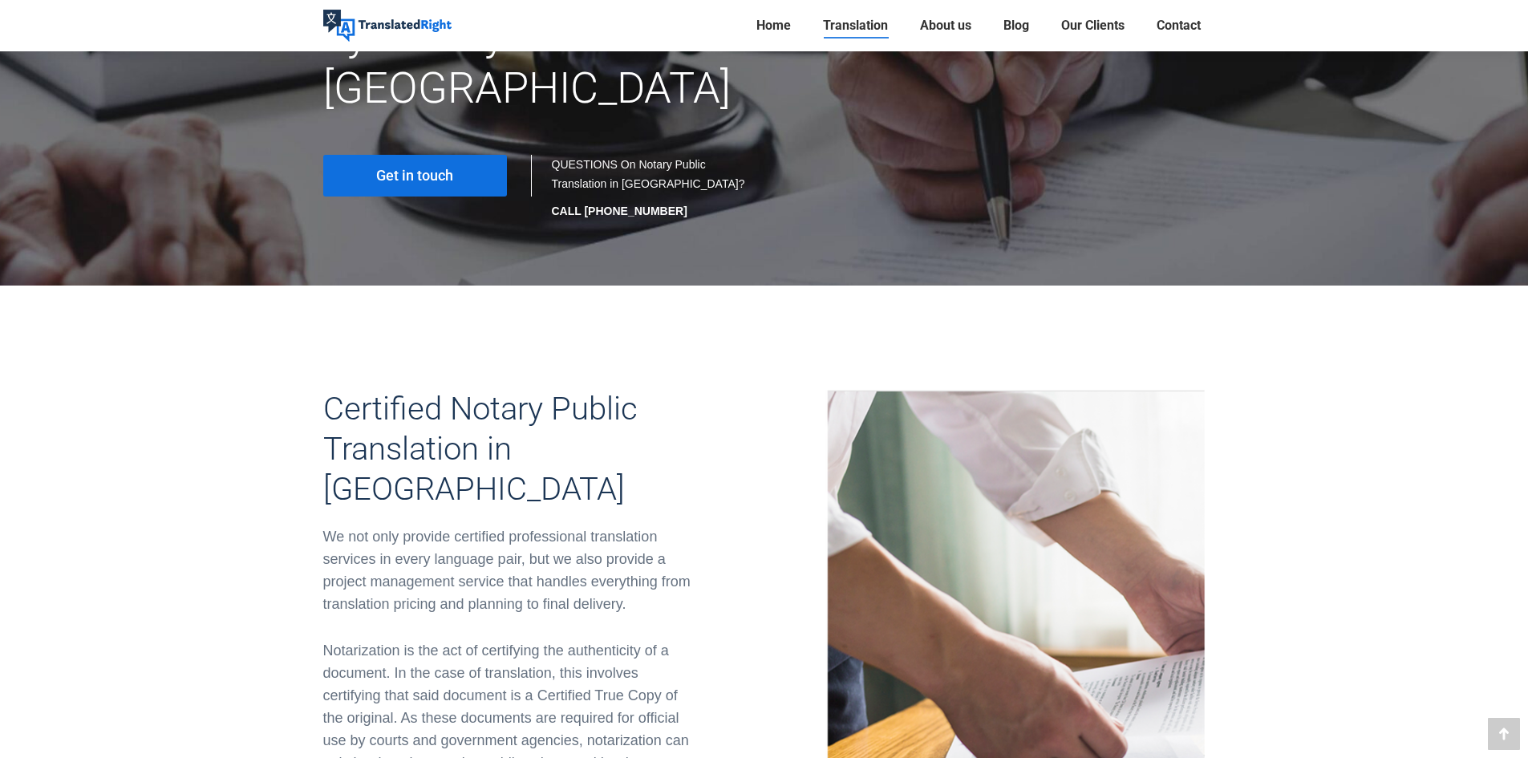
scroll to position [241, 0]
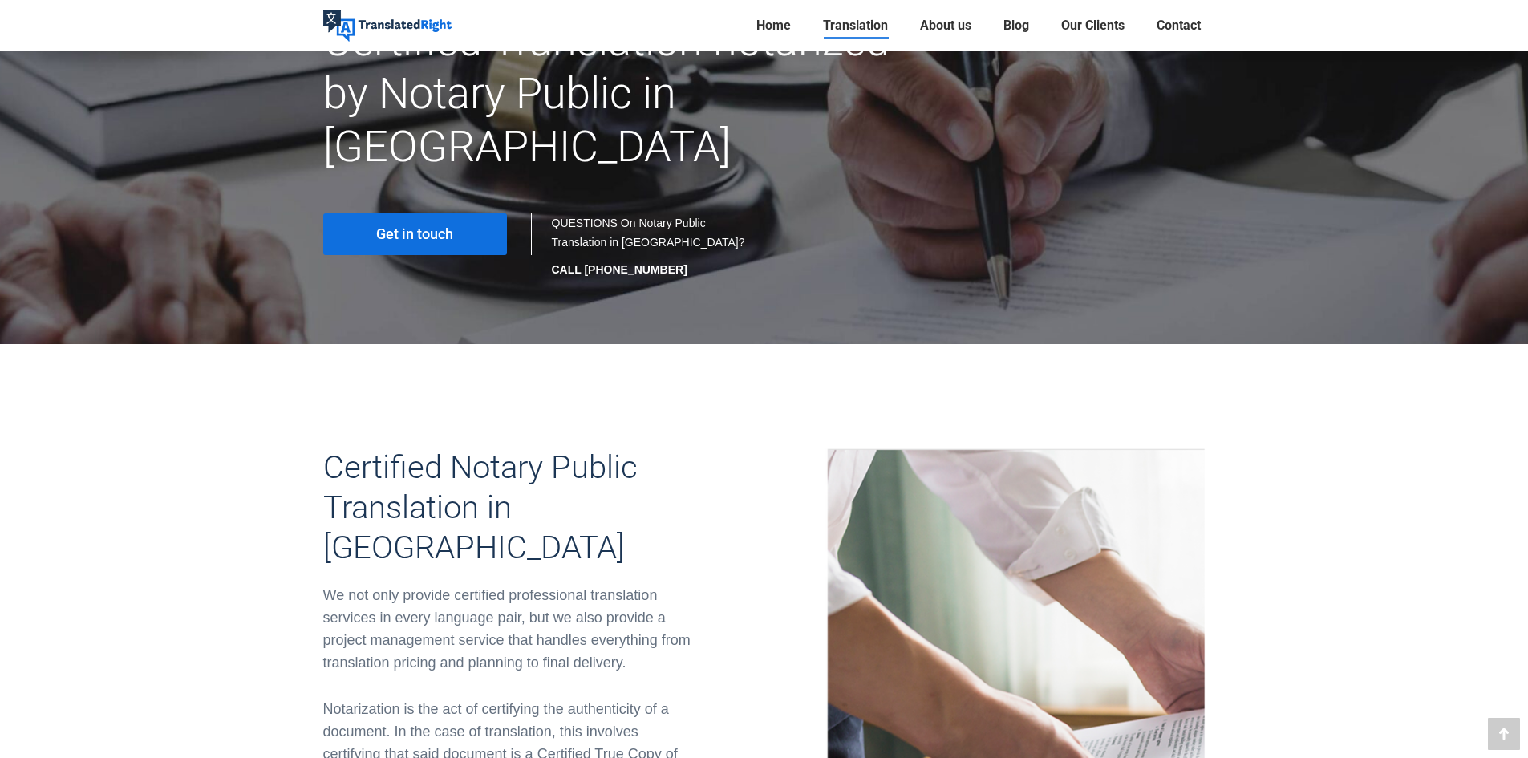
click at [419, 226] on span "Get in touch" at bounding box center [414, 234] width 77 height 16
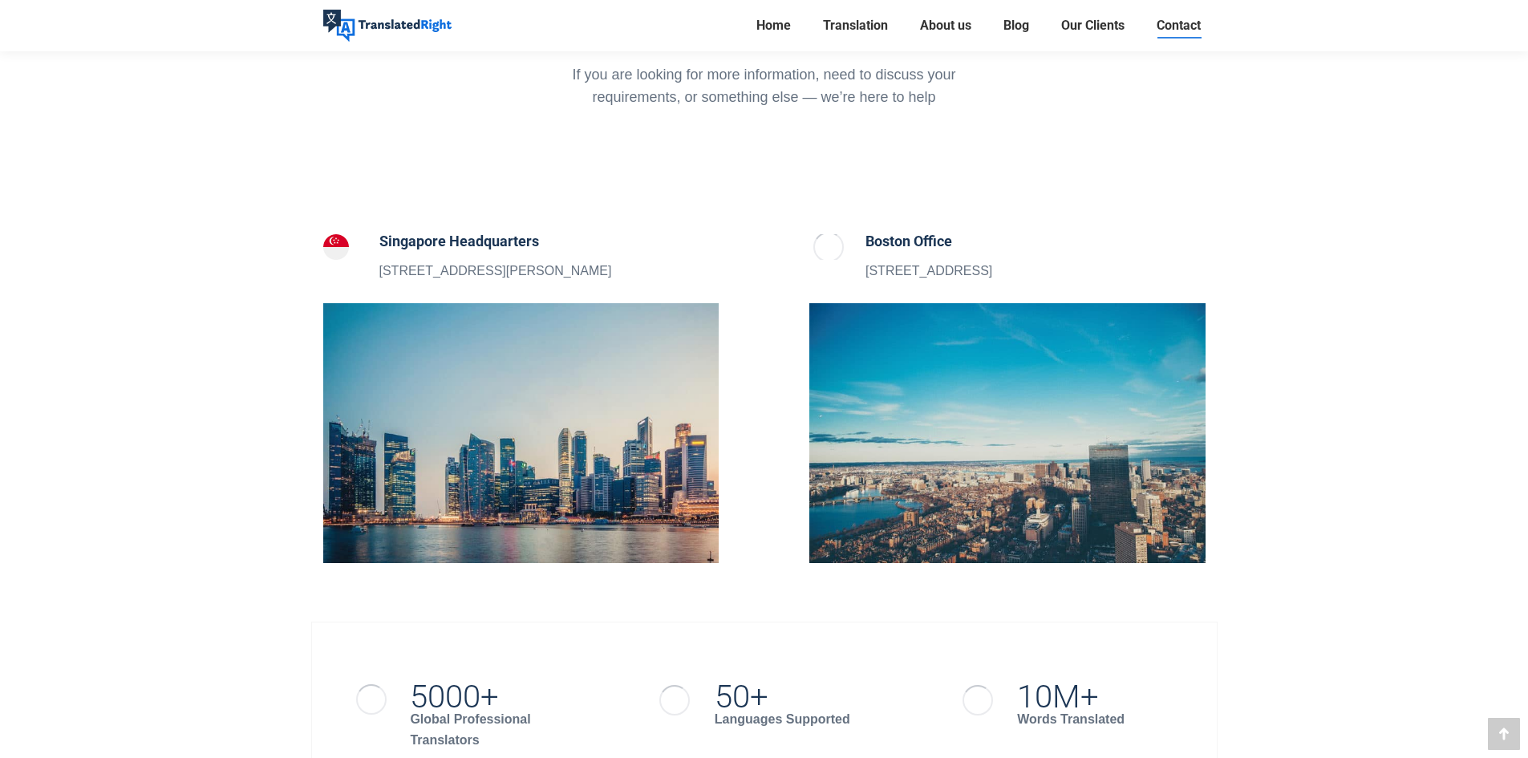
scroll to position [481, 0]
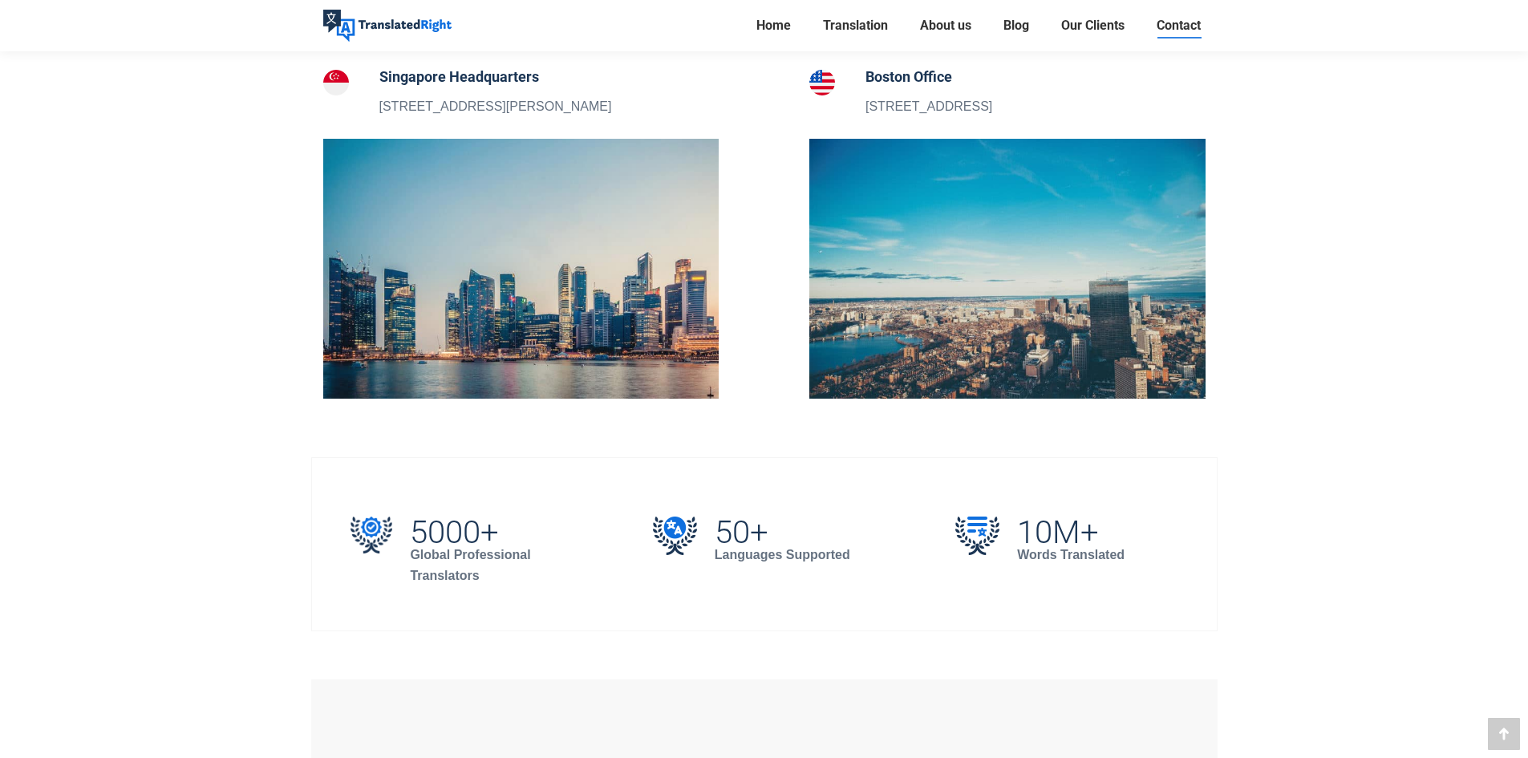
click at [466, 243] on img at bounding box center [521, 269] width 396 height 260
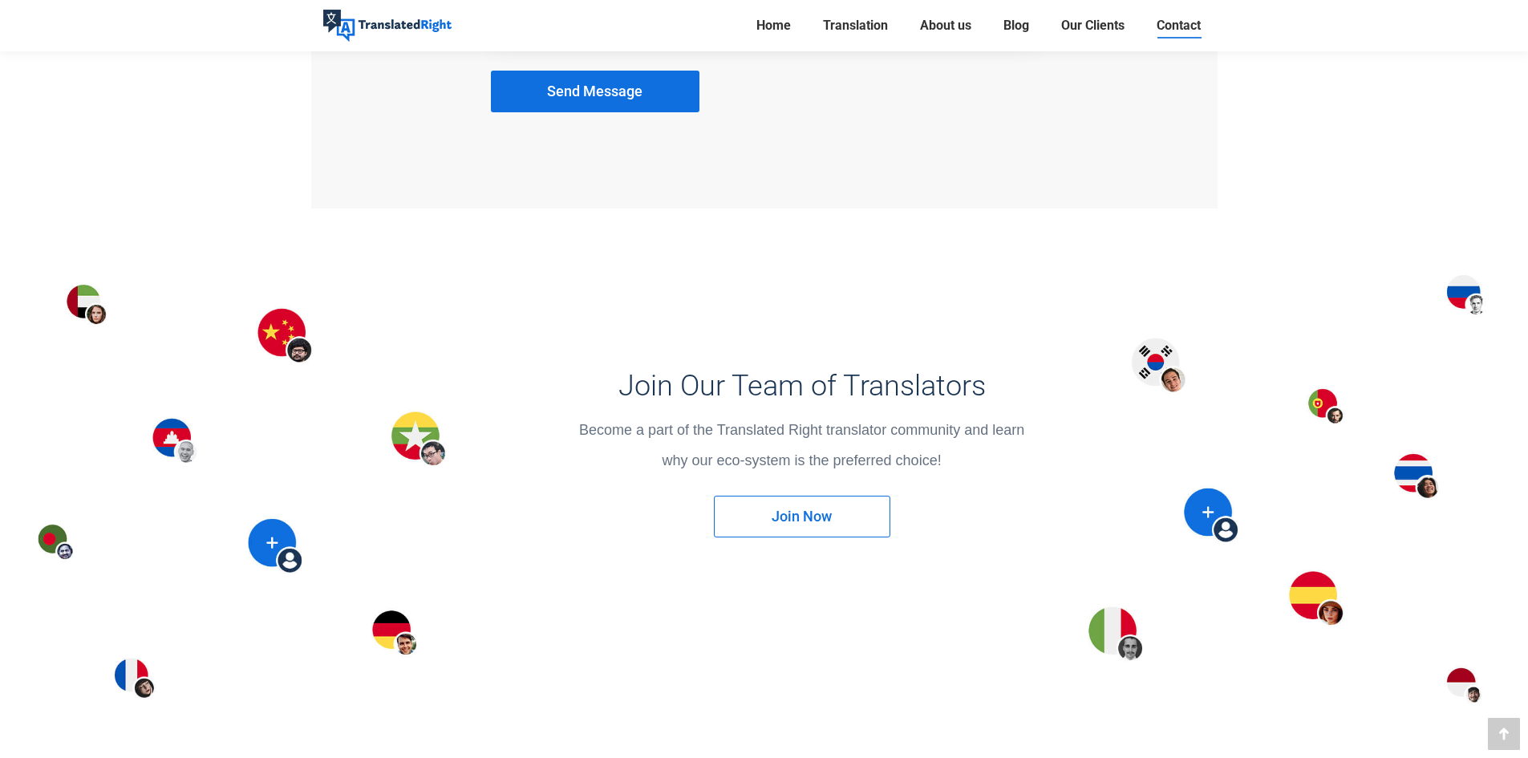
scroll to position [1926, 0]
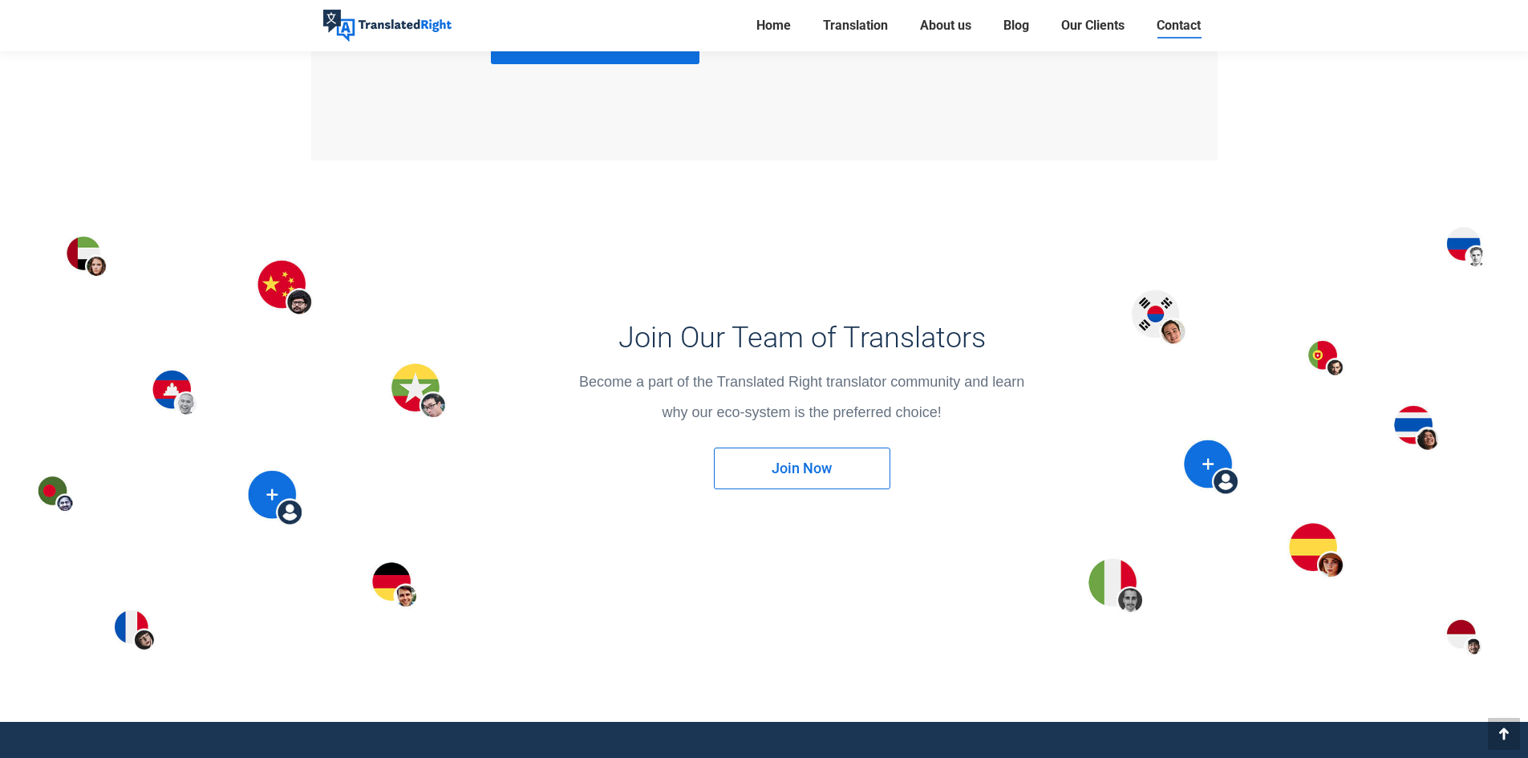
click at [437, 396] on div at bounding box center [764, 441] width 1528 height 562
drag, startPoint x: 777, startPoint y: 380, endPoint x: 880, endPoint y: 382, distance: 102.7
click at [880, 382] on div "Become a part of the Translated Right translator community and learn why our ec…" at bounding box center [802, 397] width 656 height 53
click at [881, 382] on div "Become a part of the Translated Right translator community and learn why our ec…" at bounding box center [802, 397] width 656 height 53
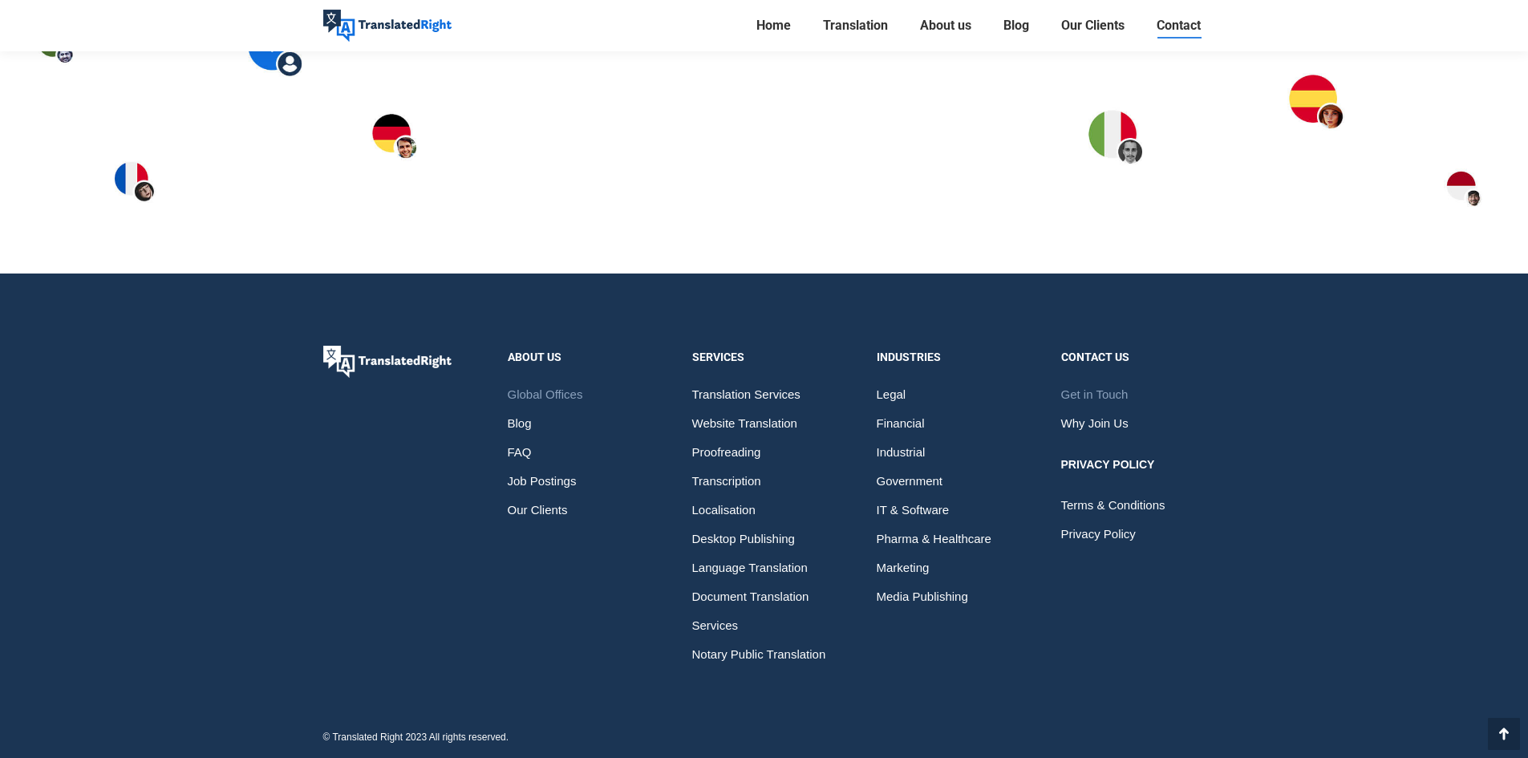
scroll to position [1973, 0]
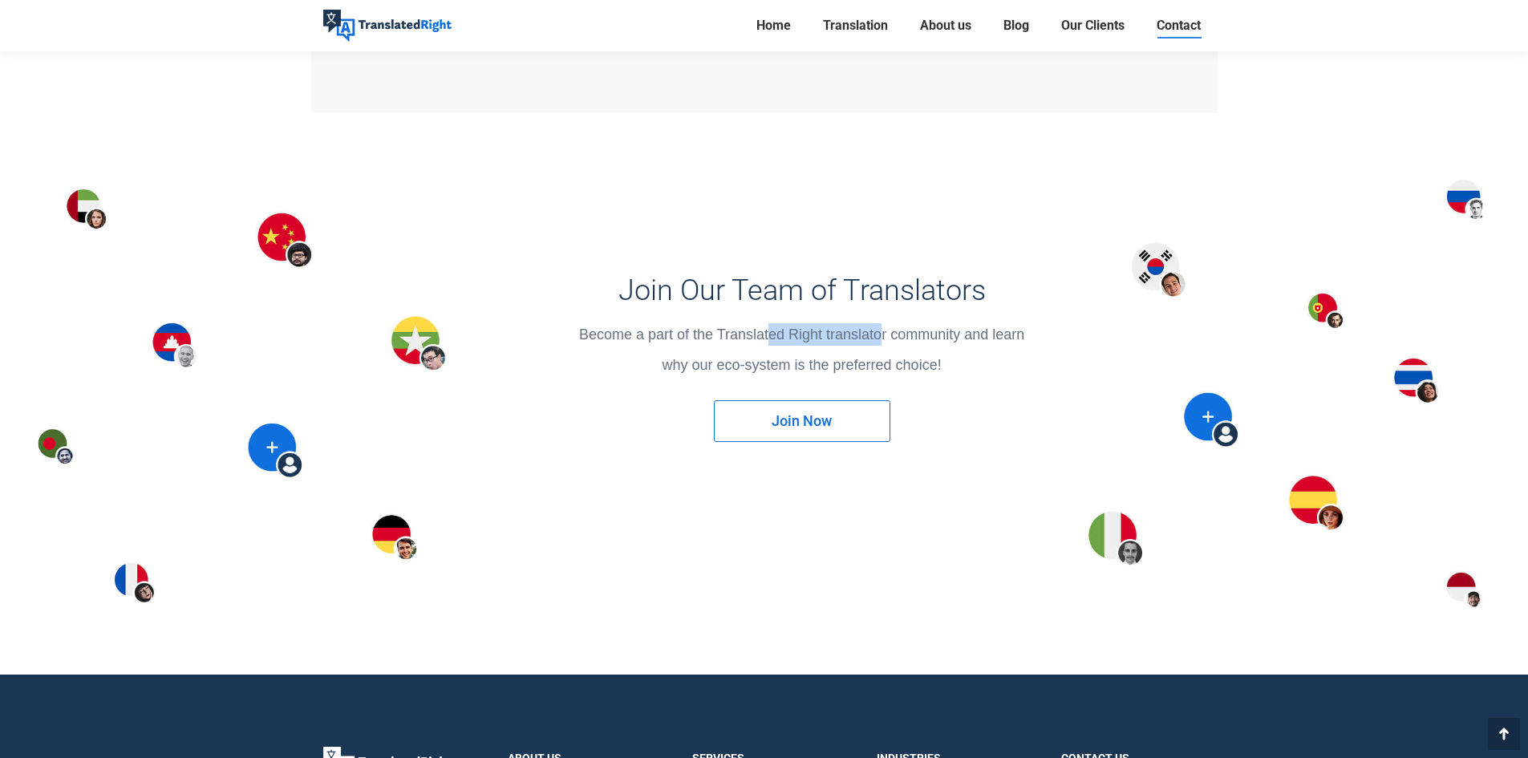
click at [827, 400] on link "Join Now" at bounding box center [802, 421] width 177 height 42
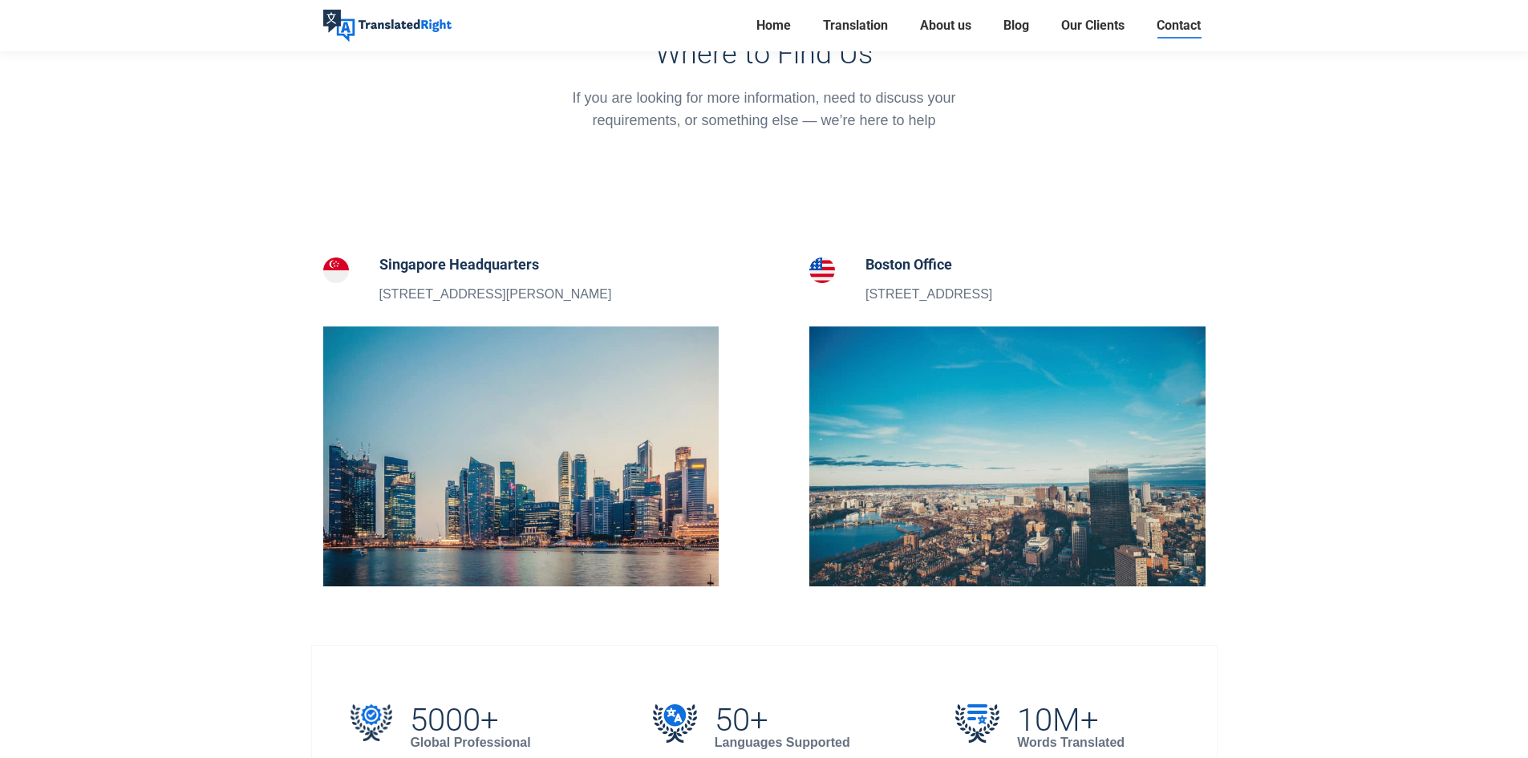
scroll to position [209, 0]
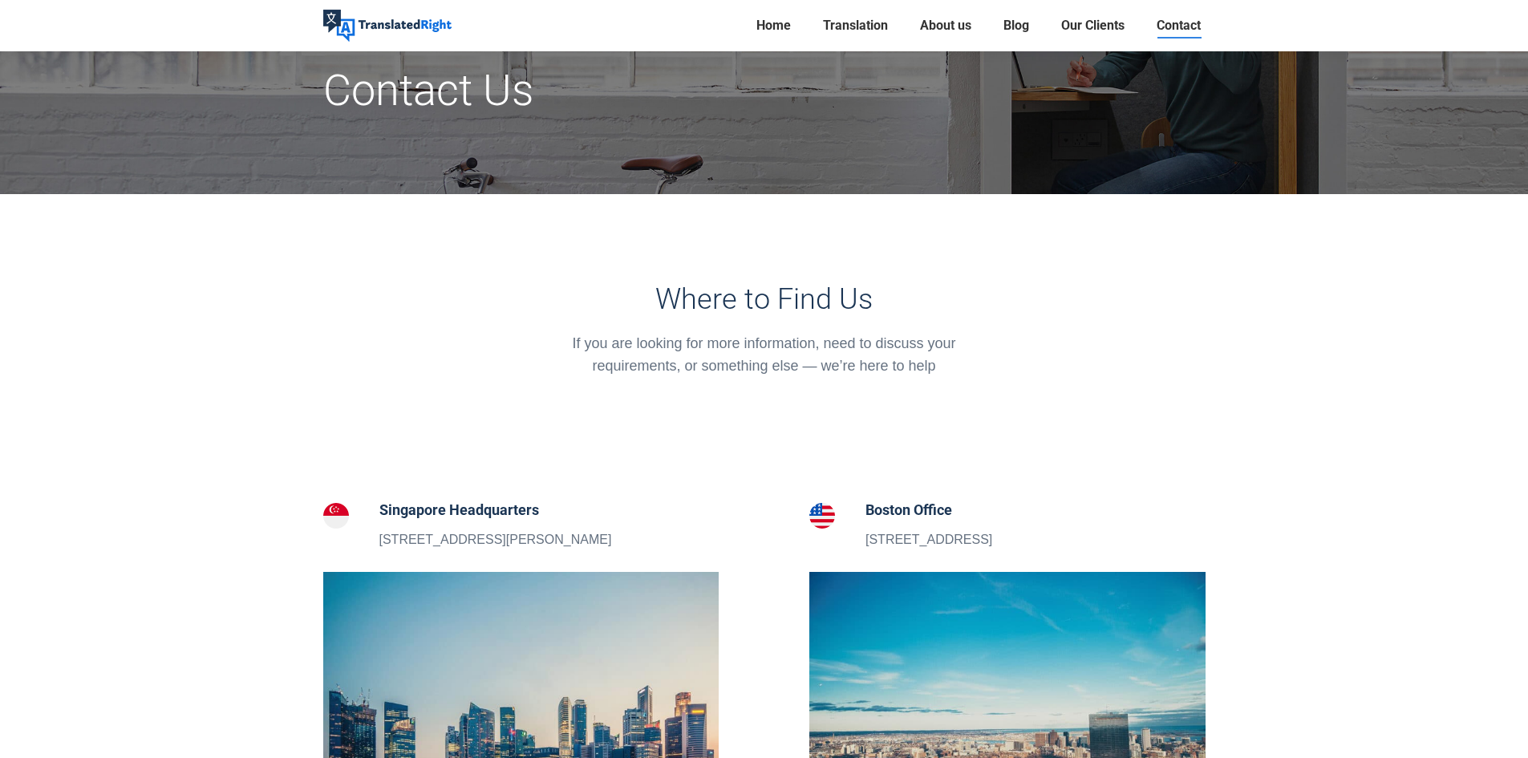
click at [985, 403] on div at bounding box center [764, 450] width 907 height 98
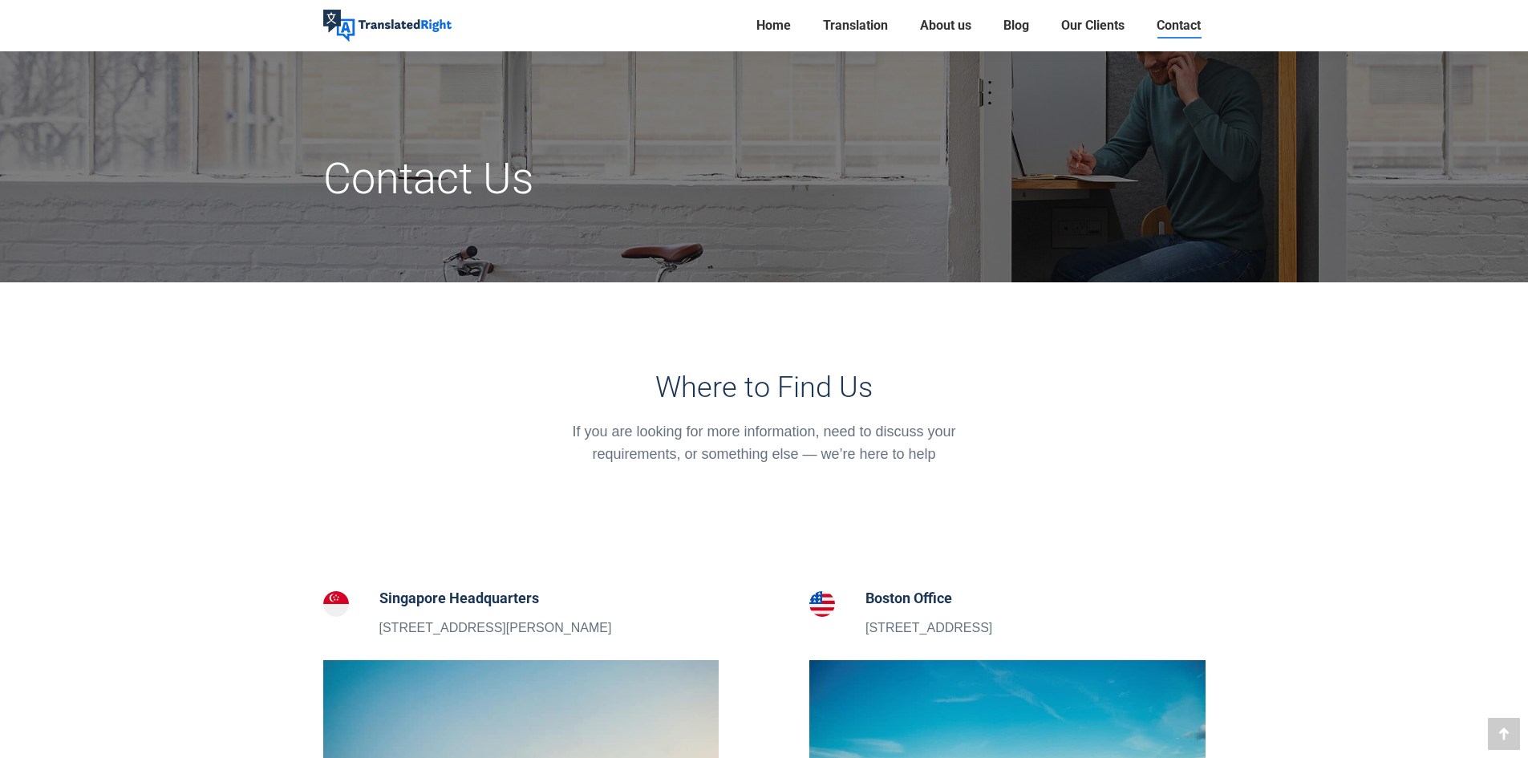
scroll to position [401, 0]
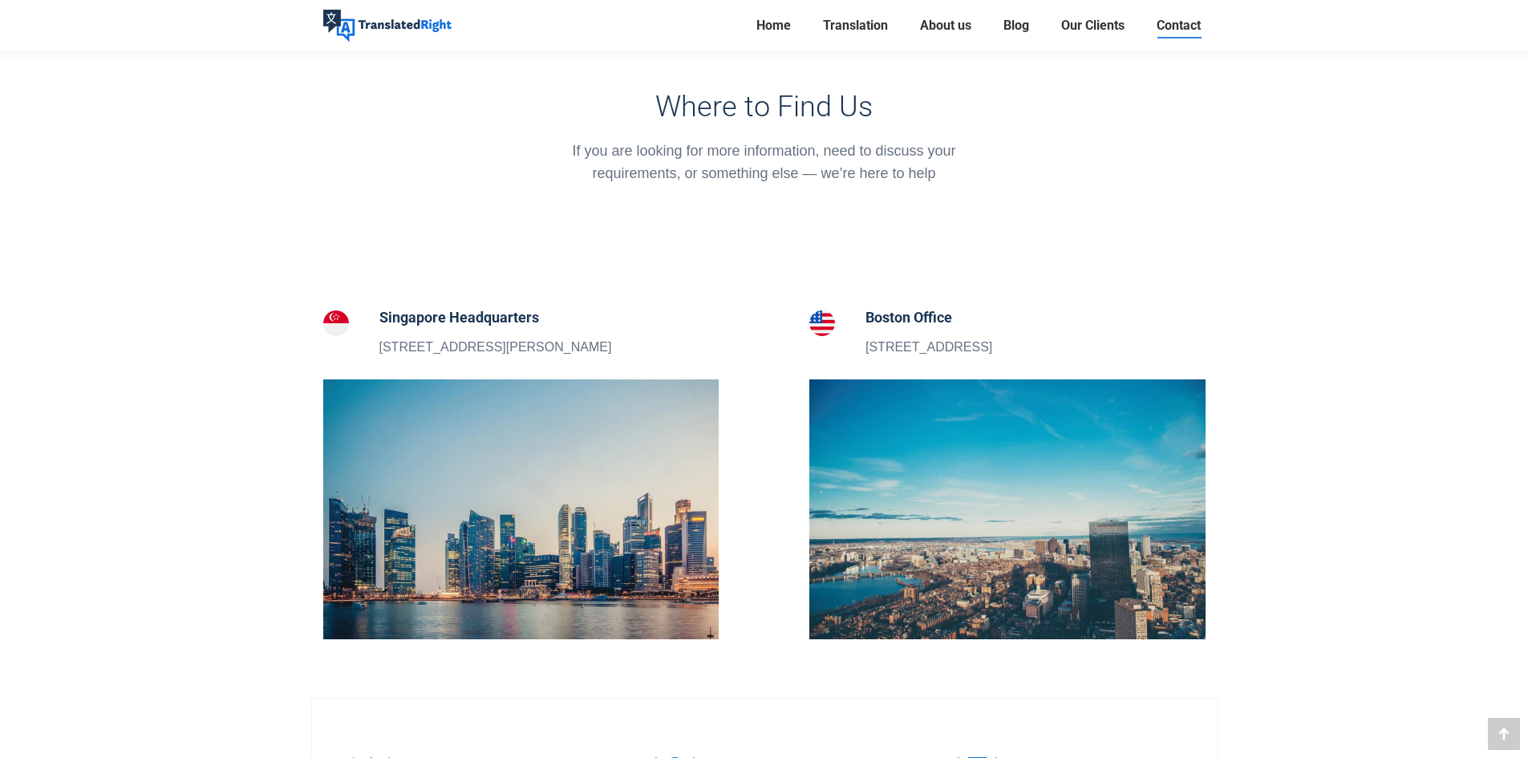
click at [531, 320] on h5 "Singapore Headquarters" at bounding box center [496, 317] width 233 height 22
click at [531, 319] on h5 "Singapore Headquarters" at bounding box center [496, 317] width 233 height 22
click at [785, 167] on div "If you are looking for more information, need to discuss your requirements, or …" at bounding box center [764, 162] width 429 height 45
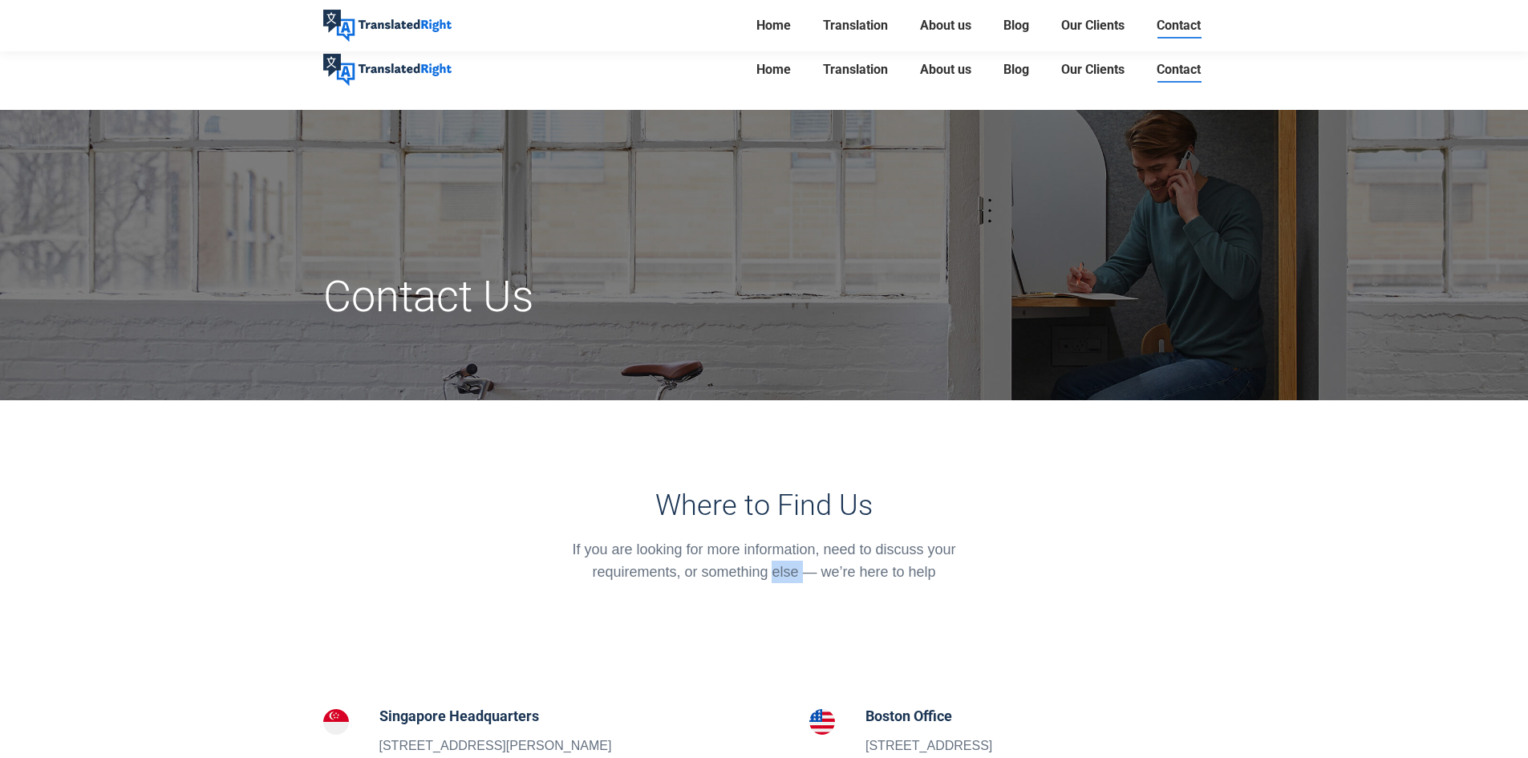
scroll to position [0, 0]
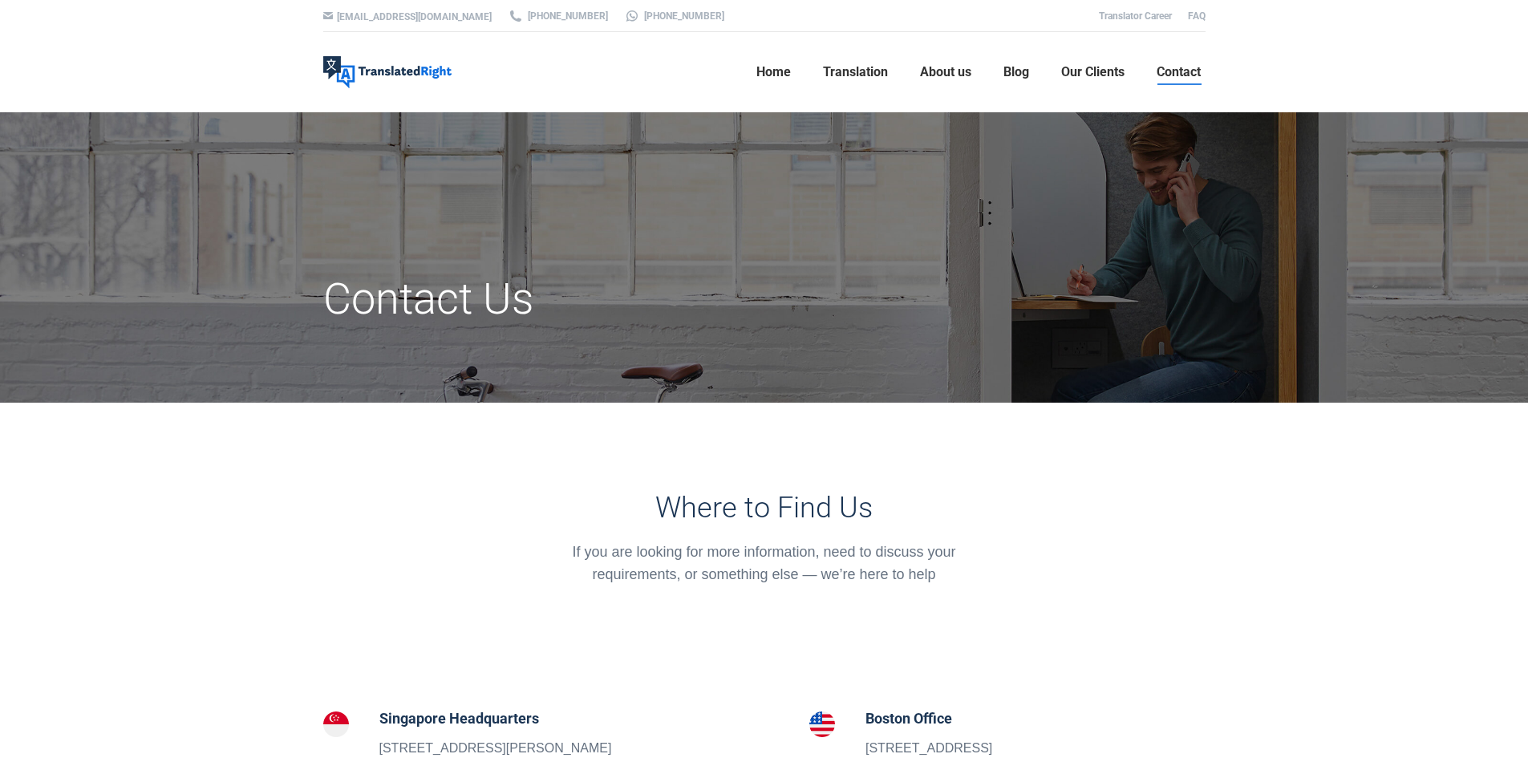
click at [447, 319] on h1 "Contact Us" at bounding box center [613, 299] width 580 height 53
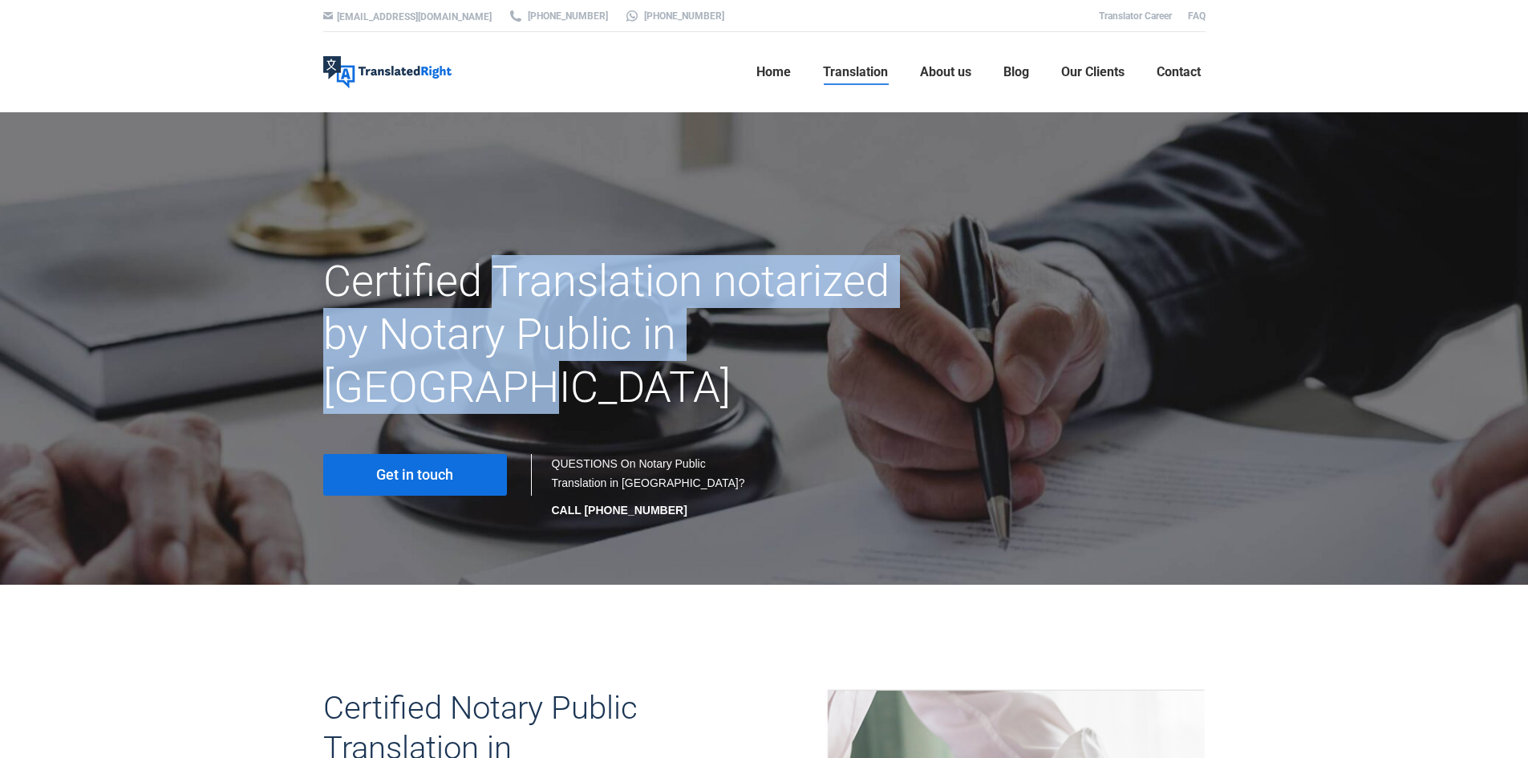
drag, startPoint x: 494, startPoint y: 272, endPoint x: 883, endPoint y: 352, distance: 396.5
click at [883, 352] on h1 "Certified Translation notarized by Notary Public in Singapore" at bounding box center [613, 334] width 580 height 159
click at [883, 352] on h1 "Certified Translation notarized by Notary Public in [GEOGRAPHIC_DATA]" at bounding box center [613, 334] width 580 height 159
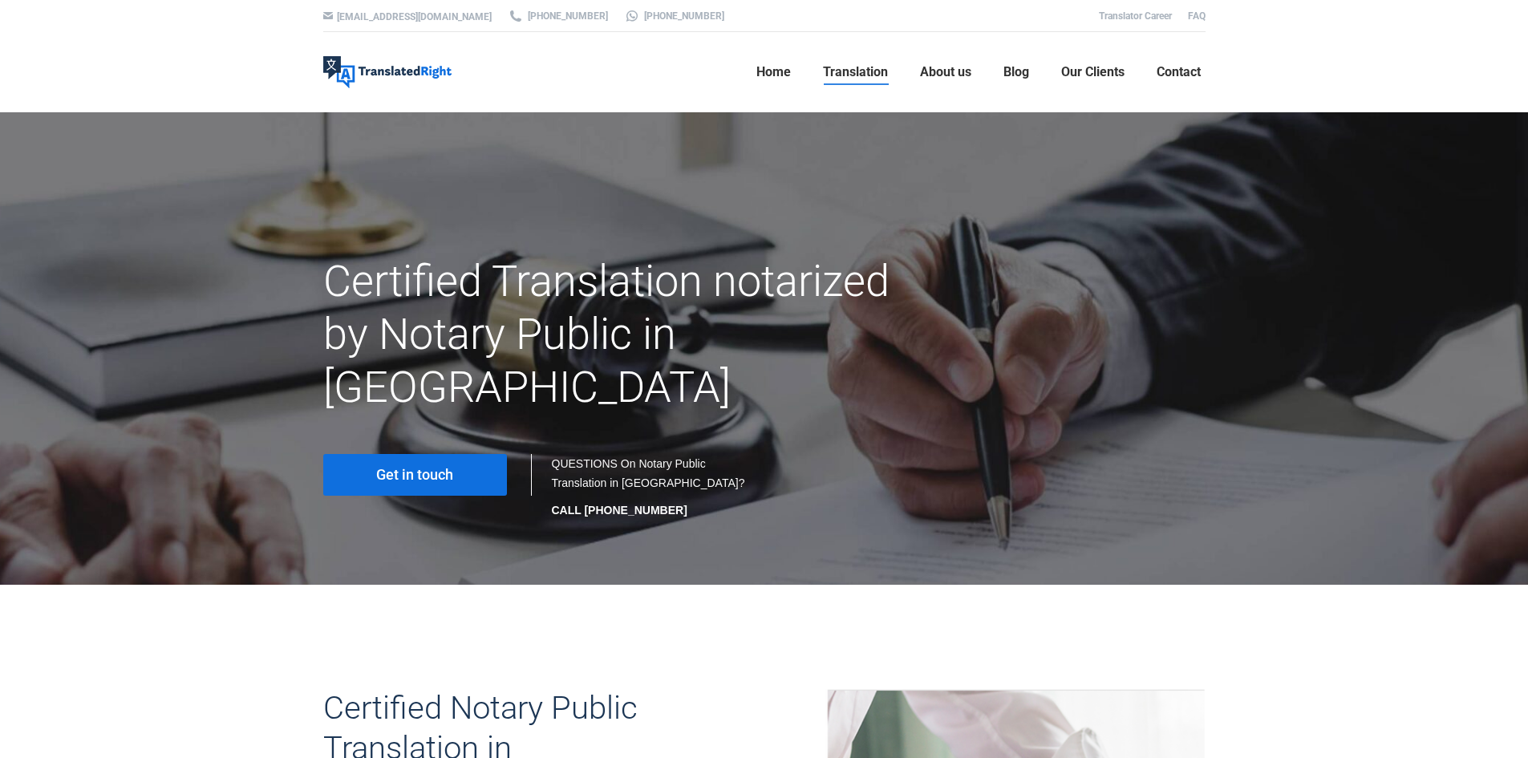
click at [469, 454] on link "Get in touch" at bounding box center [415, 475] width 184 height 42
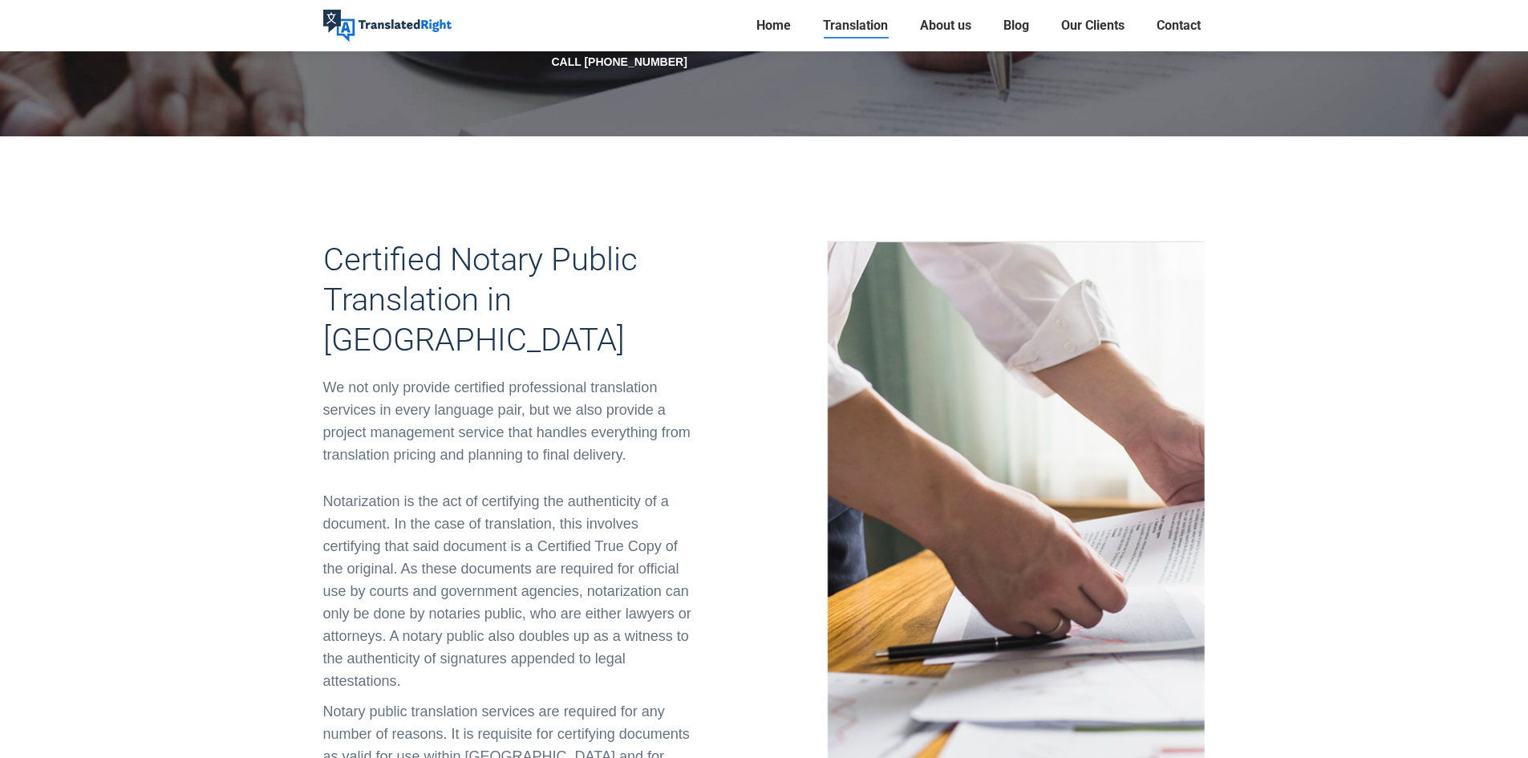
scroll to position [481, 0]
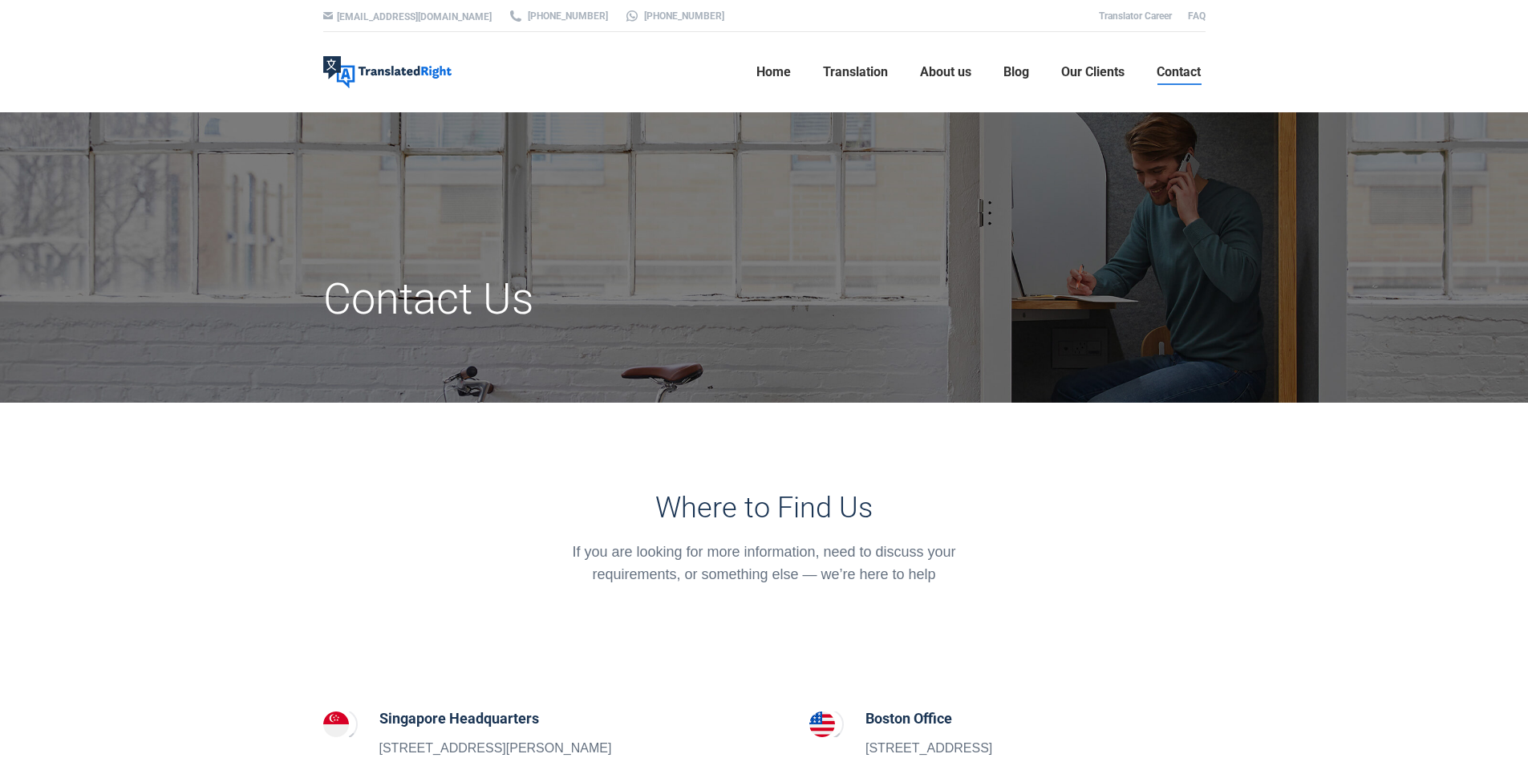
scroll to position [160, 0]
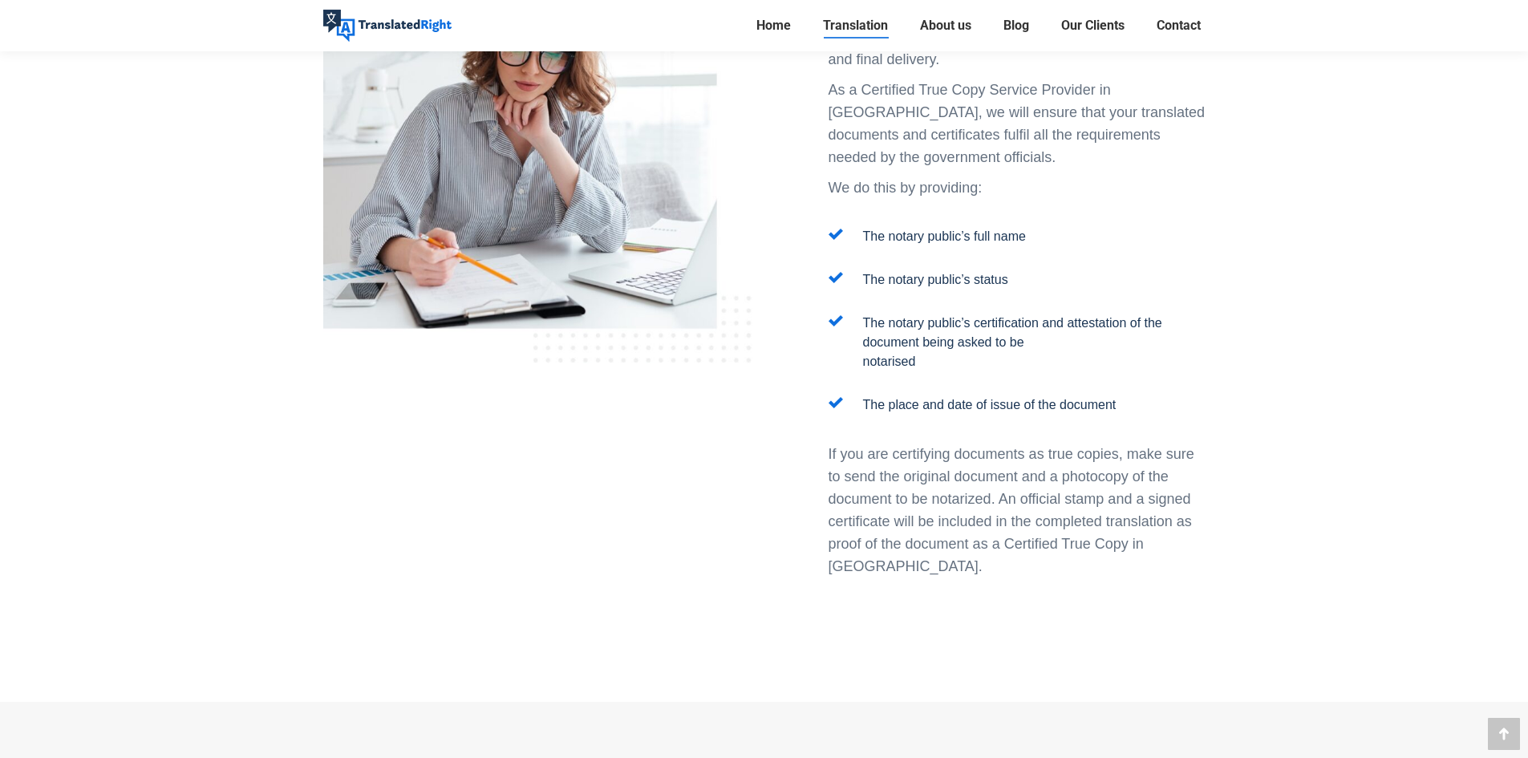
scroll to position [2006, 0]
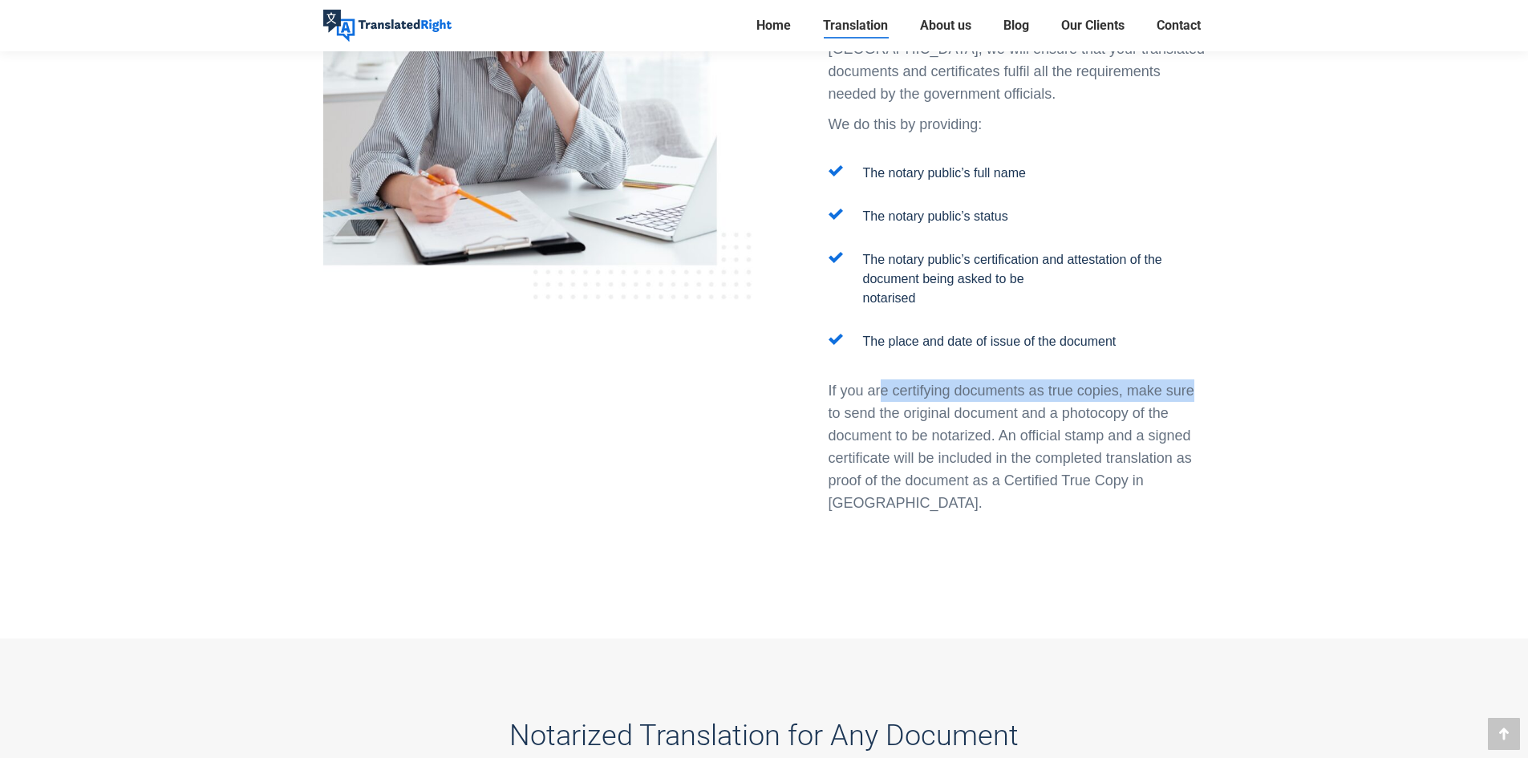
drag, startPoint x: 879, startPoint y: 298, endPoint x: 1195, endPoint y: 308, distance: 315.5
click at [1195, 380] on p "If you are certifying documents as true copies, make sure to send the original …" at bounding box center [1017, 447] width 377 height 135
click at [1168, 380] on p "If you are certifying documents as true copies, make sure to send the original …" at bounding box center [1017, 447] width 377 height 135
drag, startPoint x: 1099, startPoint y: 319, endPoint x: 843, endPoint y: 321, distance: 256.0
click at [846, 380] on p "If you are certifying documents as true copies, make sure to send the original …" at bounding box center [1017, 447] width 377 height 135
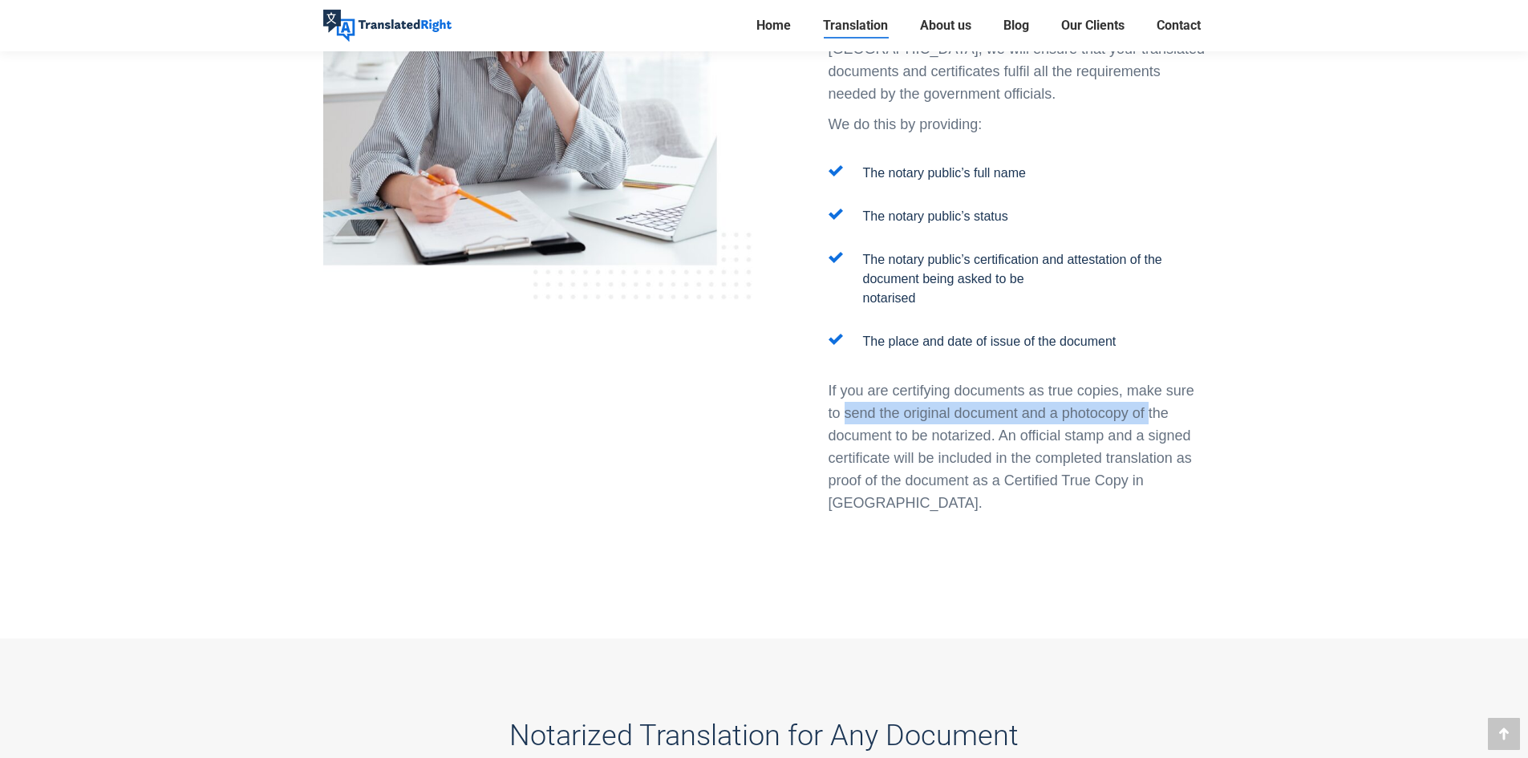
click at [843, 380] on p "If you are certifying documents as true copies, make sure to send the original …" at bounding box center [1017, 447] width 377 height 135
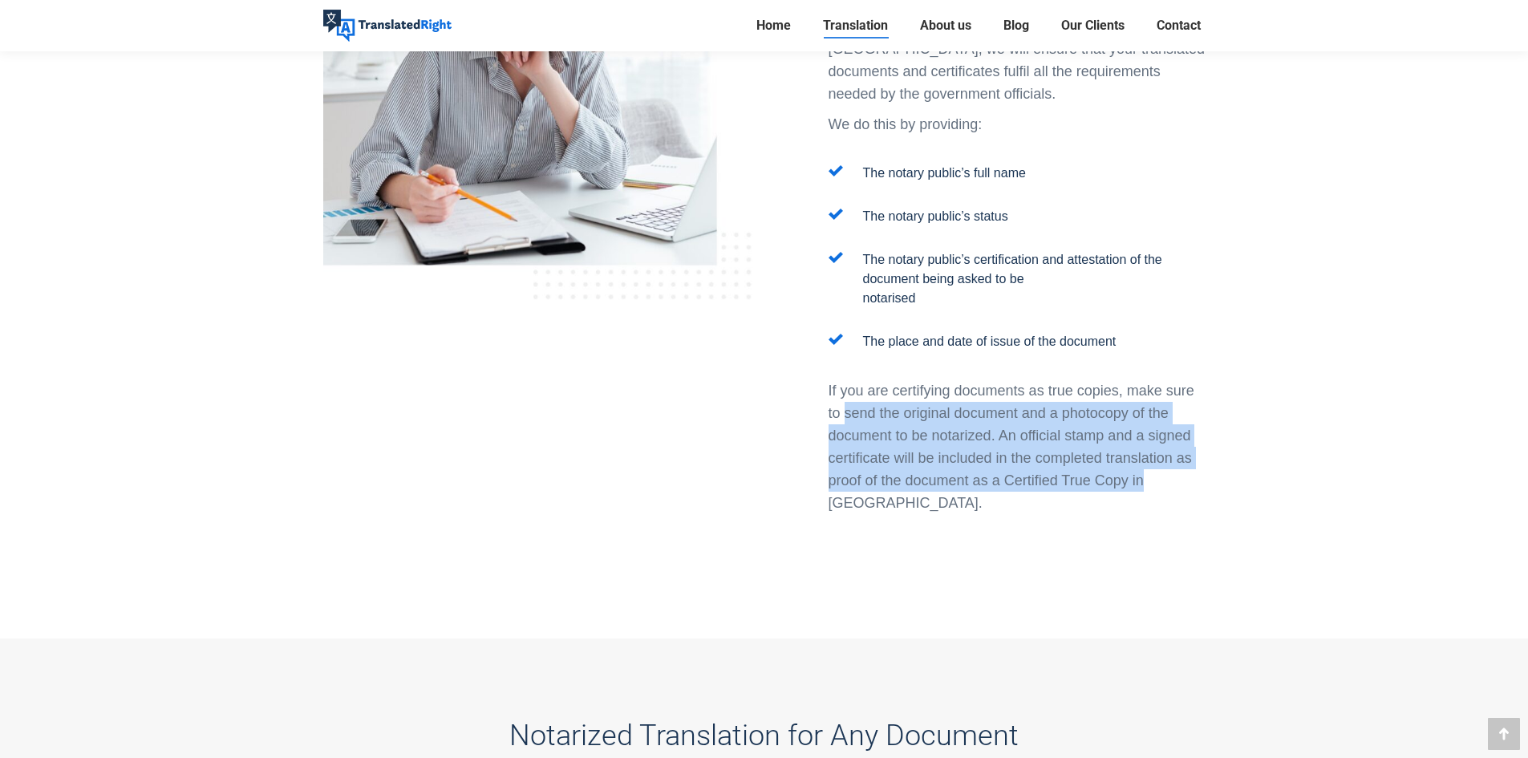
drag, startPoint x: 843, startPoint y: 321, endPoint x: 1187, endPoint y: 383, distance: 348.9
click at [1187, 383] on p "If you are certifying documents as true copies, make sure to send the original …" at bounding box center [1017, 447] width 377 height 135
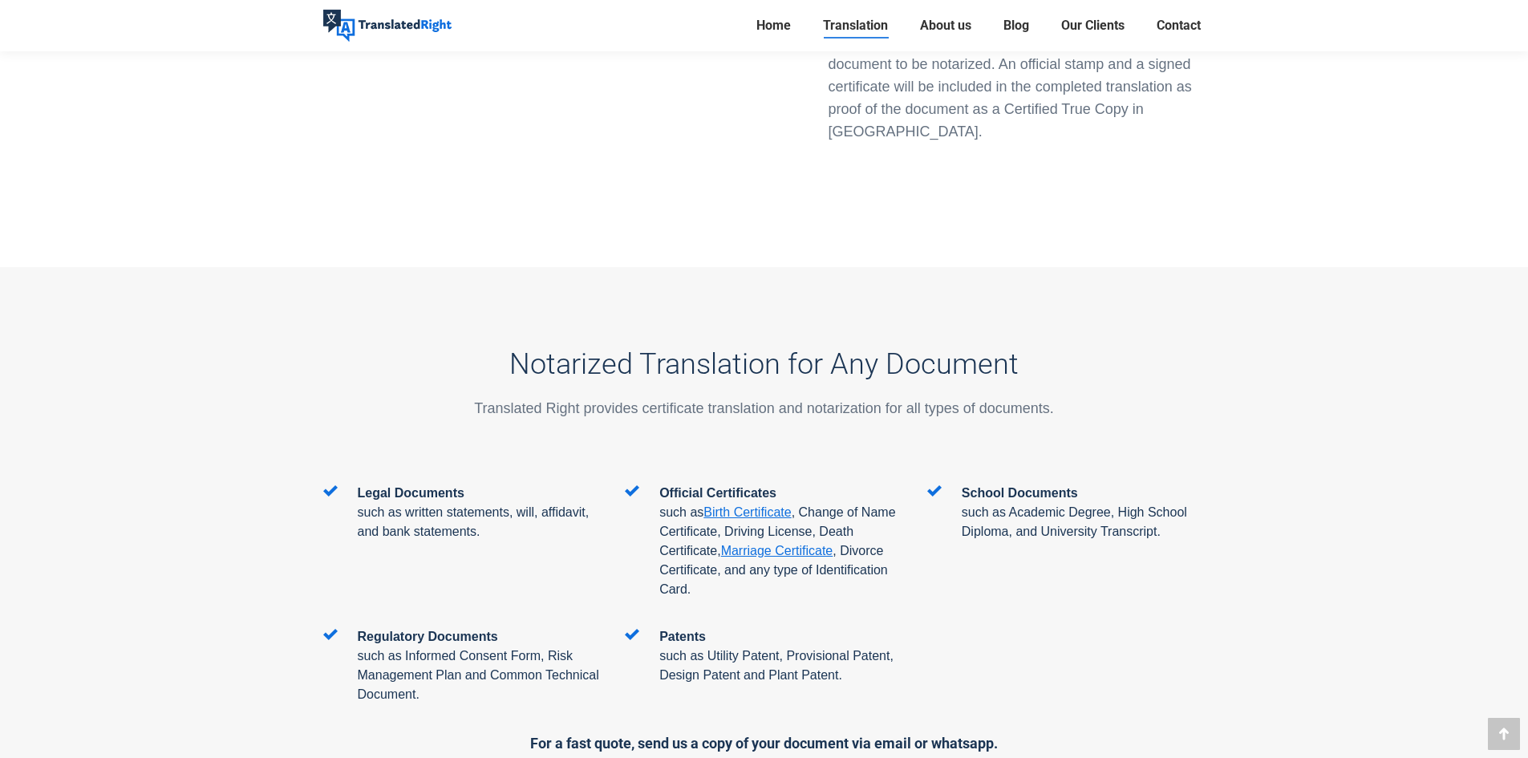
scroll to position [2487, 0]
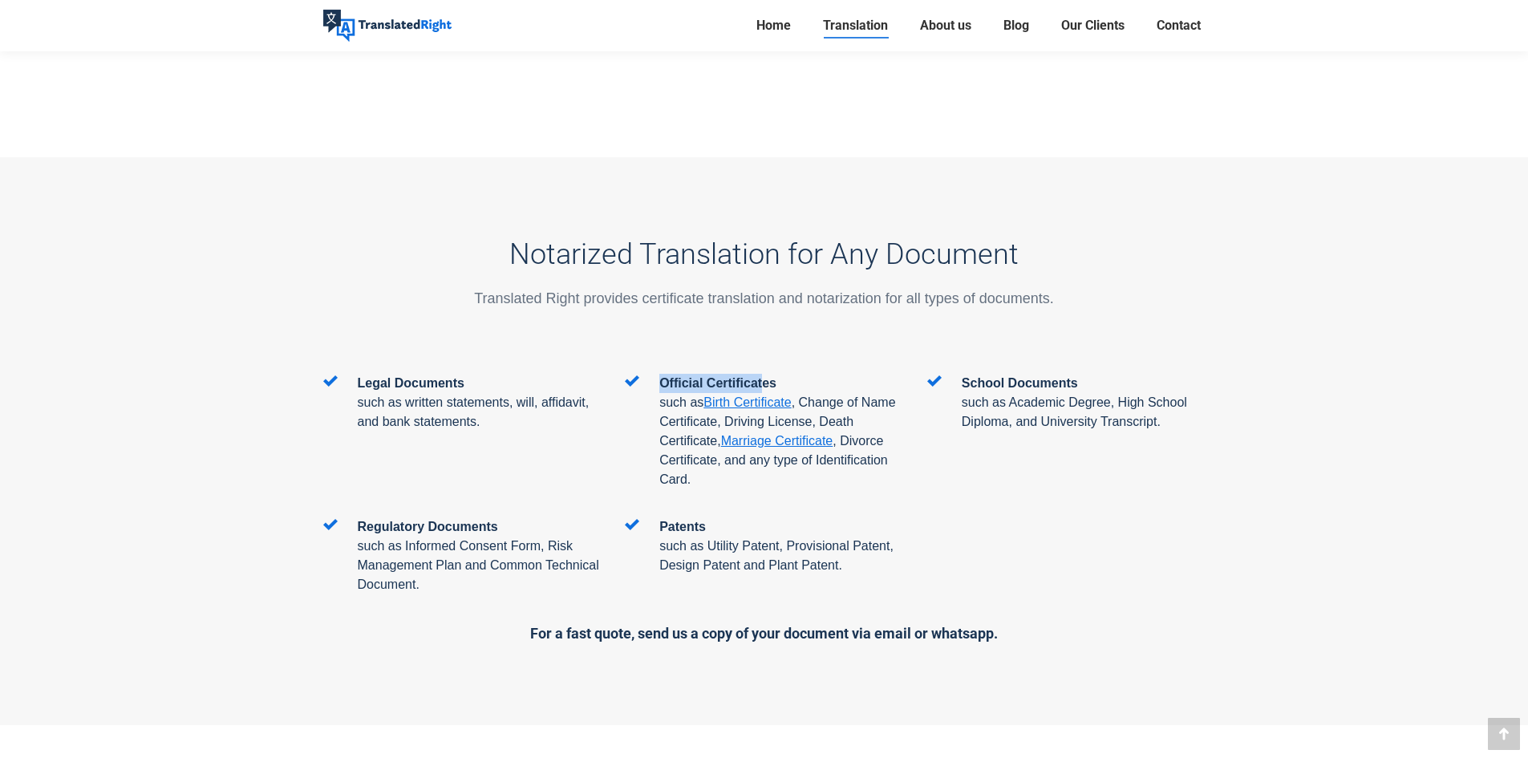
drag, startPoint x: 624, startPoint y: 286, endPoint x: 765, endPoint y: 291, distance: 141.3
click at [765, 374] on div "Official Certificates such as Birth Certificate , Change of Name Certificate, D…" at bounding box center [764, 446] width 302 height 144
click at [765, 376] on span "Official Certificates" at bounding box center [718, 383] width 117 height 14
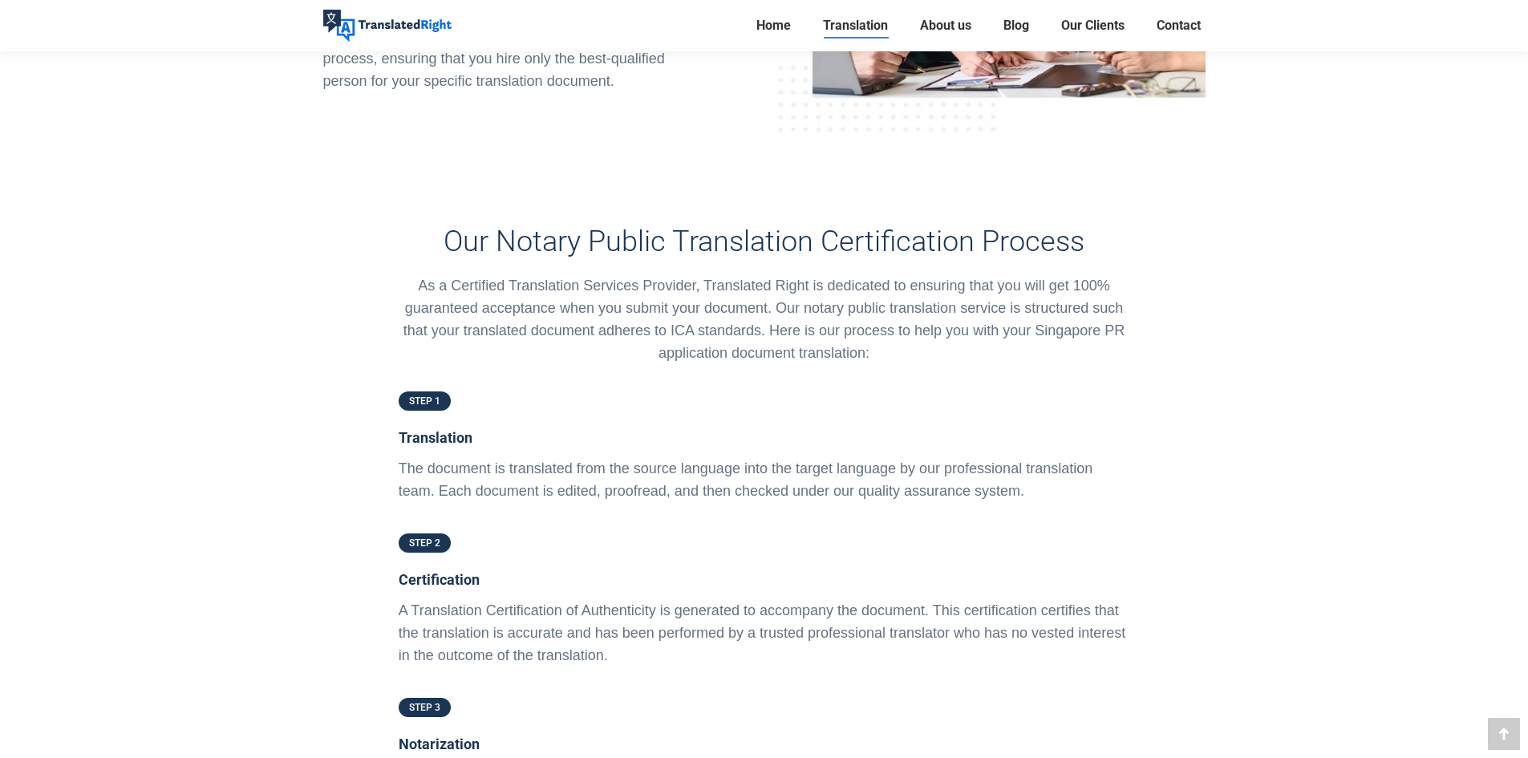
scroll to position [3530, 0]
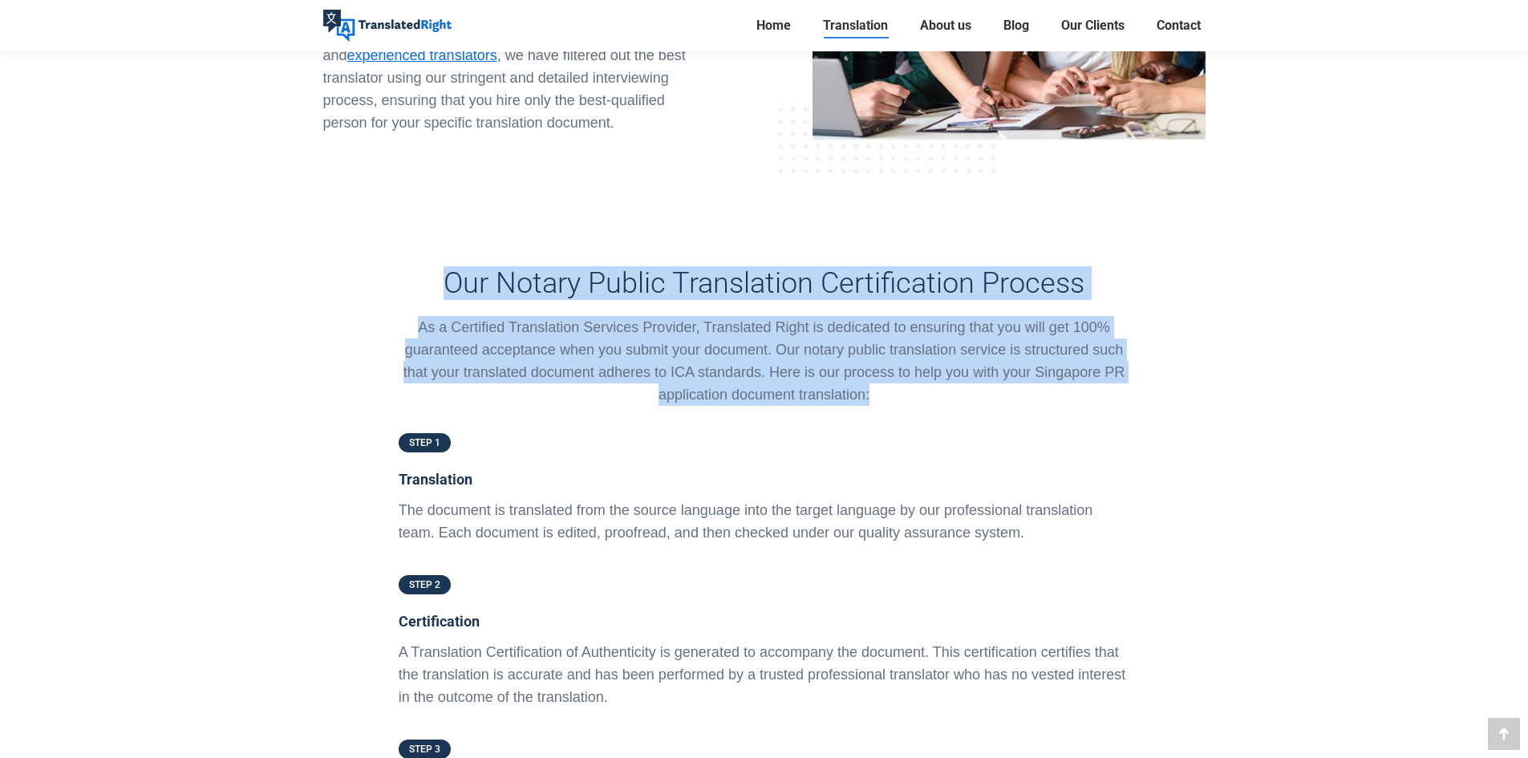
drag, startPoint x: 549, startPoint y: 192, endPoint x: 880, endPoint y: 322, distance: 355.9
click at [880, 322] on div "Our Notary Public Translation Certification Process As a Certified Translation …" at bounding box center [765, 322] width 756 height 216
click at [873, 316] on p "As a Certified Translation Services Provider, Translated Right is dedicated to …" at bounding box center [765, 361] width 732 height 90
click at [872, 316] on p "As a Certified Translation Services Provider, Translated Right is dedicated to …" at bounding box center [765, 361] width 732 height 90
drag, startPoint x: 864, startPoint y: 302, endPoint x: 447, endPoint y: 202, distance: 429.1
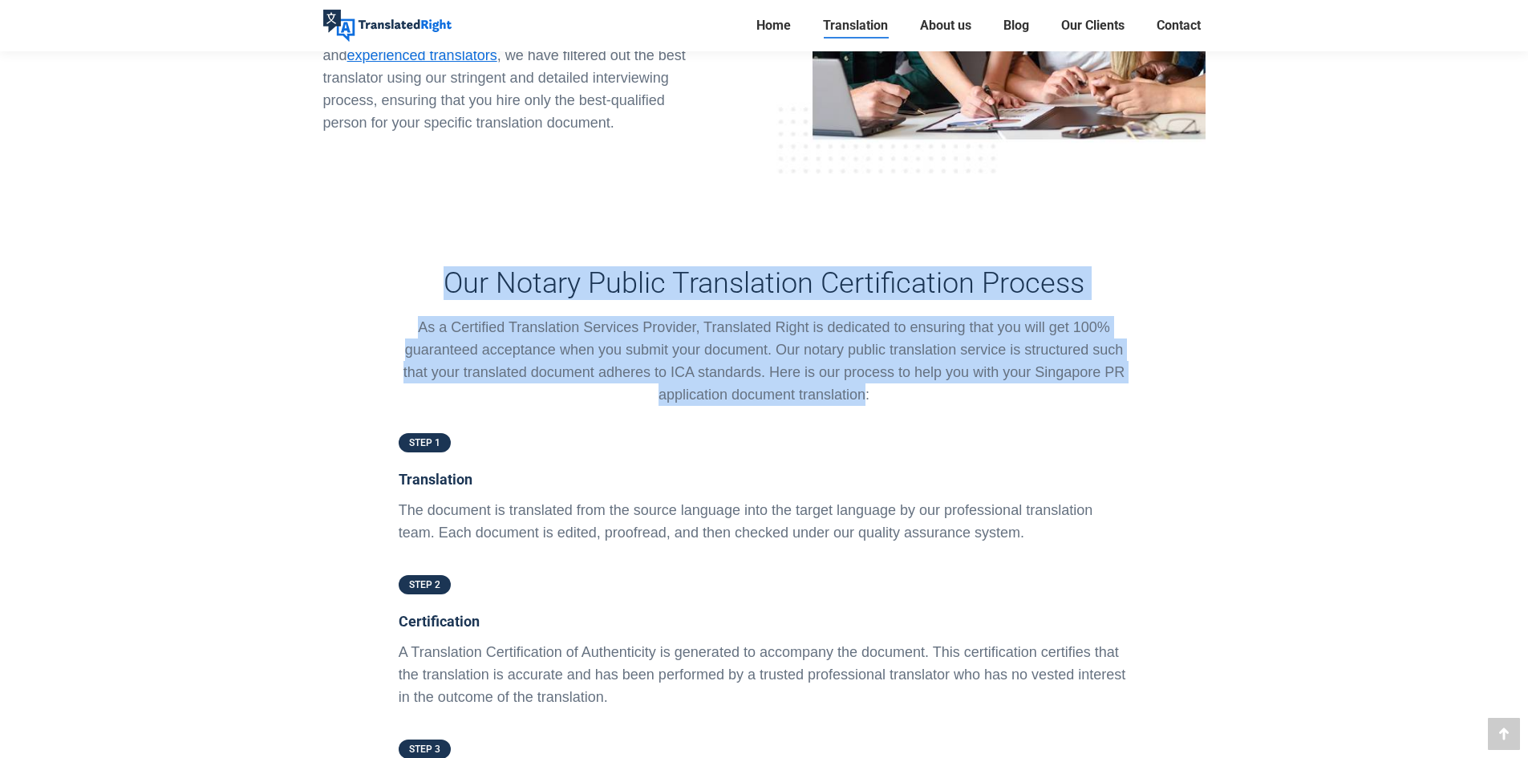
click at [447, 266] on div "Our Notary Public Translation Certification Process As a Certified Translation …" at bounding box center [765, 336] width 732 height 140
click at [447, 266] on h3 "Our Notary Public Translation Certification Process" at bounding box center [765, 283] width 732 height 34
drag, startPoint x: 449, startPoint y: 188, endPoint x: 1015, endPoint y: 305, distance: 577.6
click at [1015, 305] on div "Our Notary Public Translation Certification Process As a Certified Translation …" at bounding box center [765, 336] width 732 height 140
click at [935, 316] on p "As a Certified Translation Services Provider, Translated Right is dedicated to …" at bounding box center [765, 361] width 732 height 90
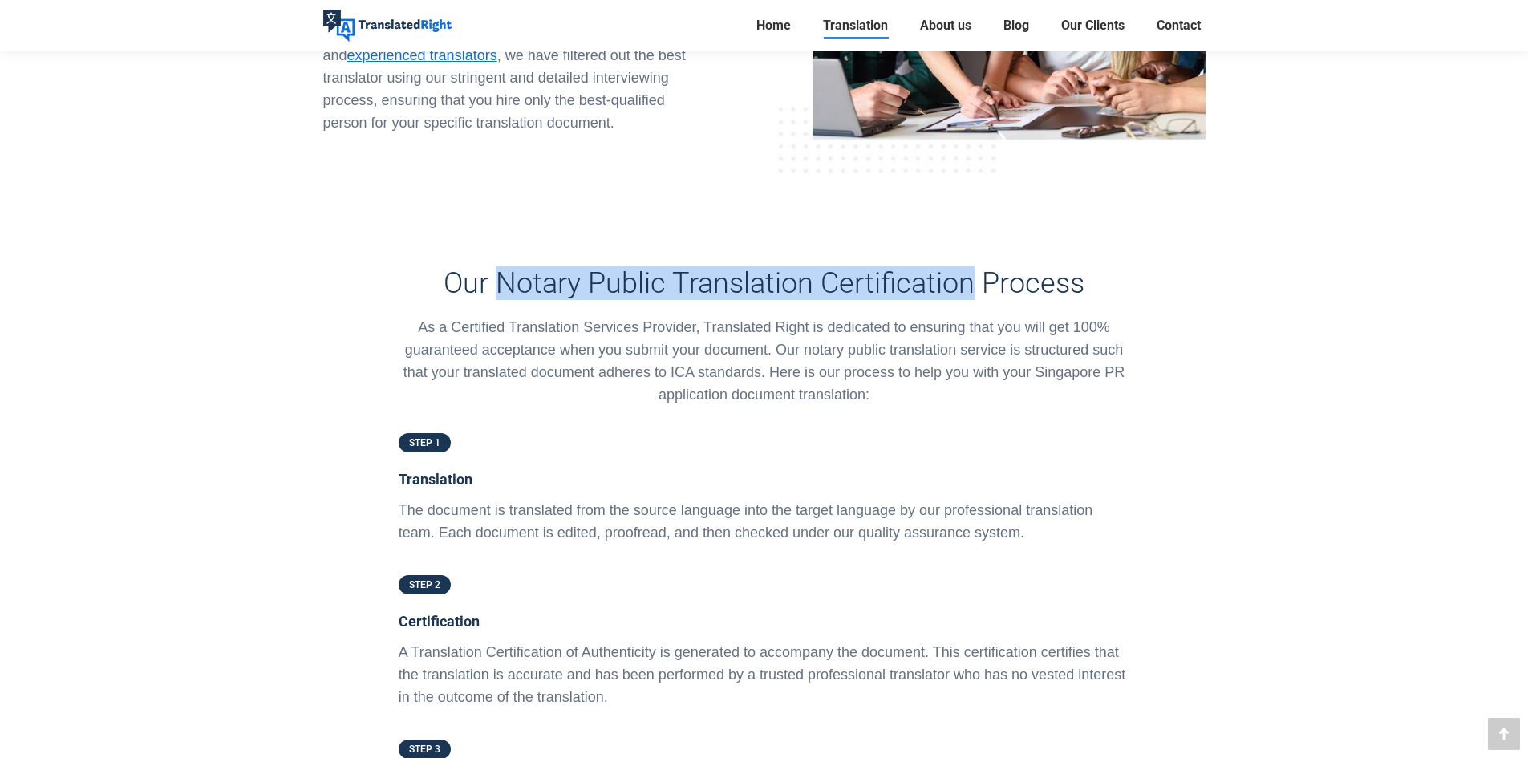
drag, startPoint x: 497, startPoint y: 187, endPoint x: 976, endPoint y: 203, distance: 479.3
click at [976, 266] on h3 "Our Notary Public Translation Certification Process" at bounding box center [765, 283] width 732 height 34
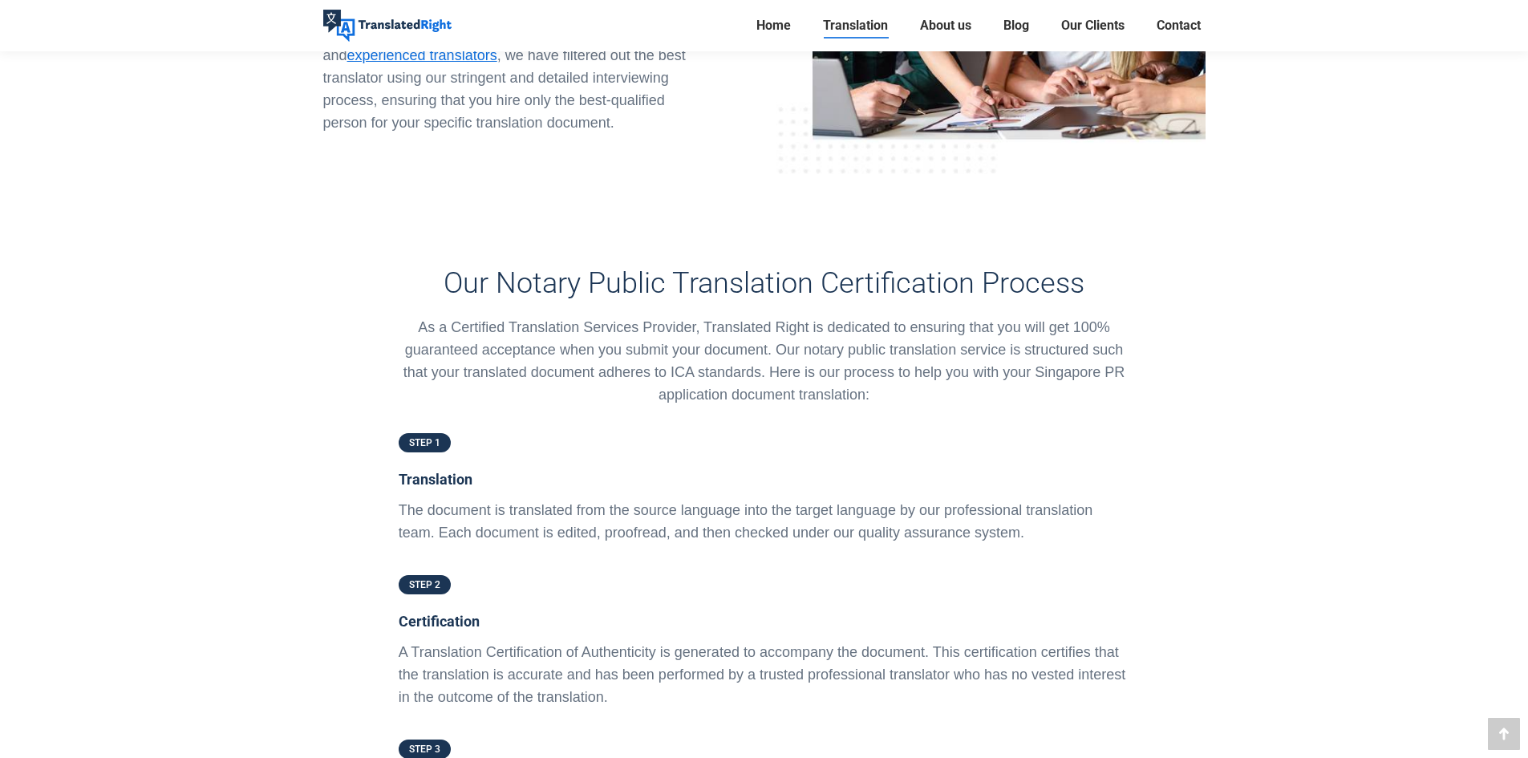
click at [978, 266] on h3 "Our Notary Public Translation Certification Process" at bounding box center [765, 283] width 732 height 34
drag, startPoint x: 981, startPoint y: 194, endPoint x: 1092, endPoint y: 192, distance: 110.7
click at [1092, 266] on h3 "Our Notary Public Translation Certification Process" at bounding box center [765, 283] width 732 height 34
click at [624, 266] on h3 "Our Notary Public Translation Certification Process" at bounding box center [765, 283] width 732 height 34
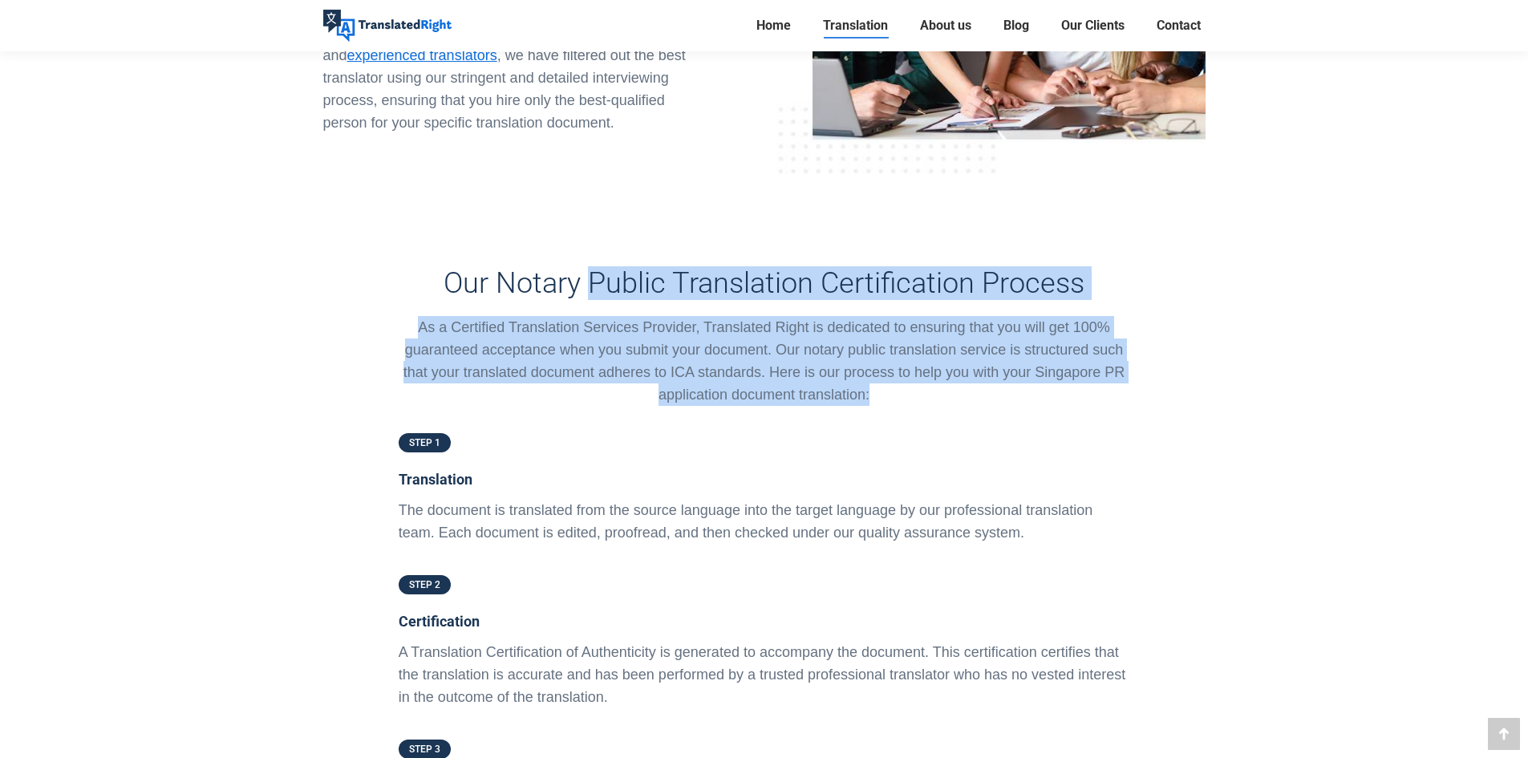
drag, startPoint x: 590, startPoint y: 190, endPoint x: 875, endPoint y: 296, distance: 304.6
click at [875, 296] on div "Our Notary Public Translation Certification Process As a Certified Translation …" at bounding box center [765, 336] width 732 height 140
click at [875, 316] on p "As a Certified Translation Services Provider, Translated Right is dedicated to …" at bounding box center [765, 361] width 732 height 90
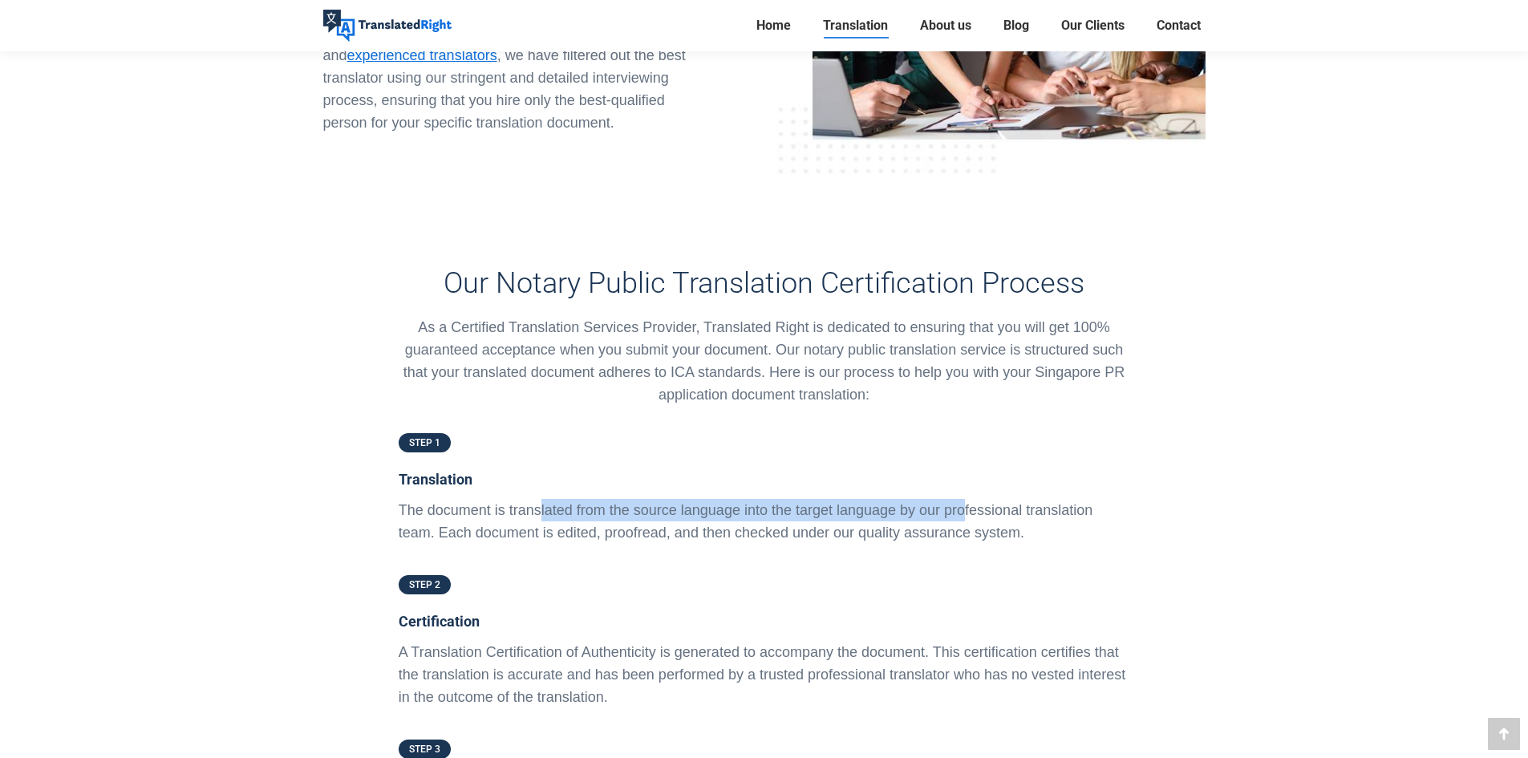
drag, startPoint x: 599, startPoint y: 415, endPoint x: 967, endPoint y: 416, distance: 368.3
click at [967, 499] on p "The document is translated from the source language into the target language by…" at bounding box center [765, 521] width 732 height 45
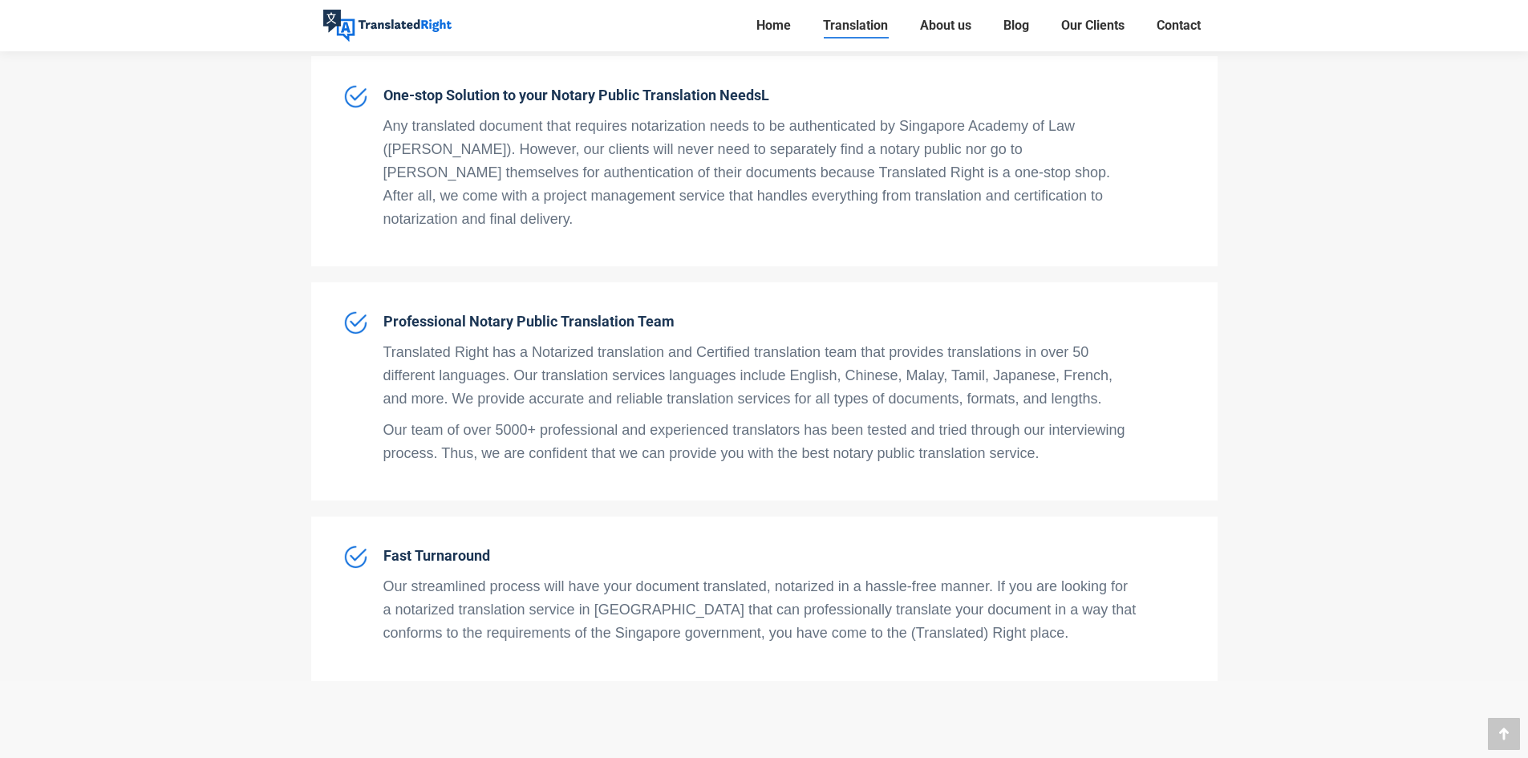
scroll to position [5456, 0]
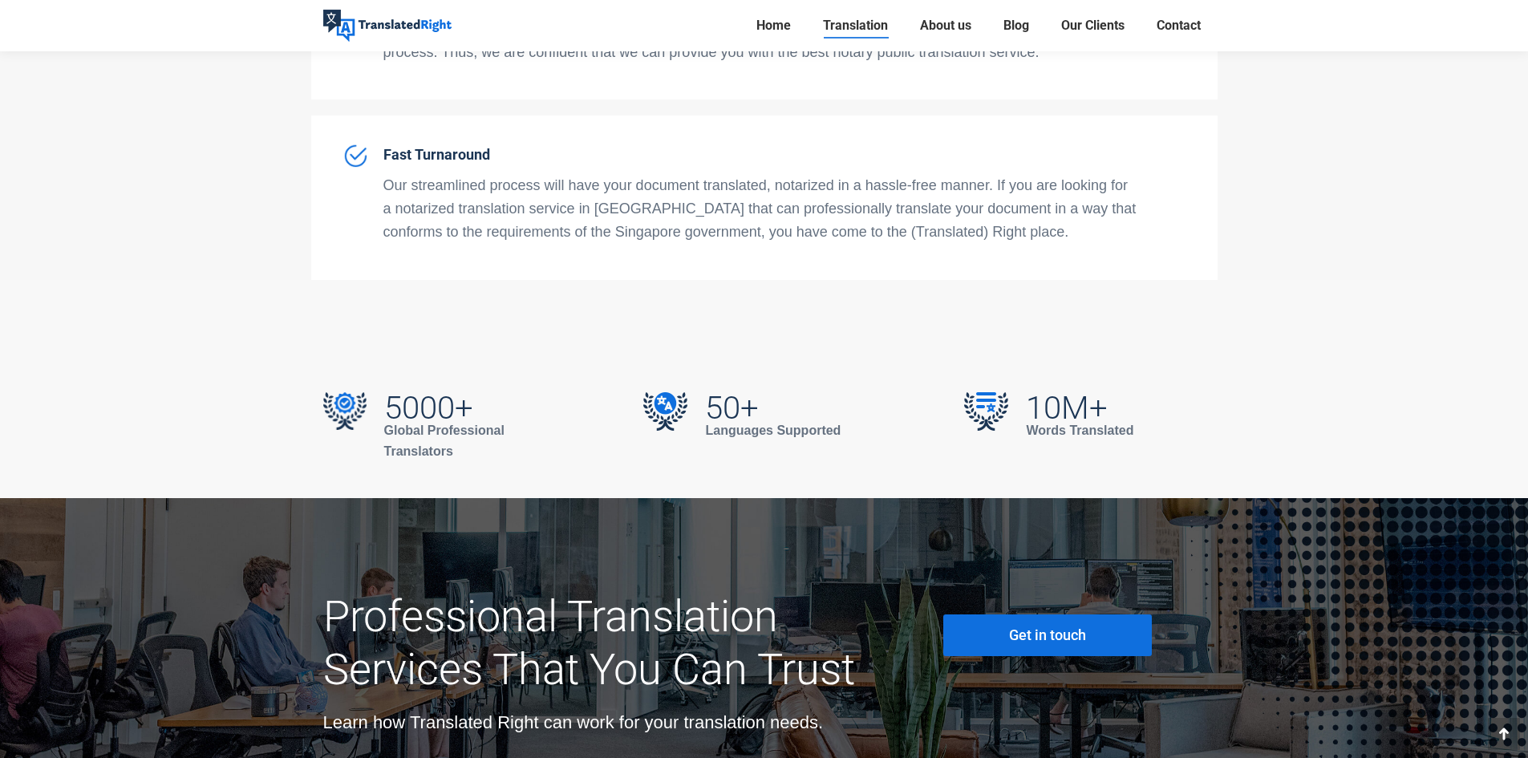
click at [1006, 615] on link "Get in touch" at bounding box center [1048, 636] width 209 height 42
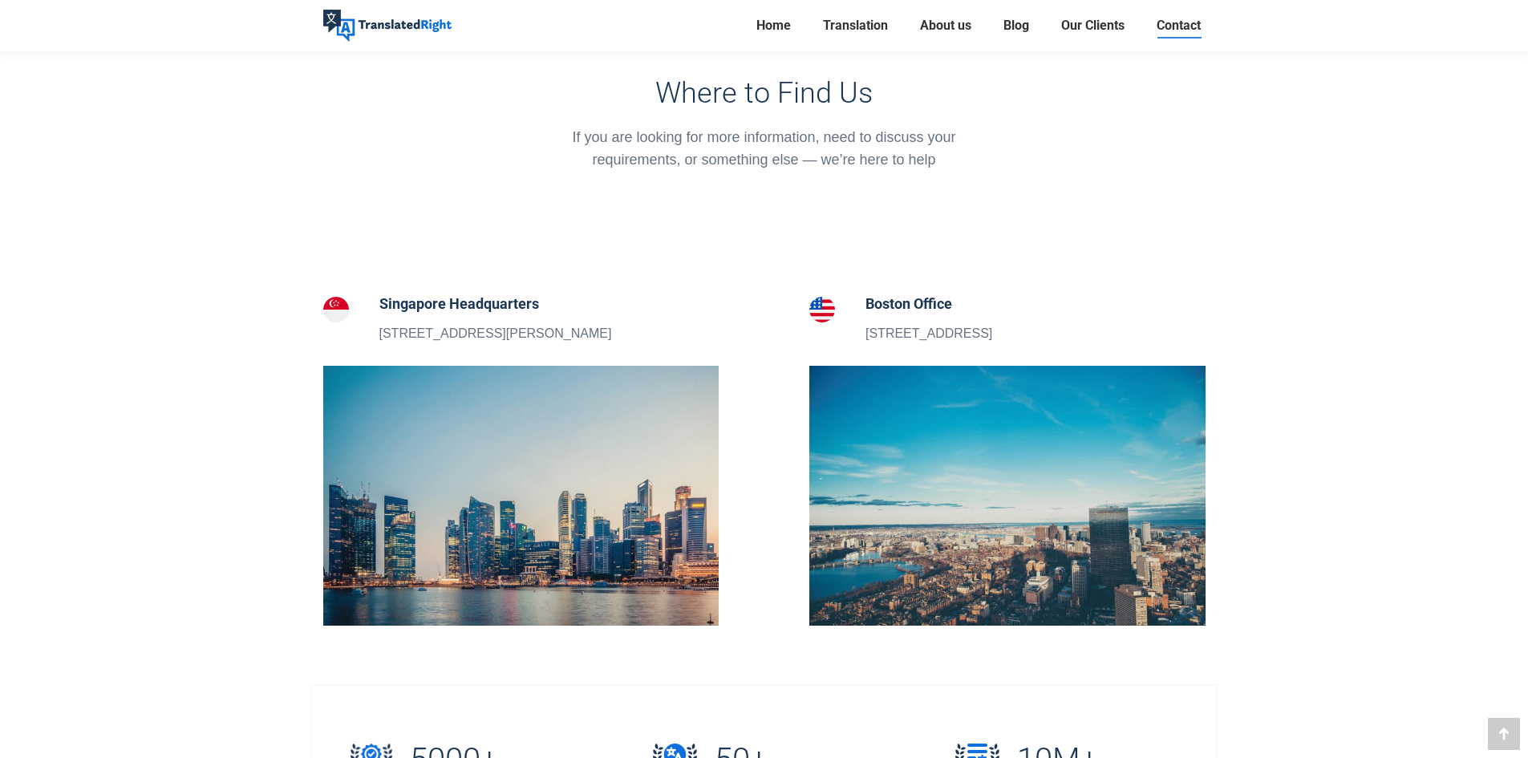
scroll to position [401, 0]
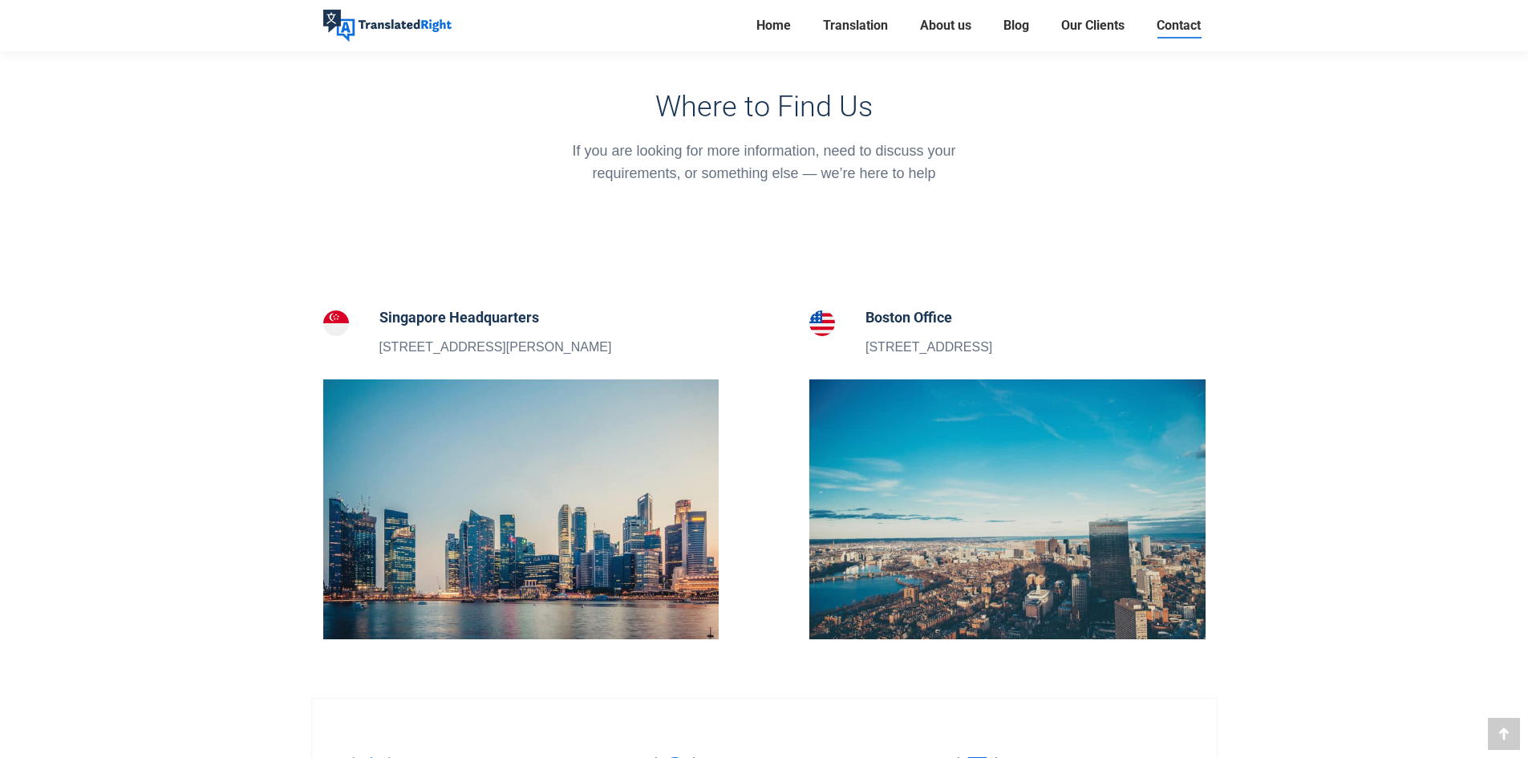
click at [495, 409] on img at bounding box center [521, 510] width 396 height 260
click at [461, 322] on h5 "Singapore Headquarters" at bounding box center [496, 317] width 233 height 22
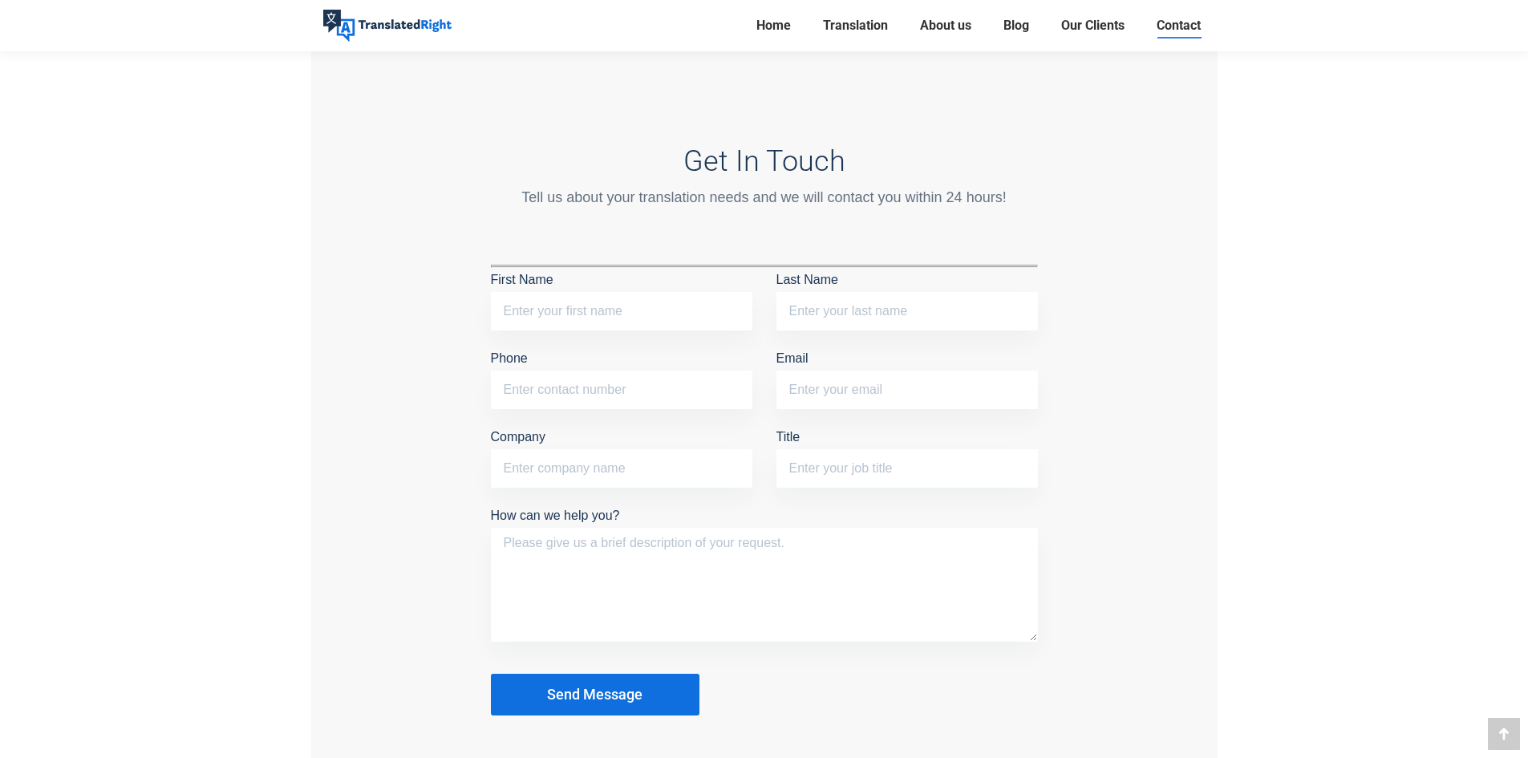
scroll to position [1364, 0]
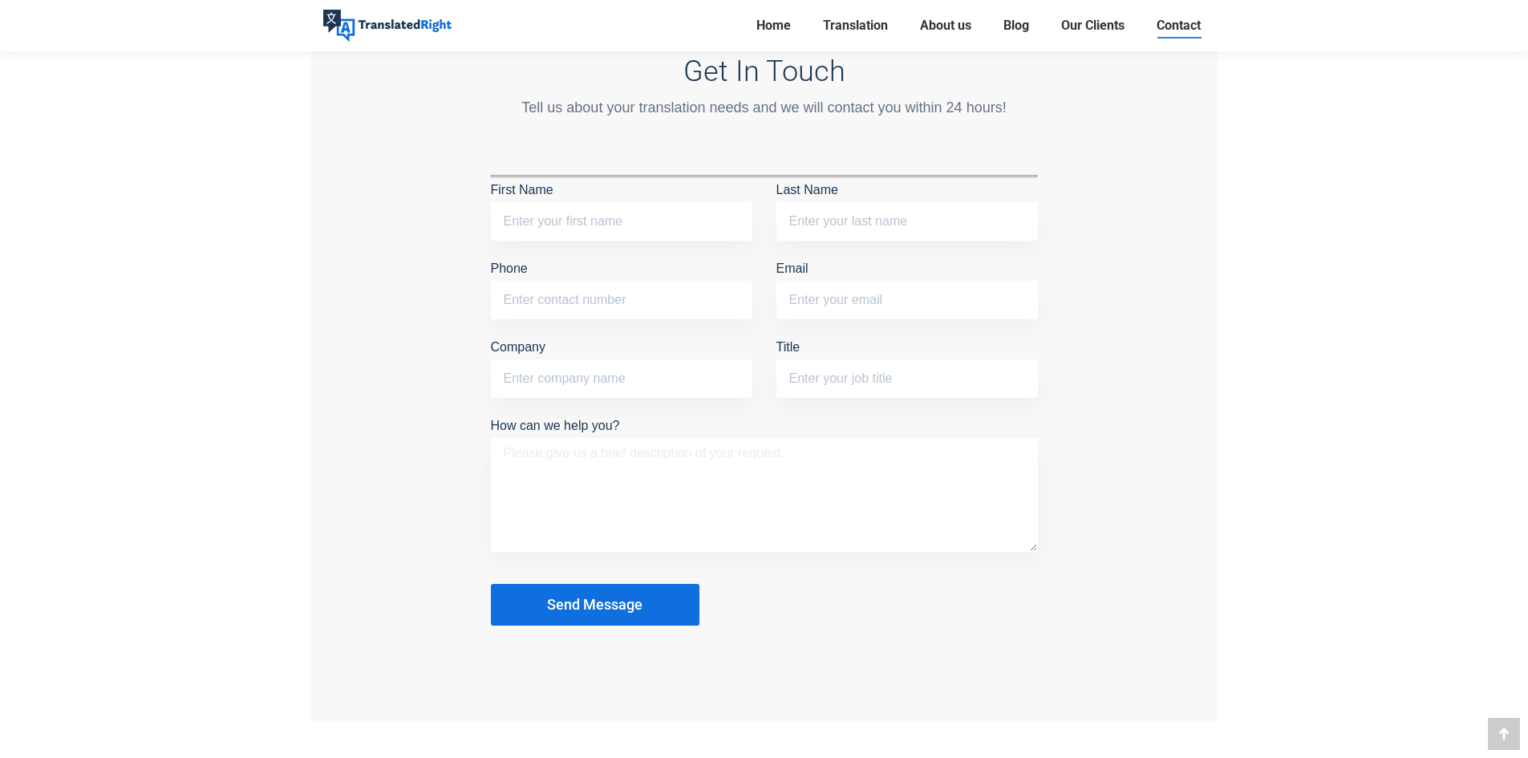
click at [633, 459] on textarea "How can we help you?" at bounding box center [764, 495] width 547 height 114
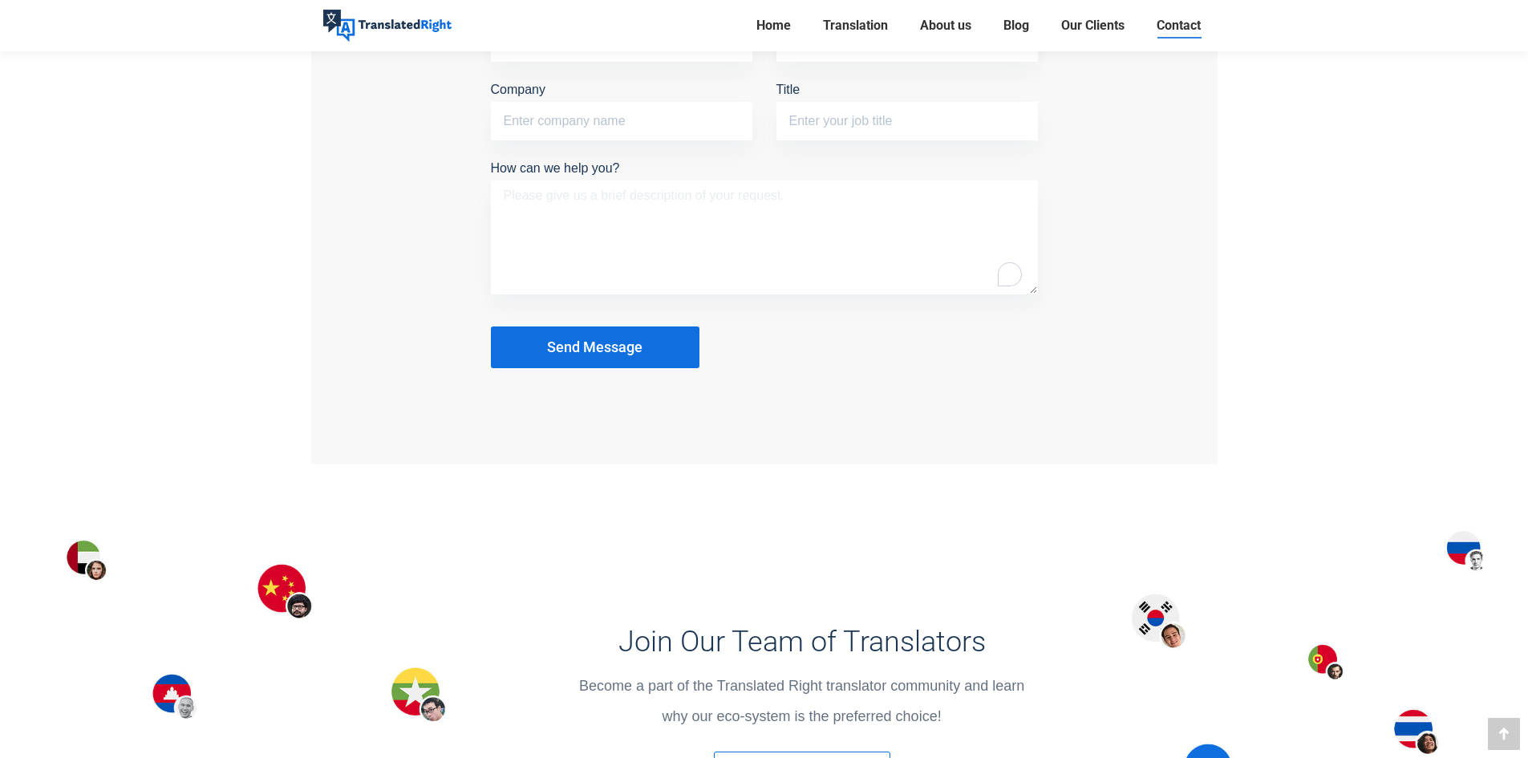
scroll to position [1284, 0]
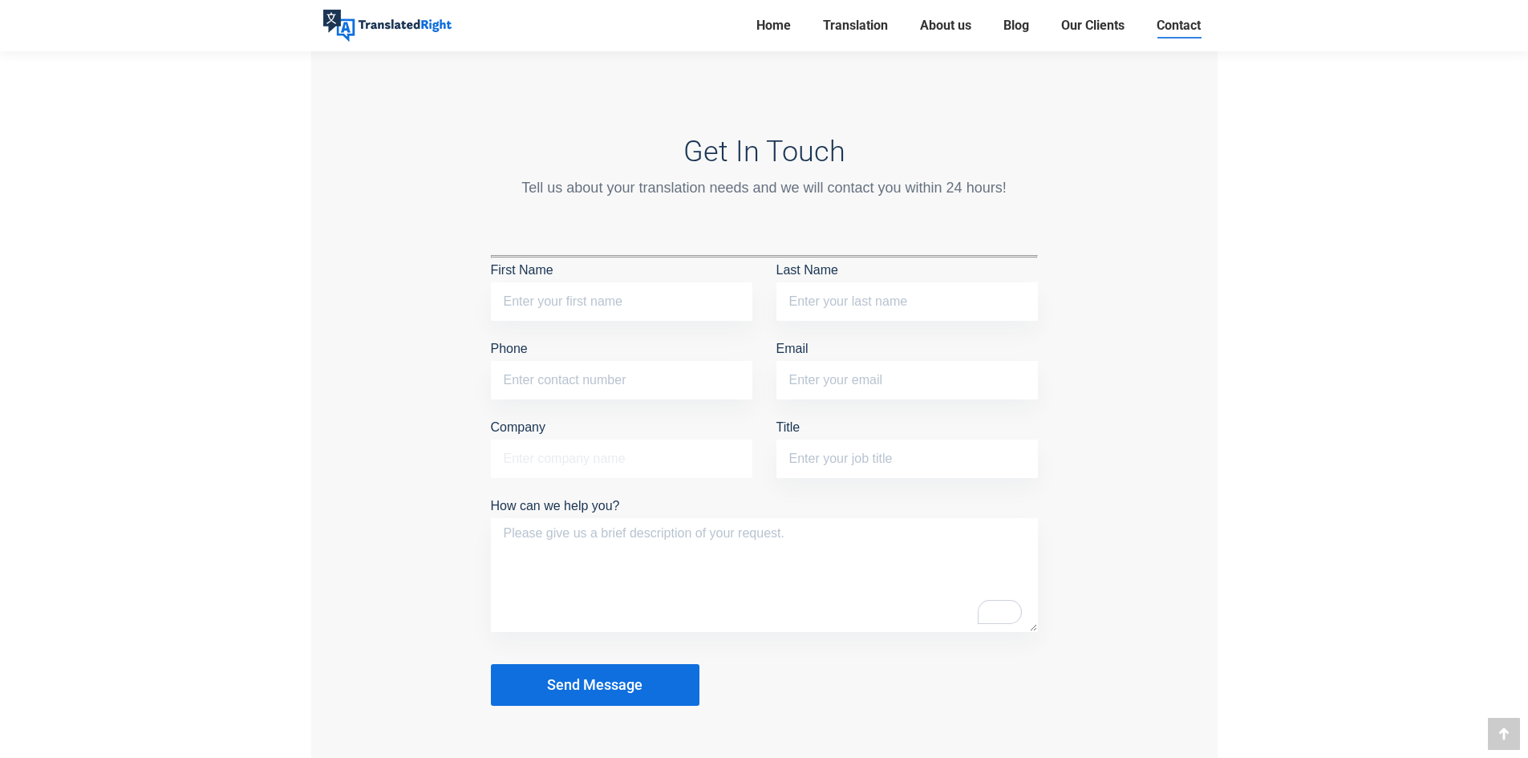
click at [698, 458] on input "Company" at bounding box center [622, 459] width 262 height 39
click at [852, 421] on p "Title" at bounding box center [908, 451] width 262 height 71
click at [878, 461] on input "Title" at bounding box center [908, 459] width 262 height 39
click at [909, 405] on div "Email" at bounding box center [908, 376] width 286 height 79
click at [907, 380] on input "Email" at bounding box center [908, 380] width 262 height 39
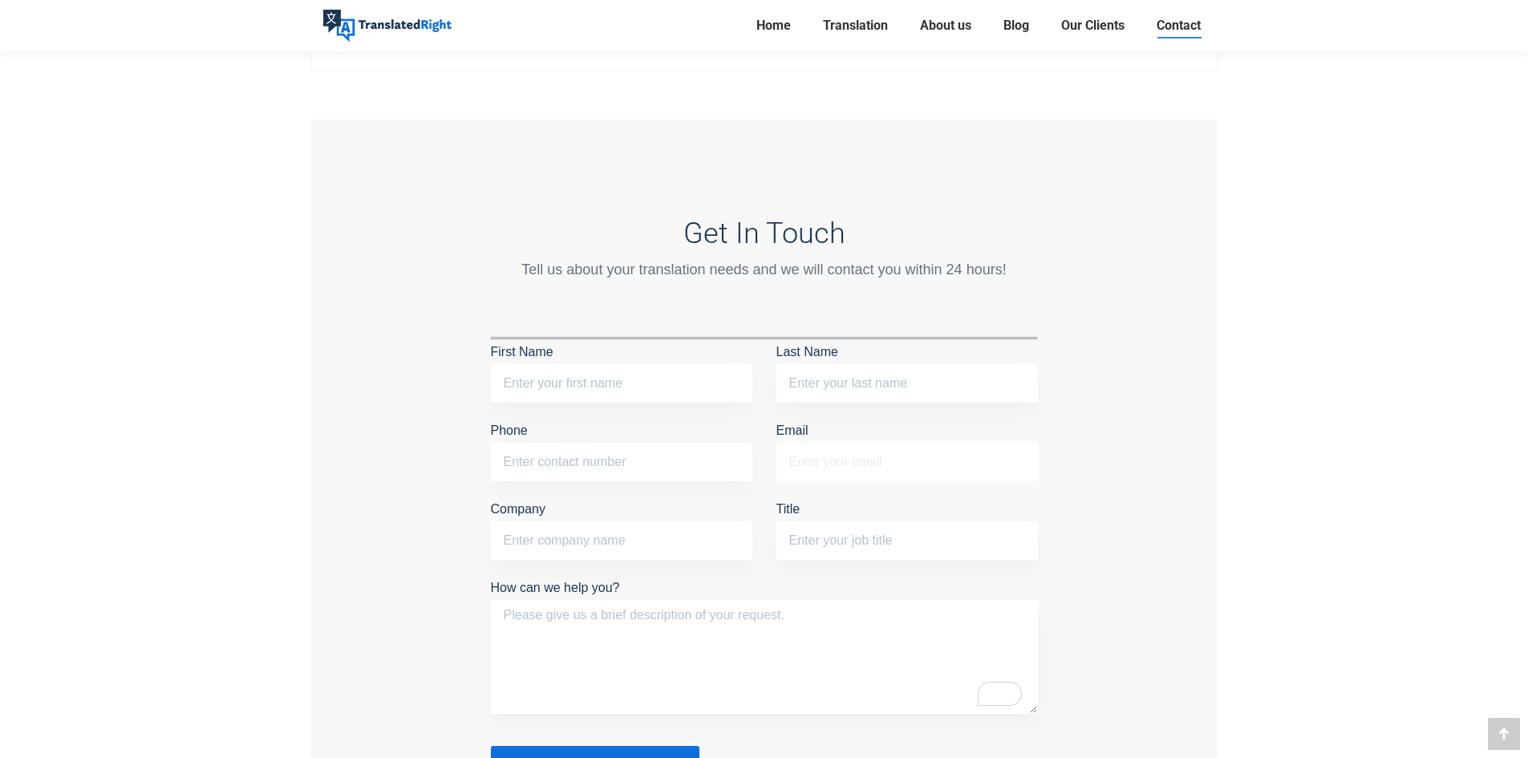
scroll to position [1203, 0]
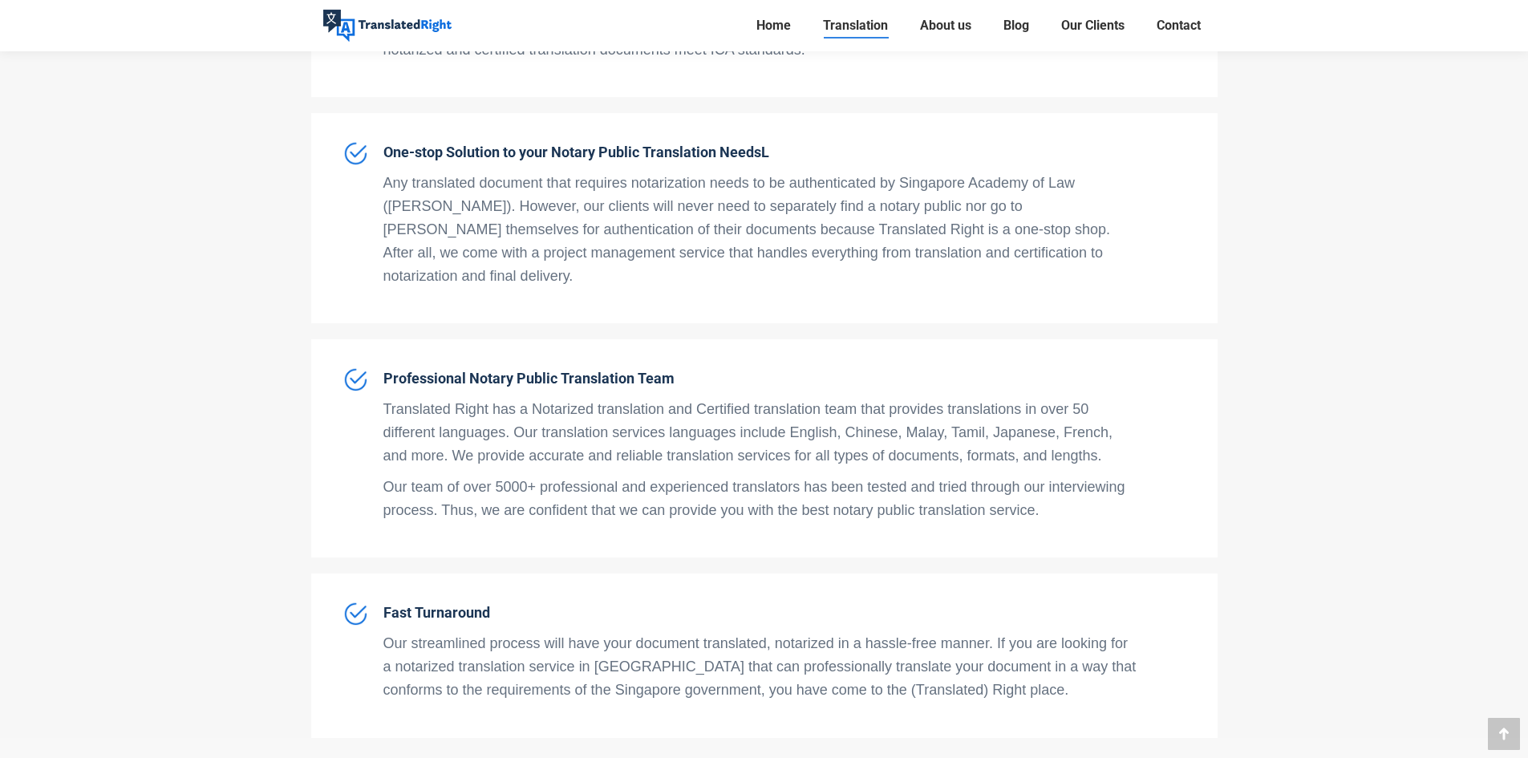
scroll to position [4894, 0]
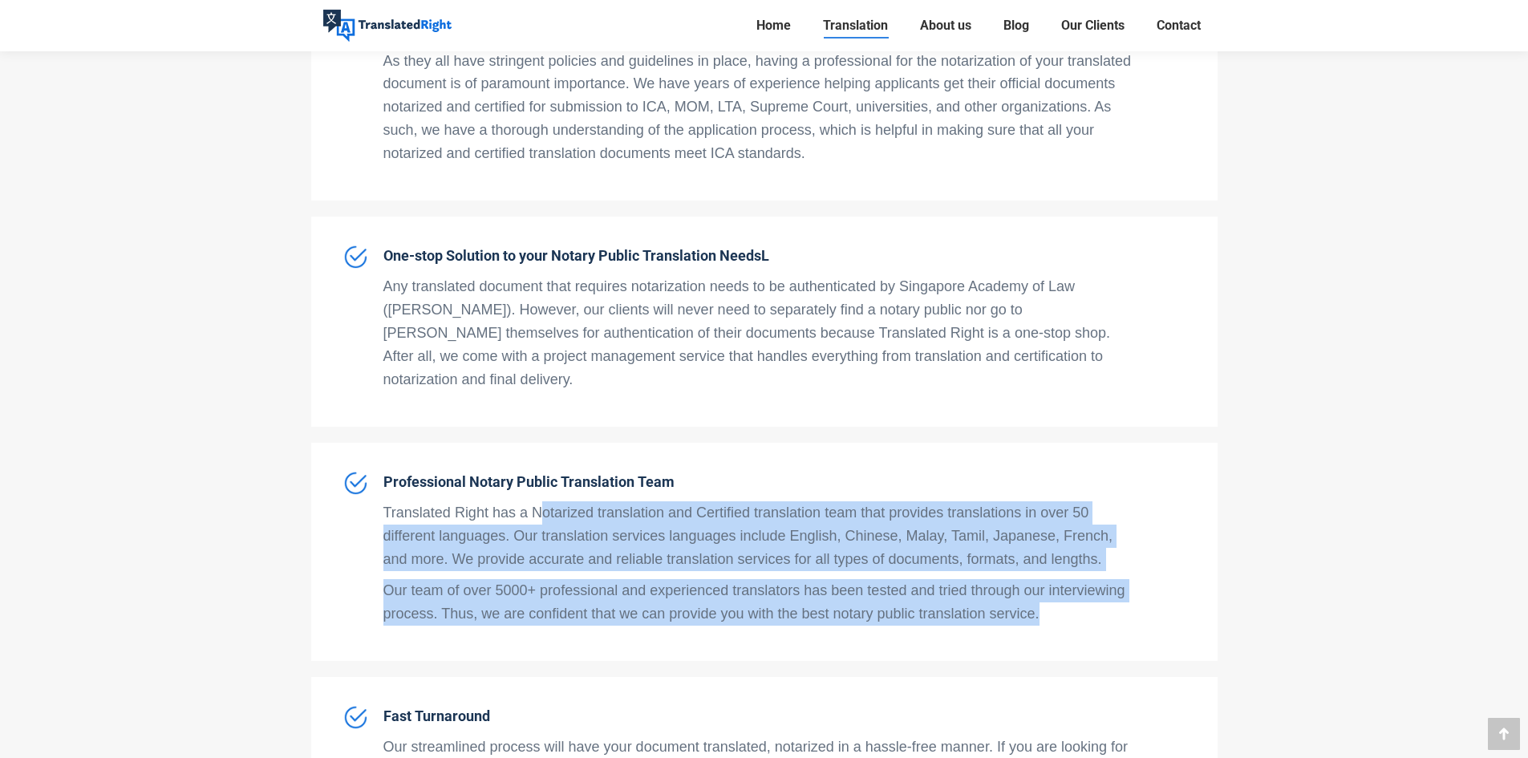
drag, startPoint x: 541, startPoint y: 400, endPoint x: 1116, endPoint y: 501, distance: 584.1
click at [1116, 501] on span "Professional Notary Public Translation Team Translated Right has a Notarized tr…" at bounding box center [761, 552] width 754 height 162
click at [1090, 579] on p "Our team of over 5000+ professional and experienced translators has been tested…" at bounding box center [761, 602] width 754 height 47
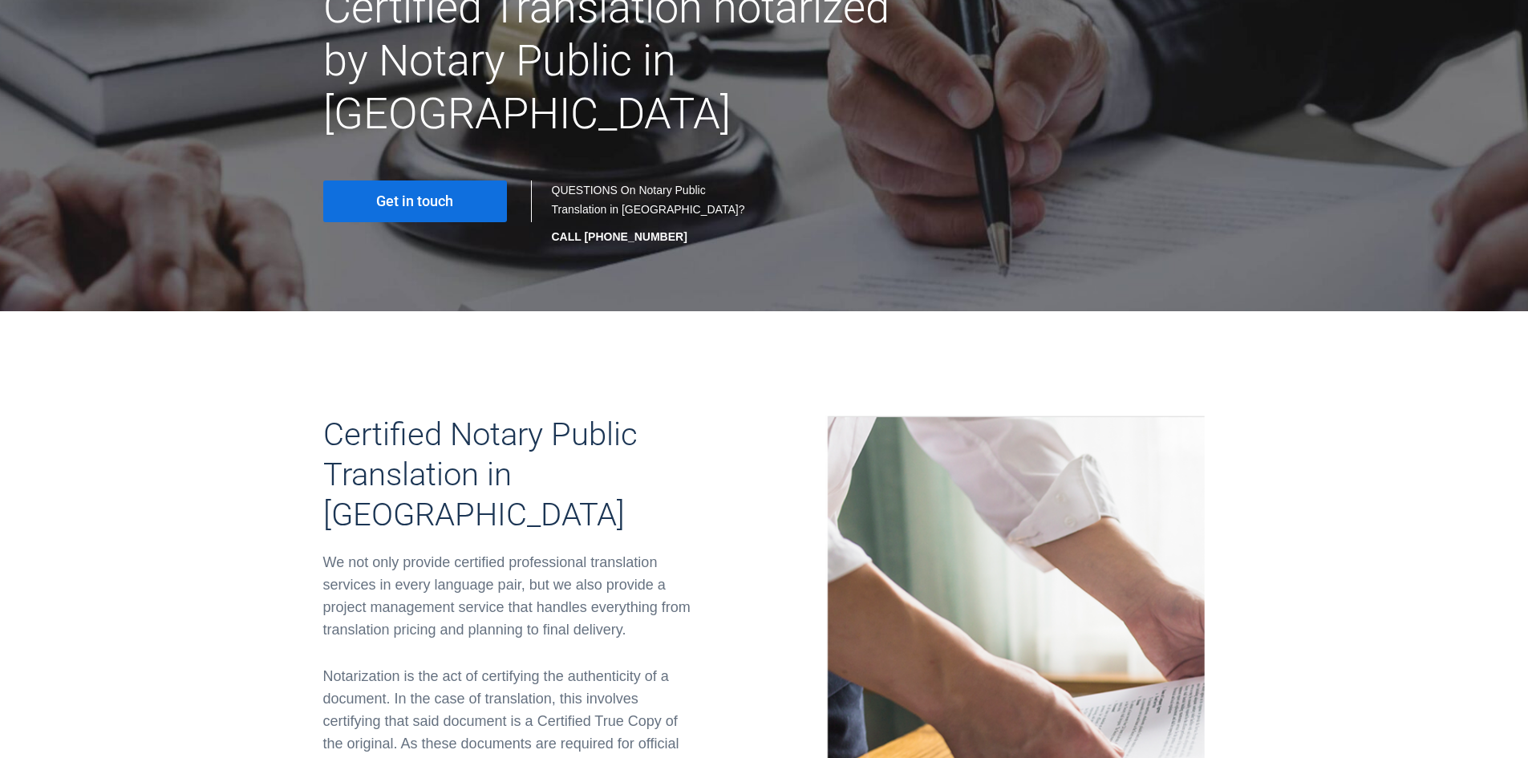
scroll to position [0, 0]
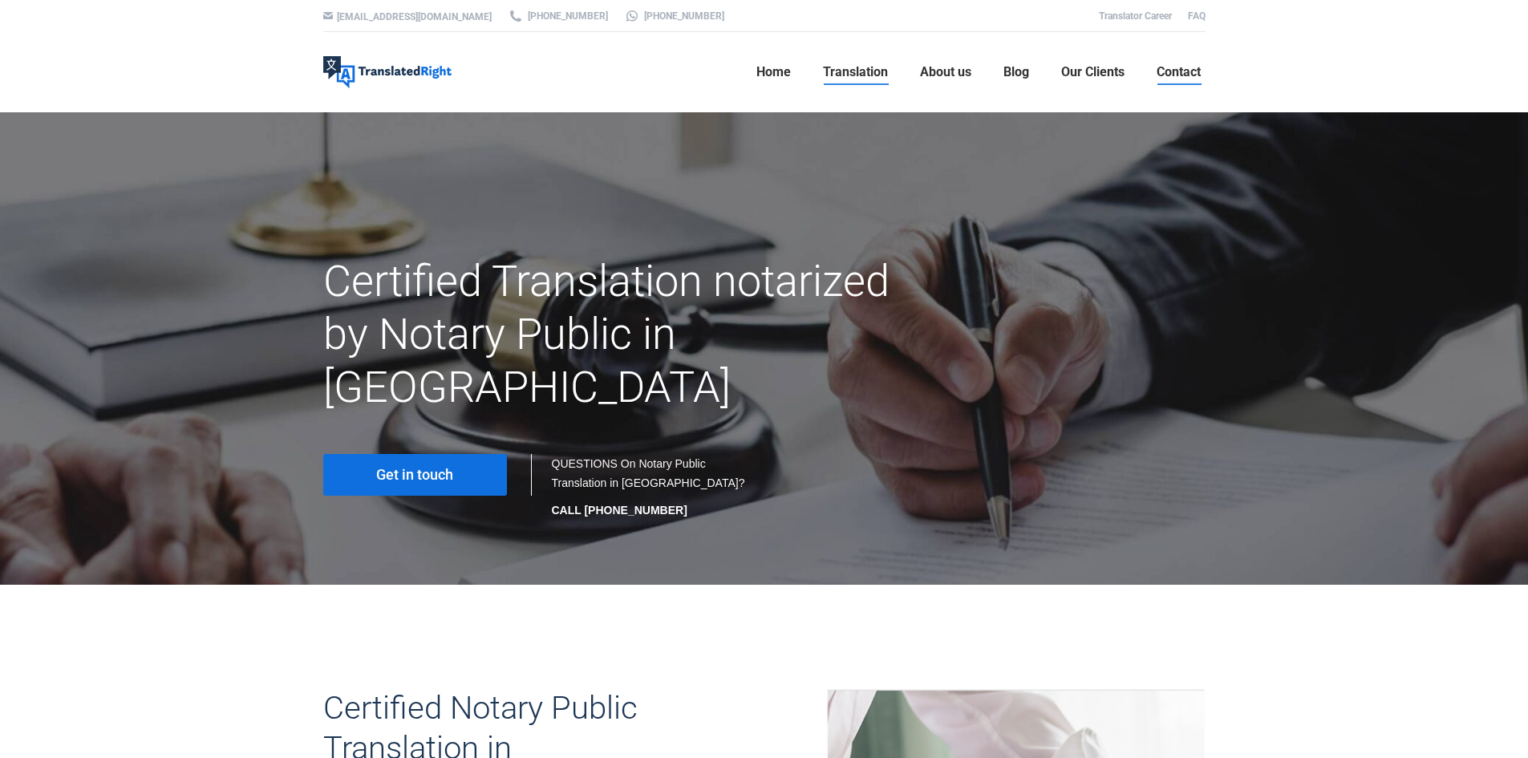
click at [1179, 87] on link "Contact" at bounding box center [1179, 72] width 54 height 51
click at [457, 454] on link "Get in touch" at bounding box center [415, 475] width 184 height 42
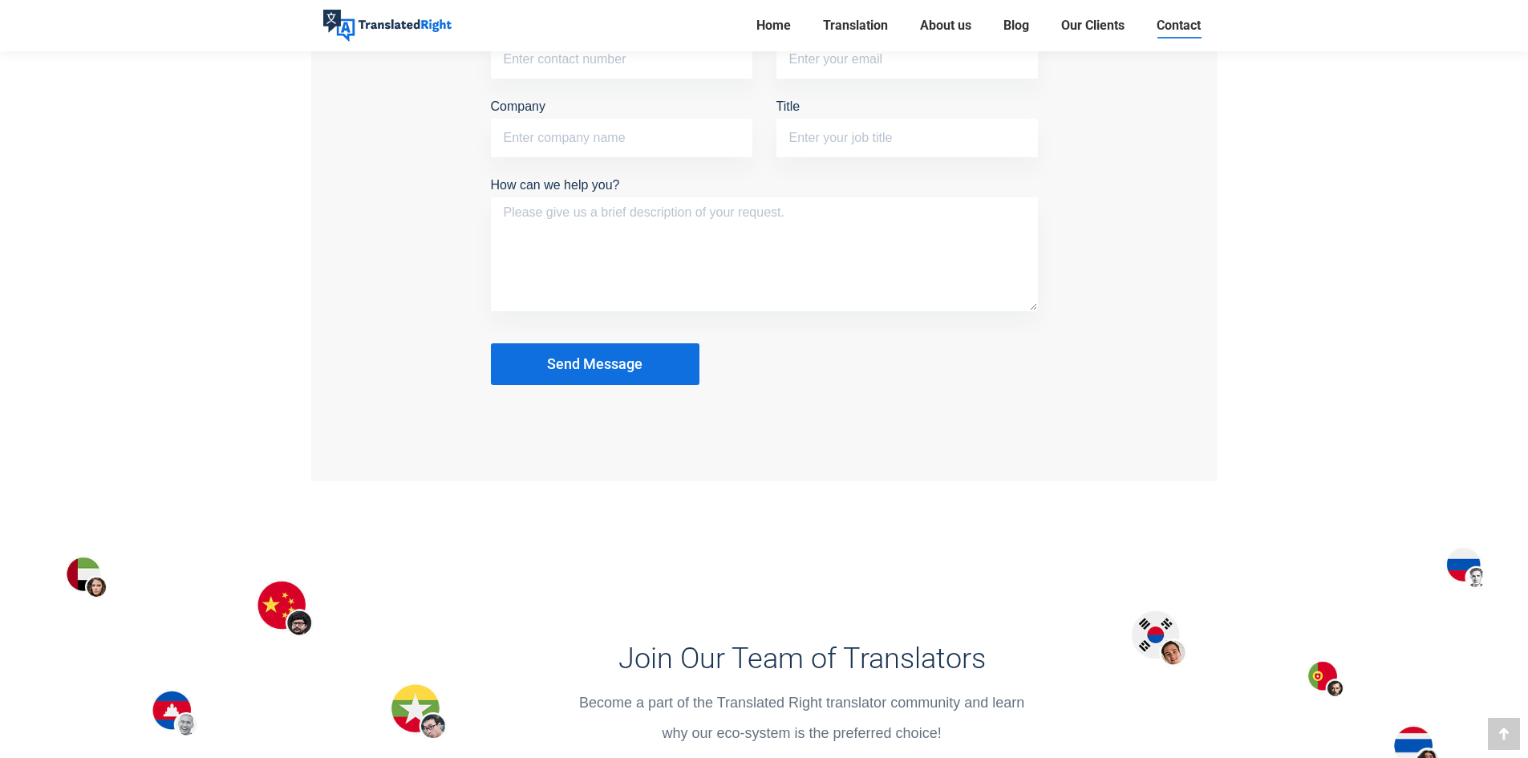
scroll to position [1123, 0]
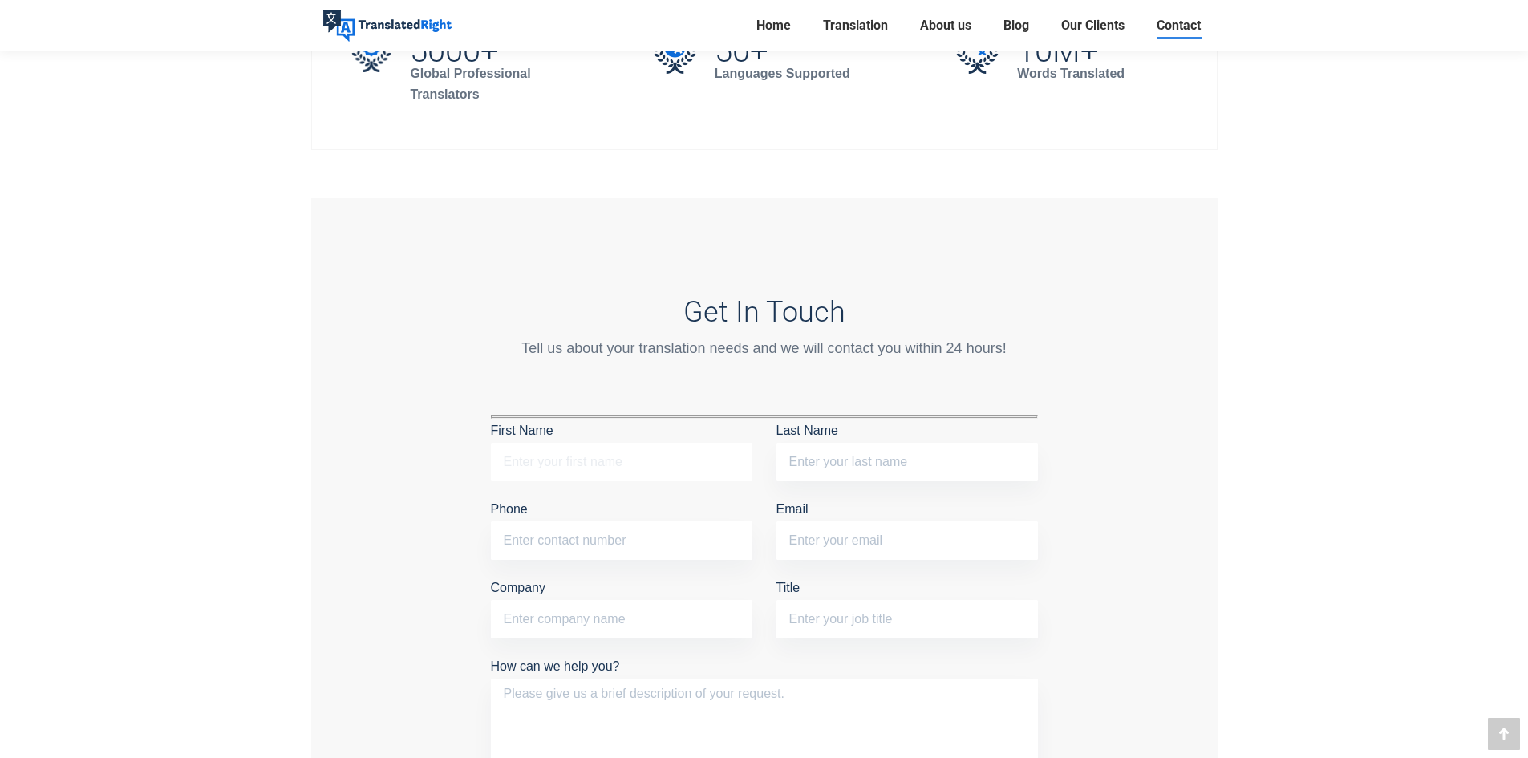
click at [613, 457] on input "First Name" at bounding box center [622, 462] width 262 height 39
type input "T"
type input "THAW"
click at [879, 439] on p "Last Name" at bounding box center [908, 454] width 262 height 71
click at [875, 445] on input "Last Name" at bounding box center [908, 462] width 262 height 39
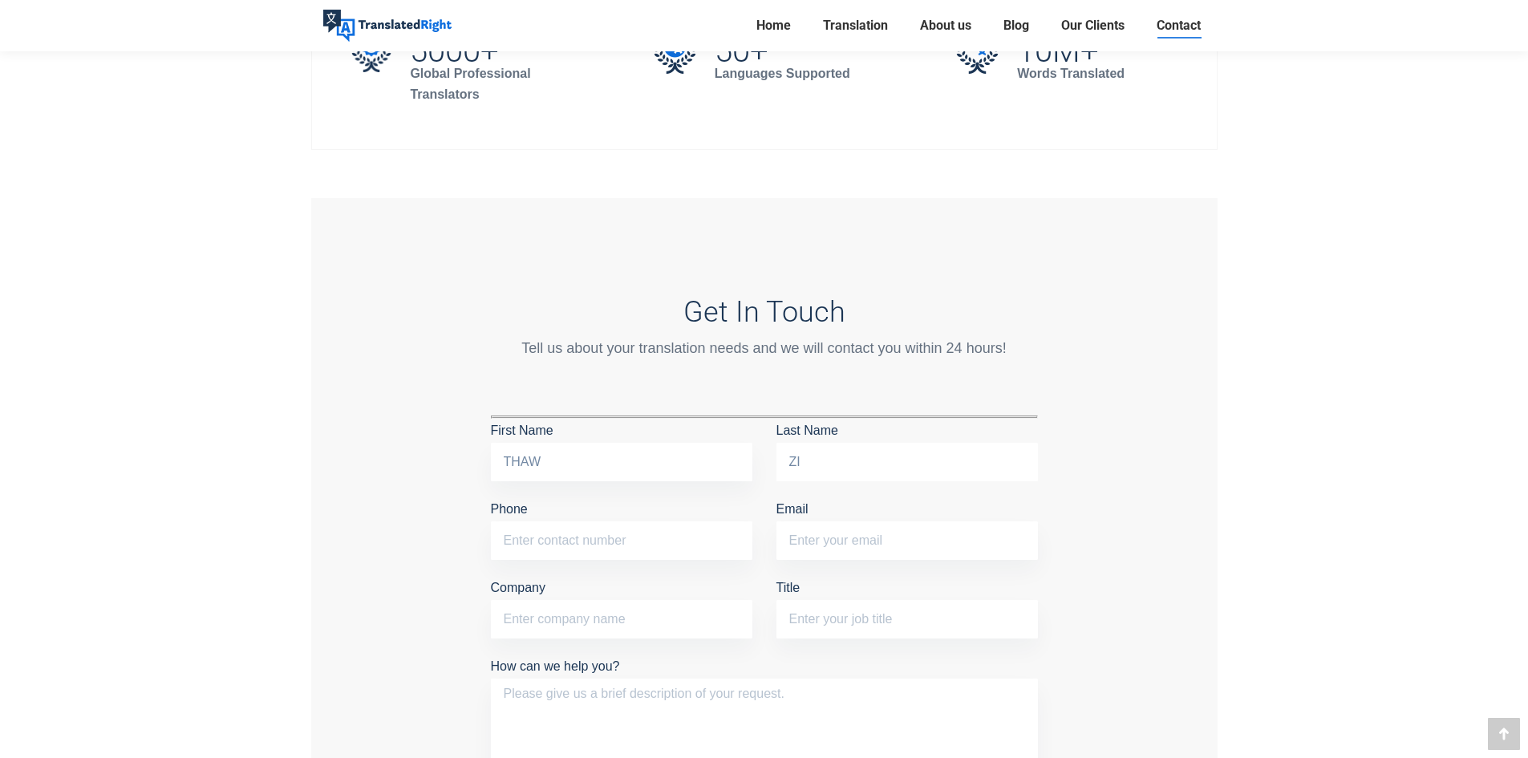
type input "Z"
type input "s"
type input "[PERSON_NAME]"
drag, startPoint x: 631, startPoint y: 460, endPoint x: 351, endPoint y: 415, distance: 283.6
click at [351, 415] on div "Get In Touch Tell us about your translation needs and we will contact you withi…" at bounding box center [764, 580] width 907 height 765
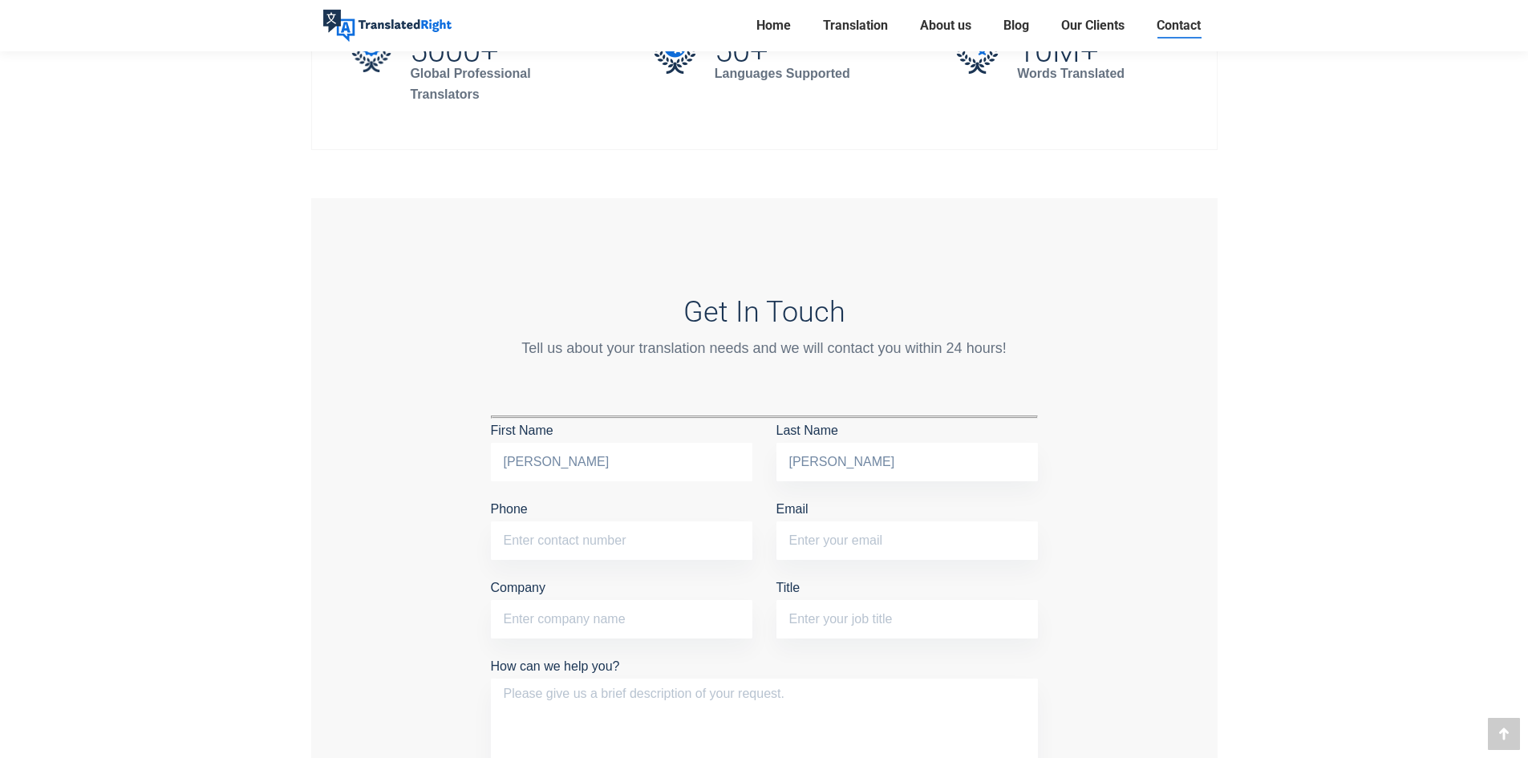
type input "[PERSON_NAME]"
drag, startPoint x: 890, startPoint y: 464, endPoint x: 640, endPoint y: 444, distance: 250.3
click at [643, 444] on div "First Name [PERSON_NAME] Last Name [PERSON_NAME] Phone Email Company Title" at bounding box center [764, 537] width 571 height 236
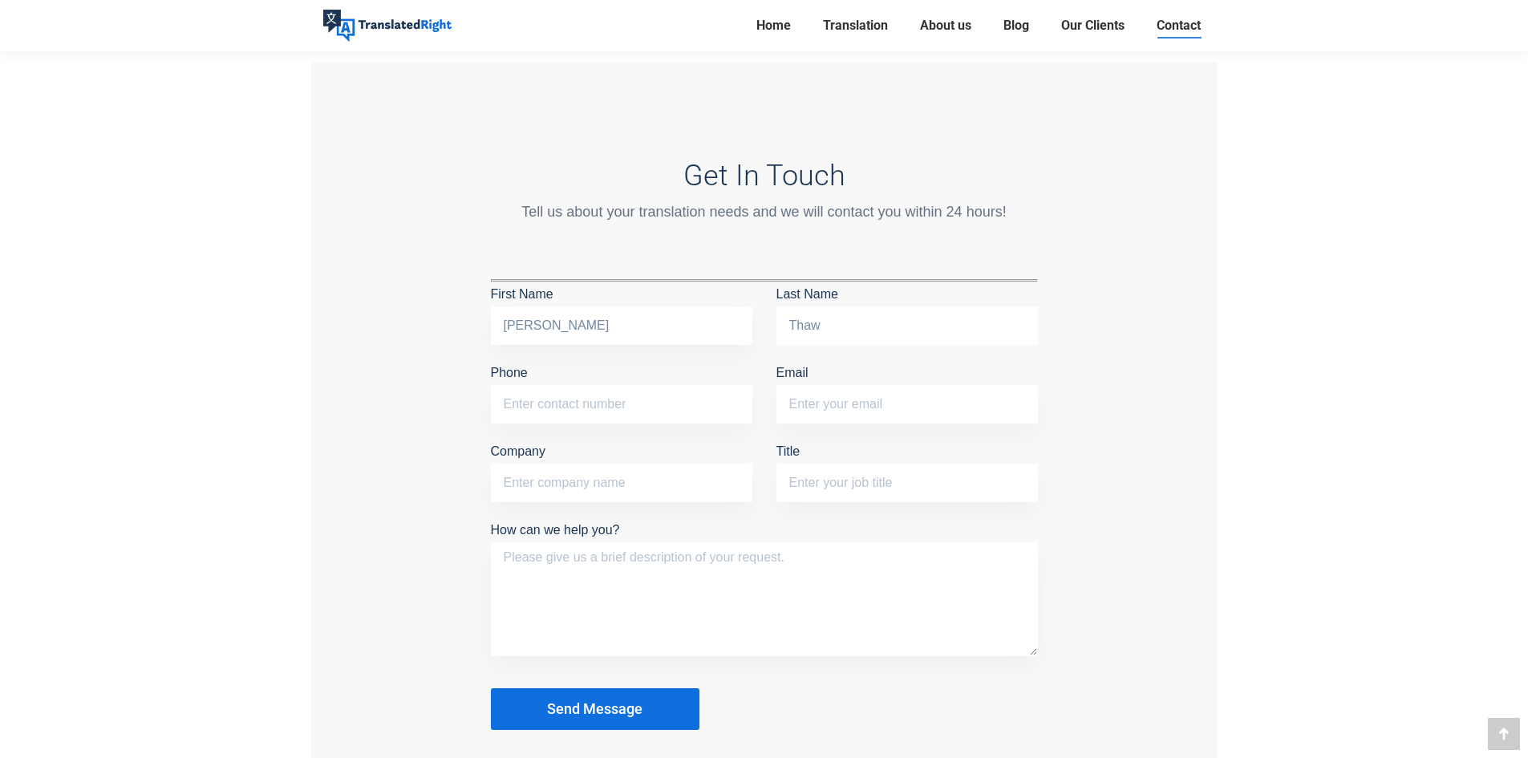
scroll to position [1284, 0]
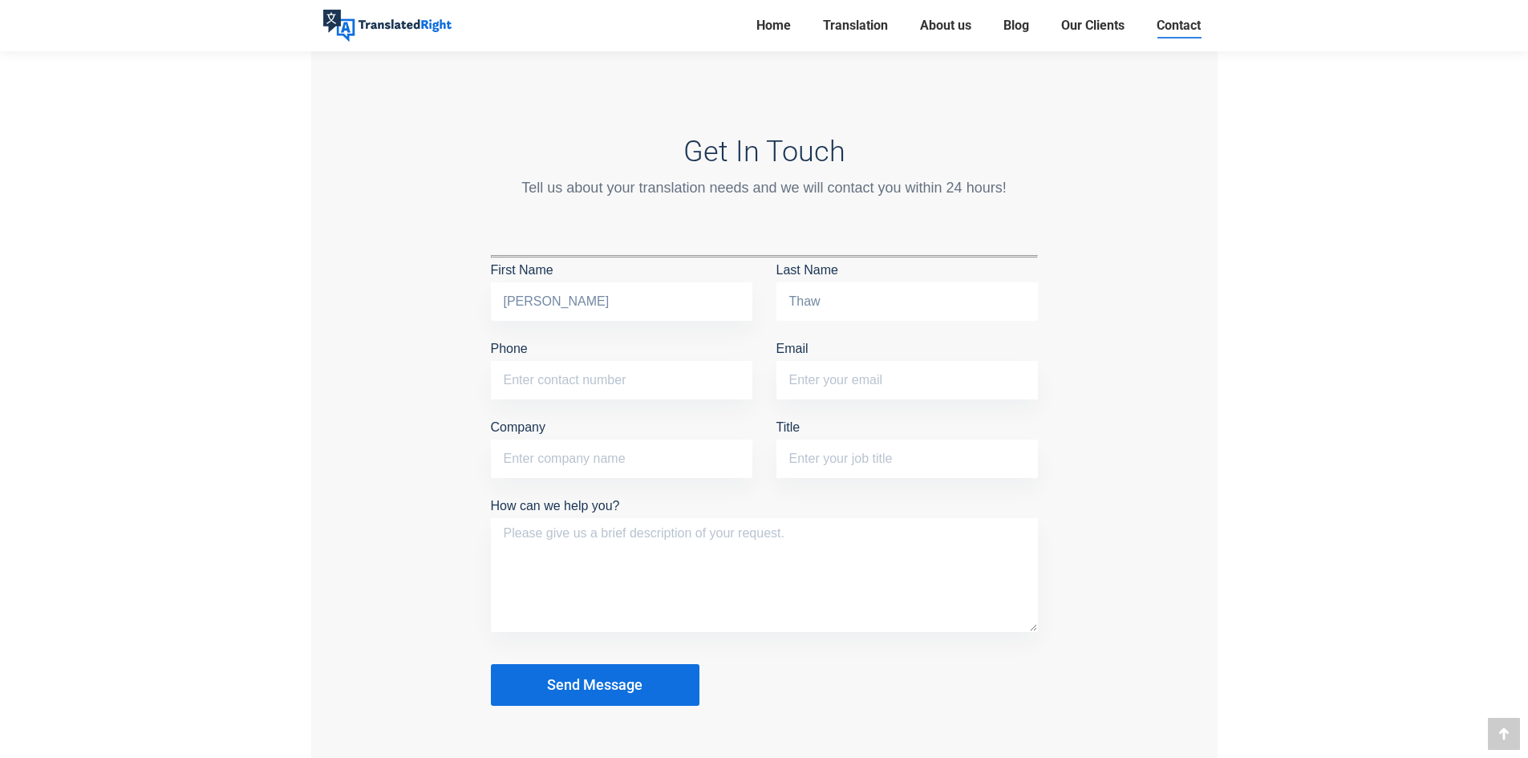
type input "Thaw"
click at [592, 395] on input "Phone" at bounding box center [622, 380] width 262 height 39
type input "91809803"
click at [872, 385] on input "Email" at bounding box center [908, 380] width 262 height 39
type input "thawzinlin7@gmail.com"
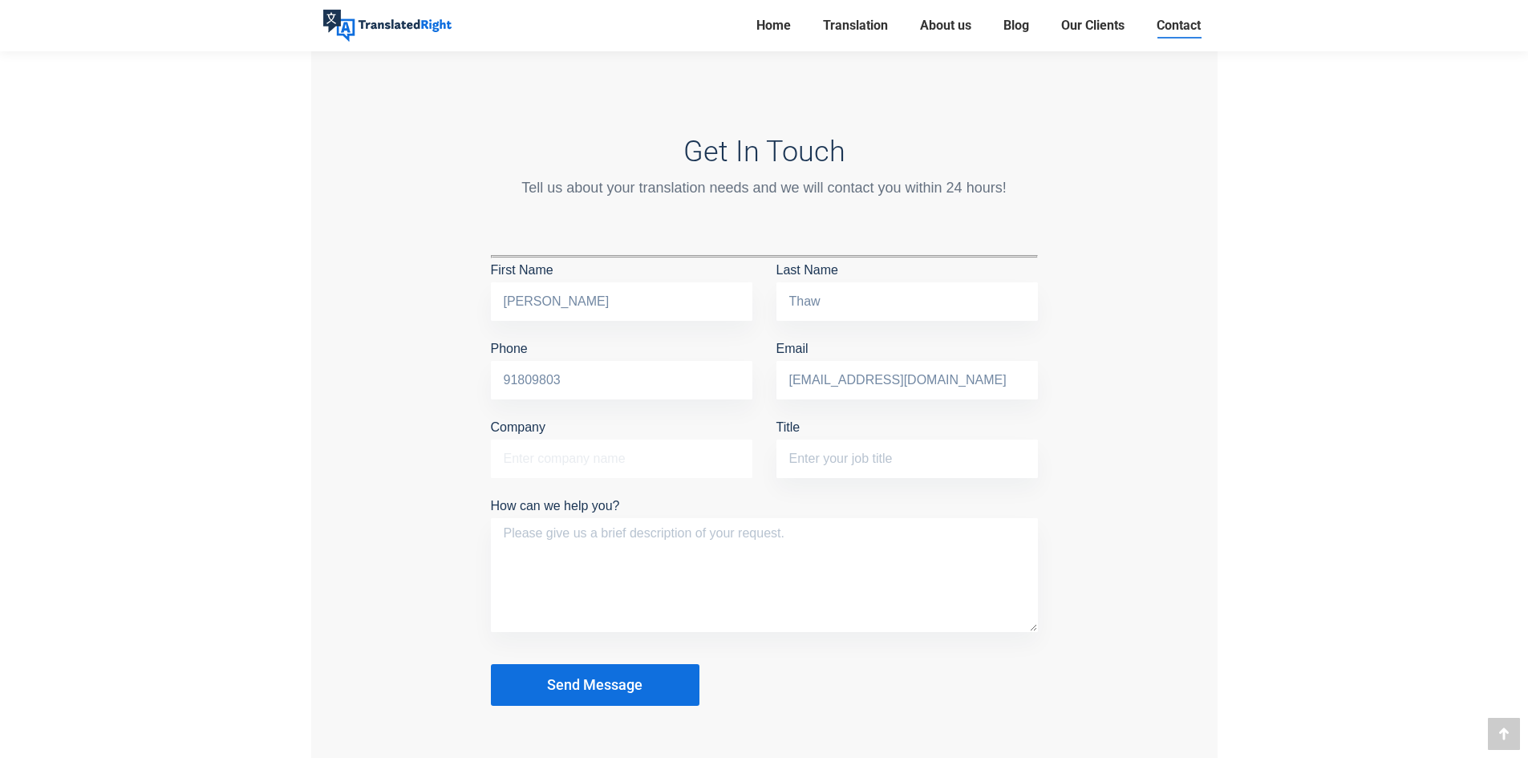
click at [676, 449] on input "Company" at bounding box center [622, 459] width 262 height 39
click at [739, 424] on p "Company" at bounding box center [622, 451] width 262 height 71
click at [851, 460] on input "Title" at bounding box center [908, 459] width 262 height 39
click at [846, 493] on form "First Name Zin Lin Last Name Thaw Phone 91809803 Email thawzinlin7@gmail.com Co…" at bounding box center [764, 480] width 547 height 451
click at [765, 523] on textarea "How can we help you?" at bounding box center [764, 575] width 547 height 114
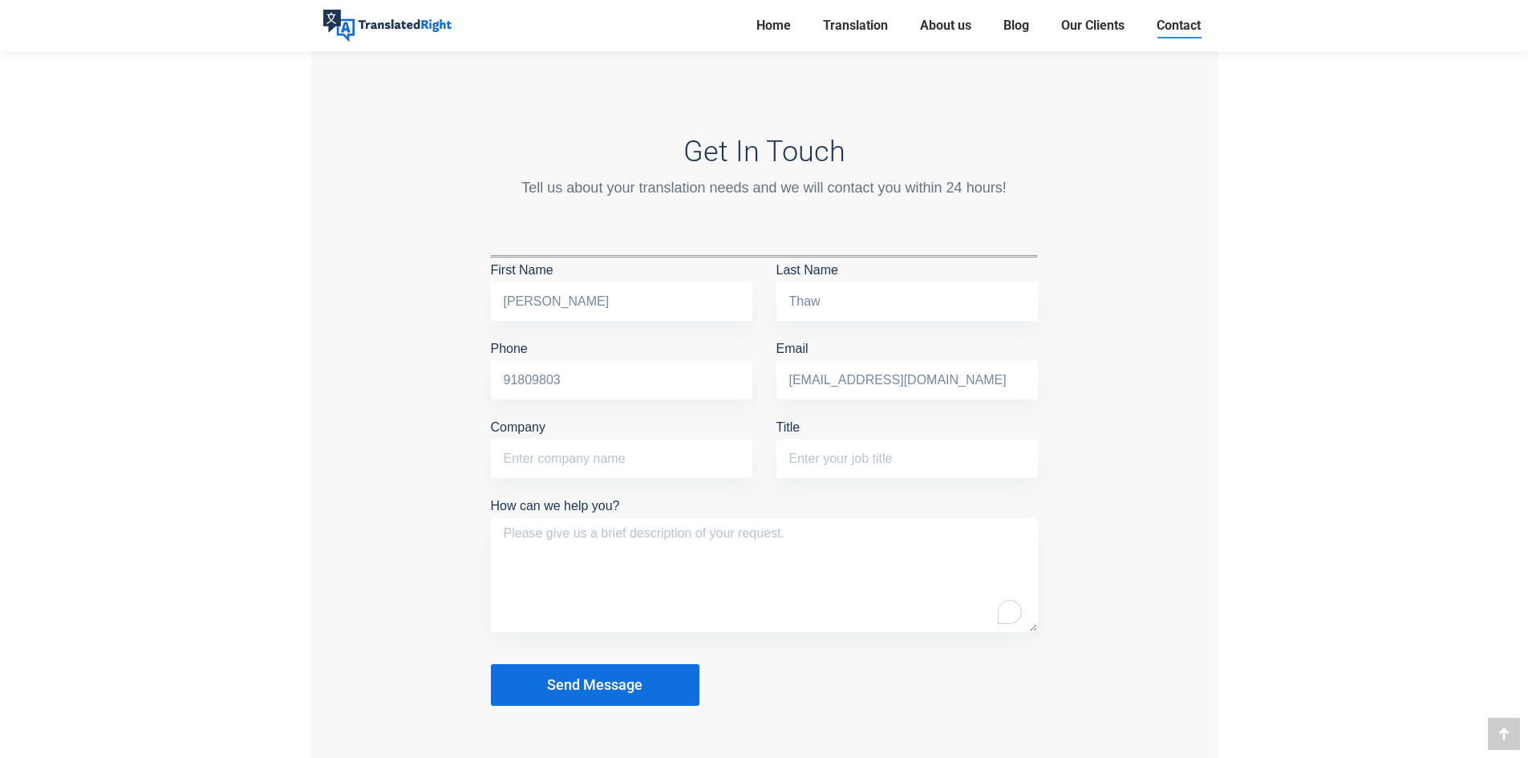
click at [1233, 468] on div "Contact Us Where to Find Us If you are looking for more information, need to di…" at bounding box center [764, 96] width 963 height 2535
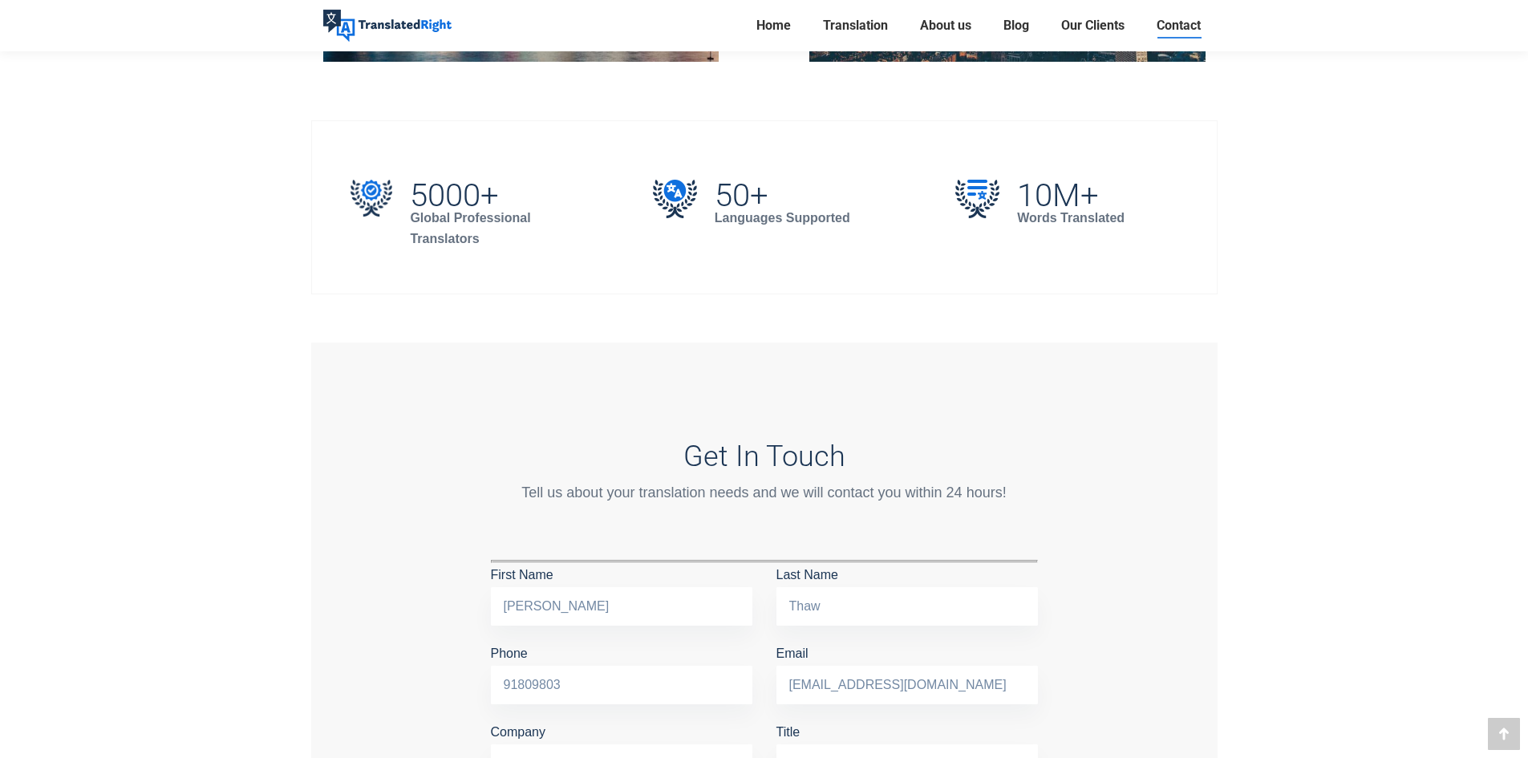
scroll to position [963, 0]
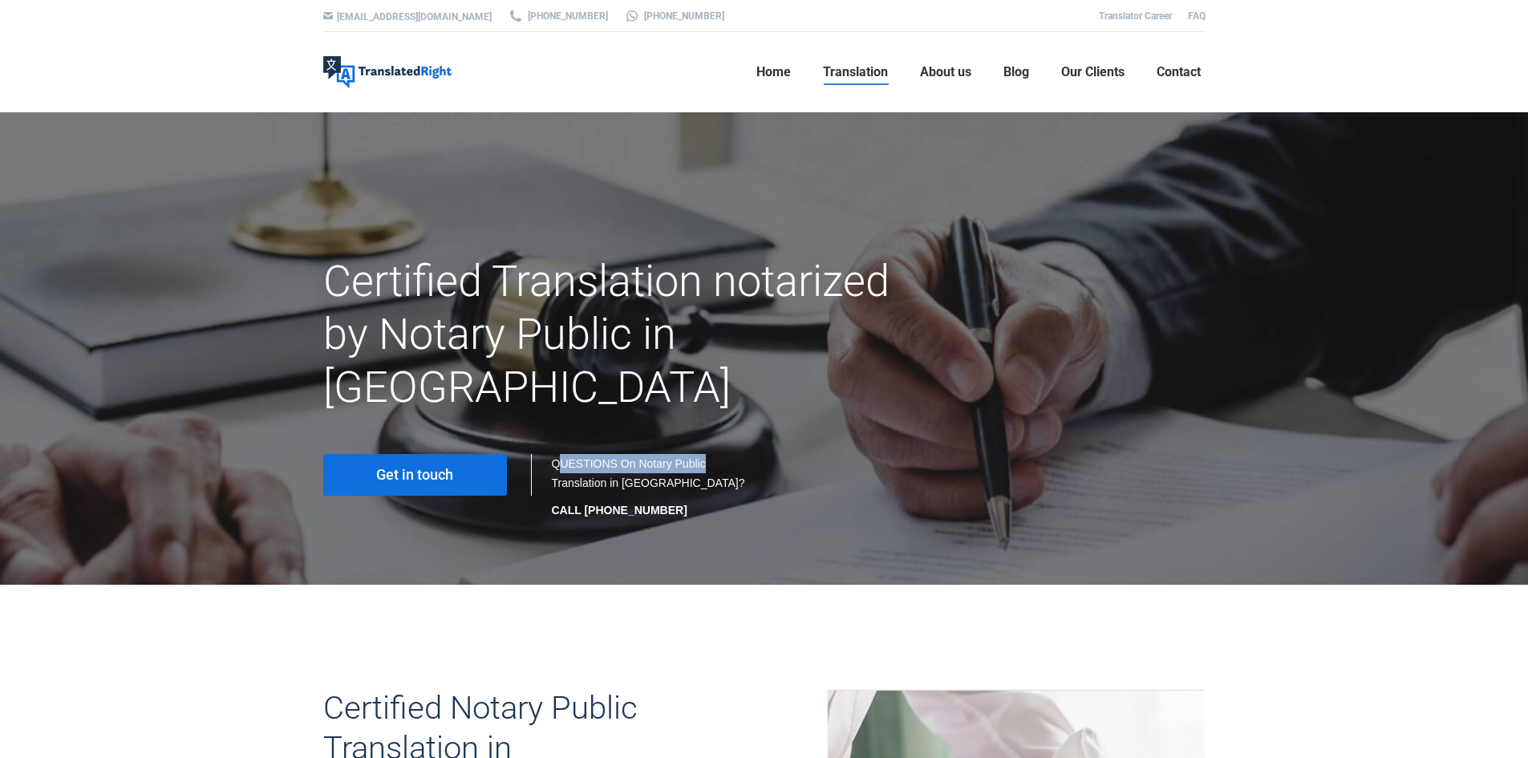
drag, startPoint x: 556, startPoint y: 410, endPoint x: 720, endPoint y: 417, distance: 164.6
click at [720, 454] on div "QUESTIONS On Notary Public Translation in Singapore? CALL +65 6977 9646" at bounding box center [650, 487] width 197 height 66
click at [645, 454] on div "QUESTIONS On Notary Public Translation in Singapore? CALL +65 6977 9646" at bounding box center [650, 487] width 197 height 66
click at [439, 467] on span "Get in touch" at bounding box center [414, 475] width 77 height 16
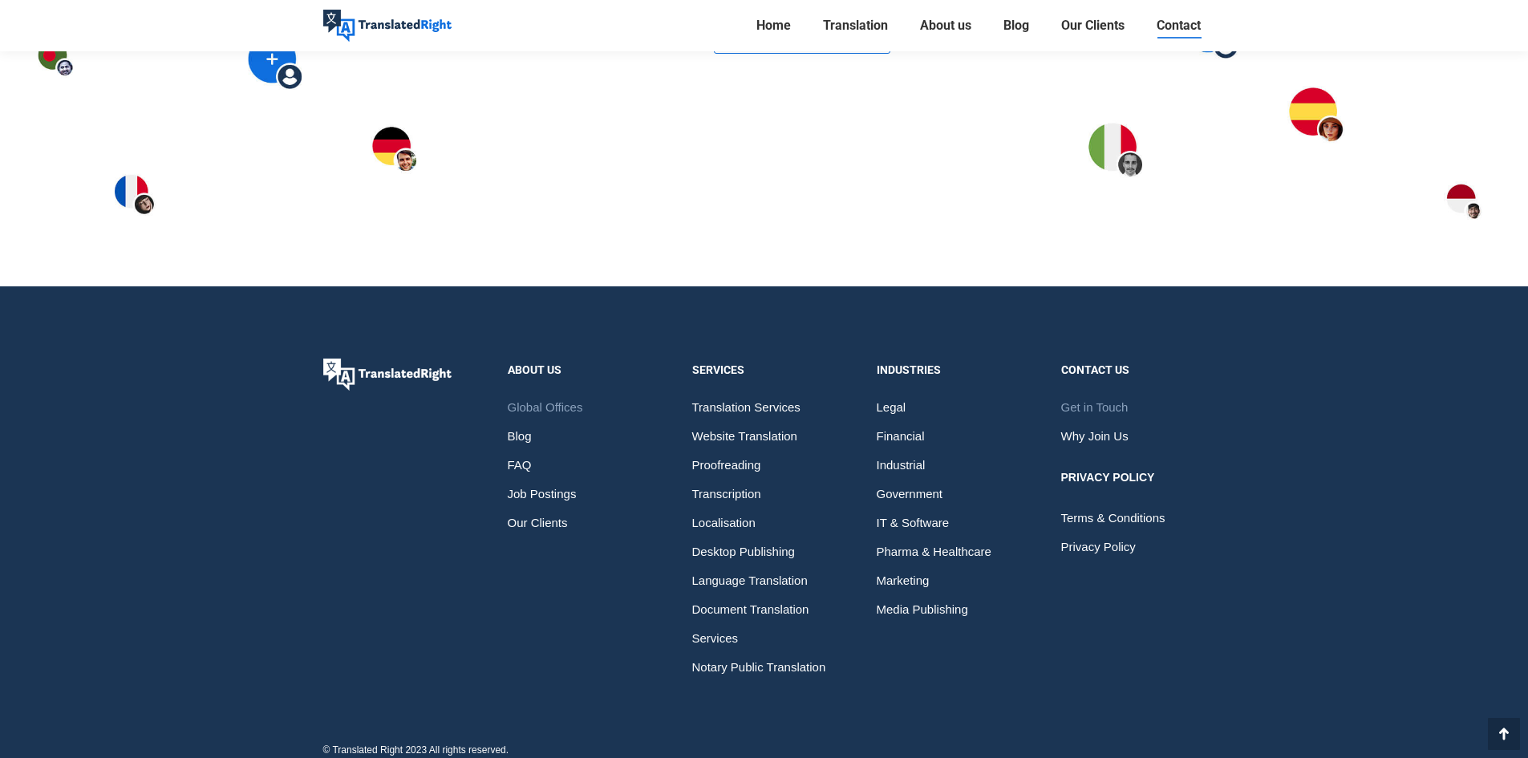
scroll to position [2374, 0]
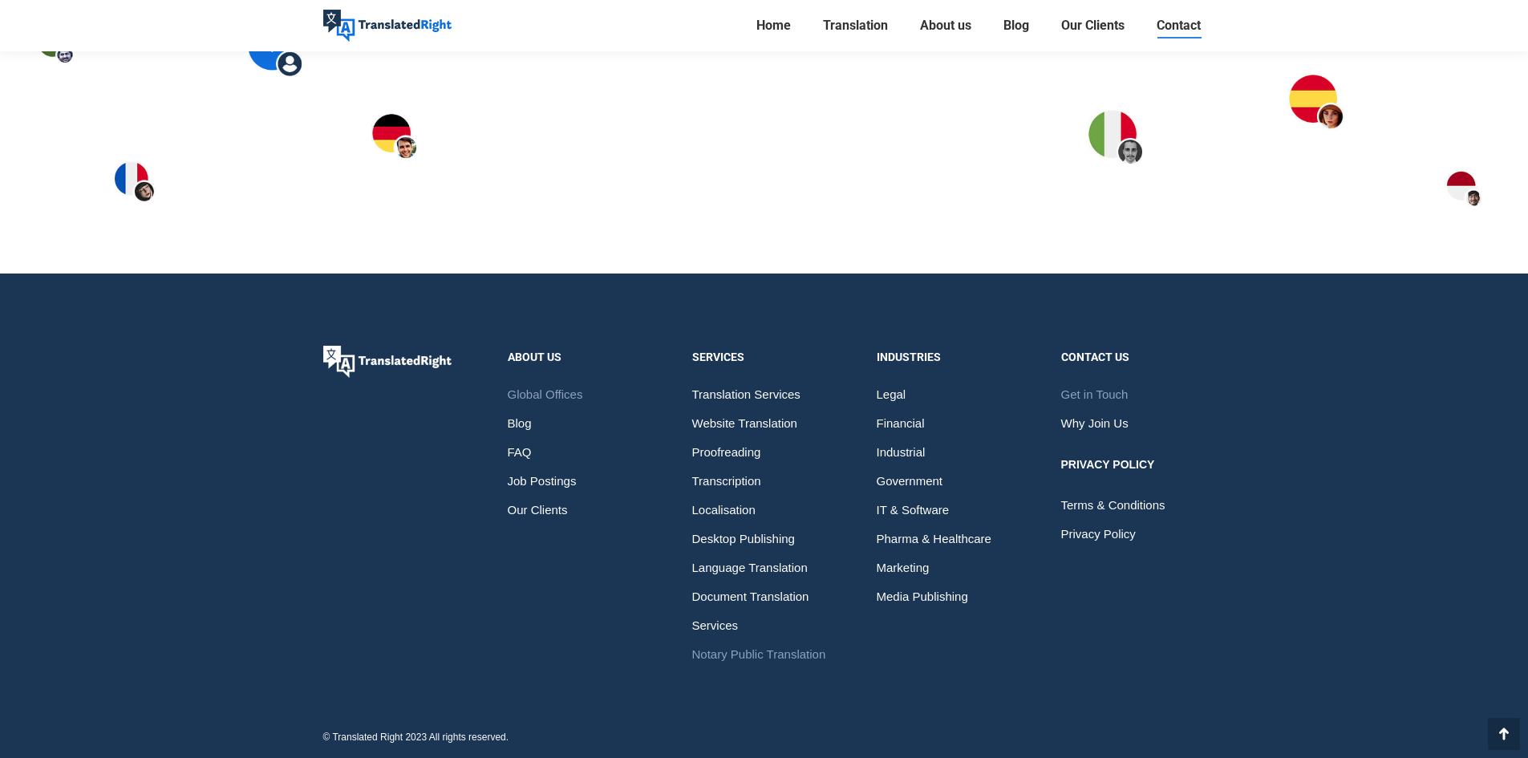
click at [737, 650] on span "Notary Public Translation" at bounding box center [759, 654] width 134 height 29
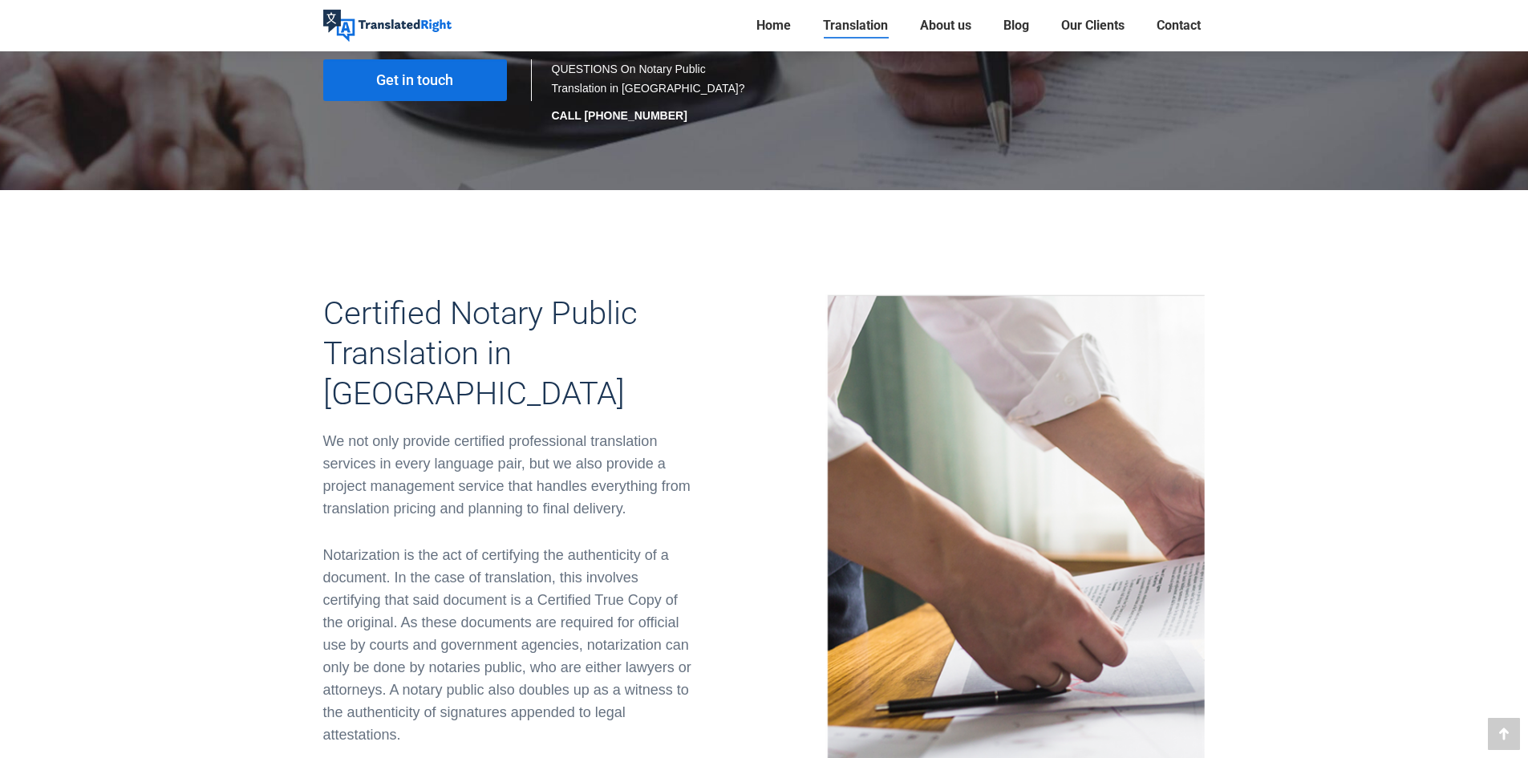
scroll to position [401, 0]
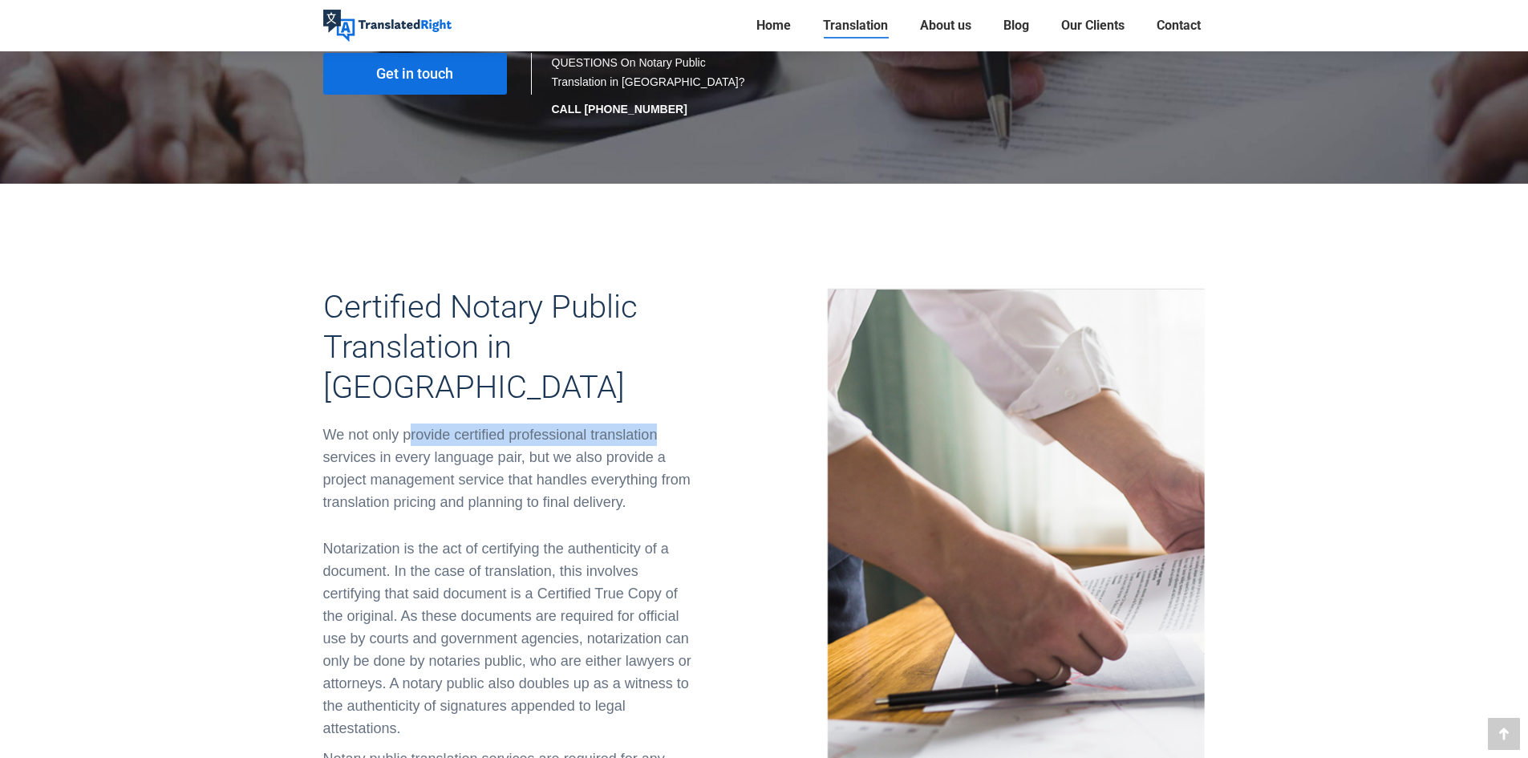
drag, startPoint x: 466, startPoint y: 338, endPoint x: 684, endPoint y: 345, distance: 218.4
click at [684, 424] on div "We not only provide certified professional translation services in every langua…" at bounding box center [511, 469] width 377 height 90
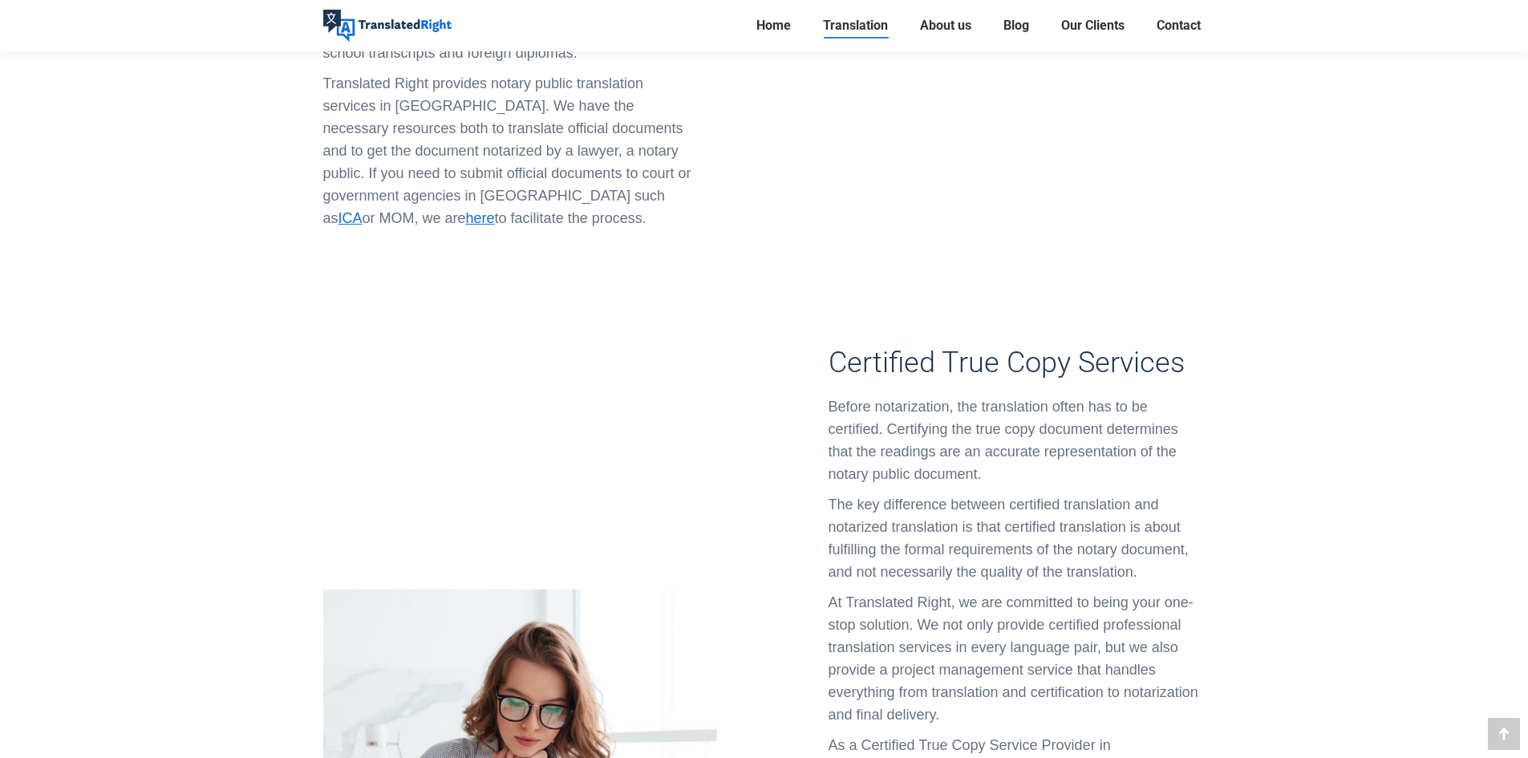
scroll to position [1284, 0]
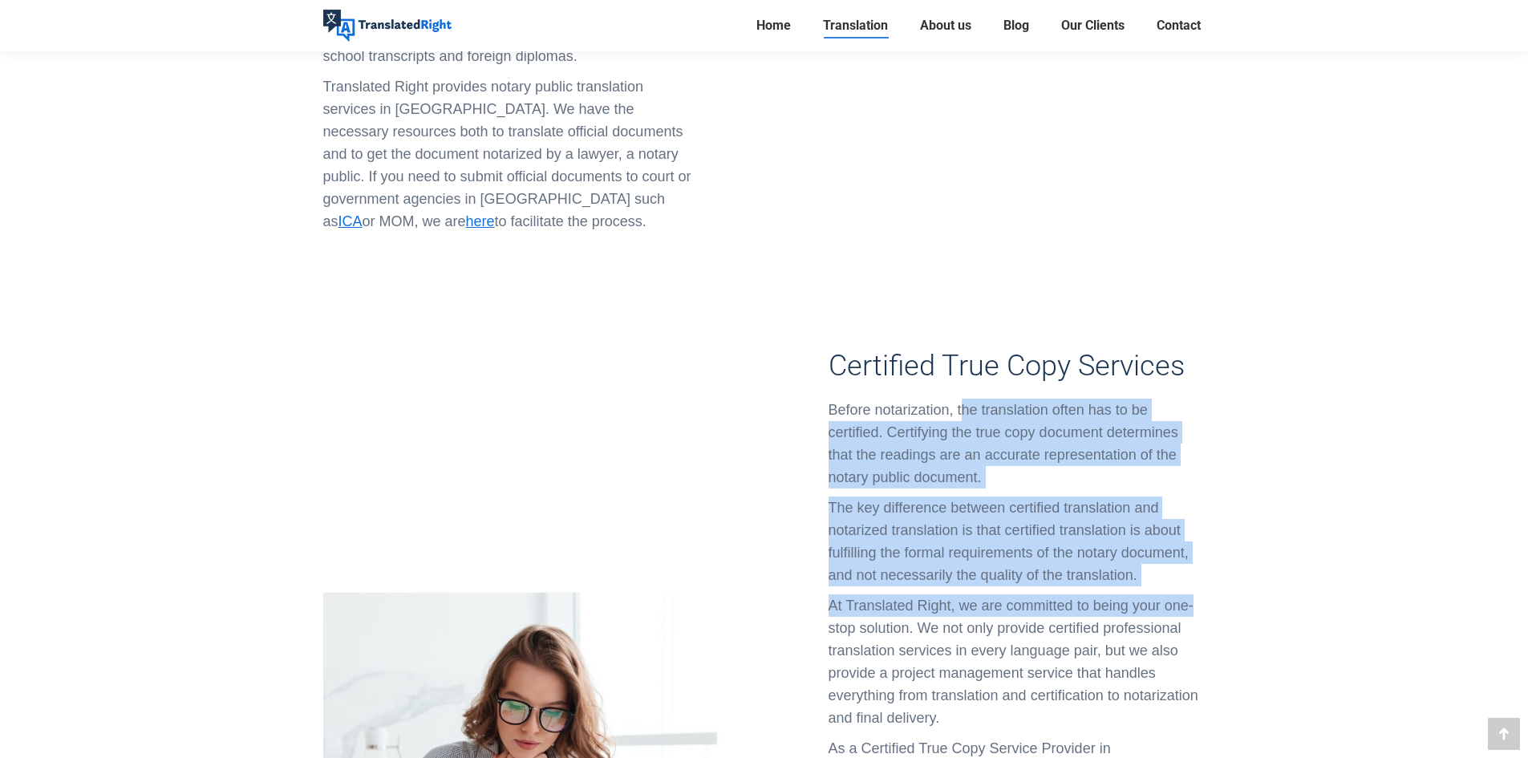
drag, startPoint x: 962, startPoint y: 314, endPoint x: 1198, endPoint y: 519, distance: 312.8
click at [1198, 519] on div "Before notarization, the translation often has to be certified. Certifying the …" at bounding box center [1017, 628] width 377 height 459
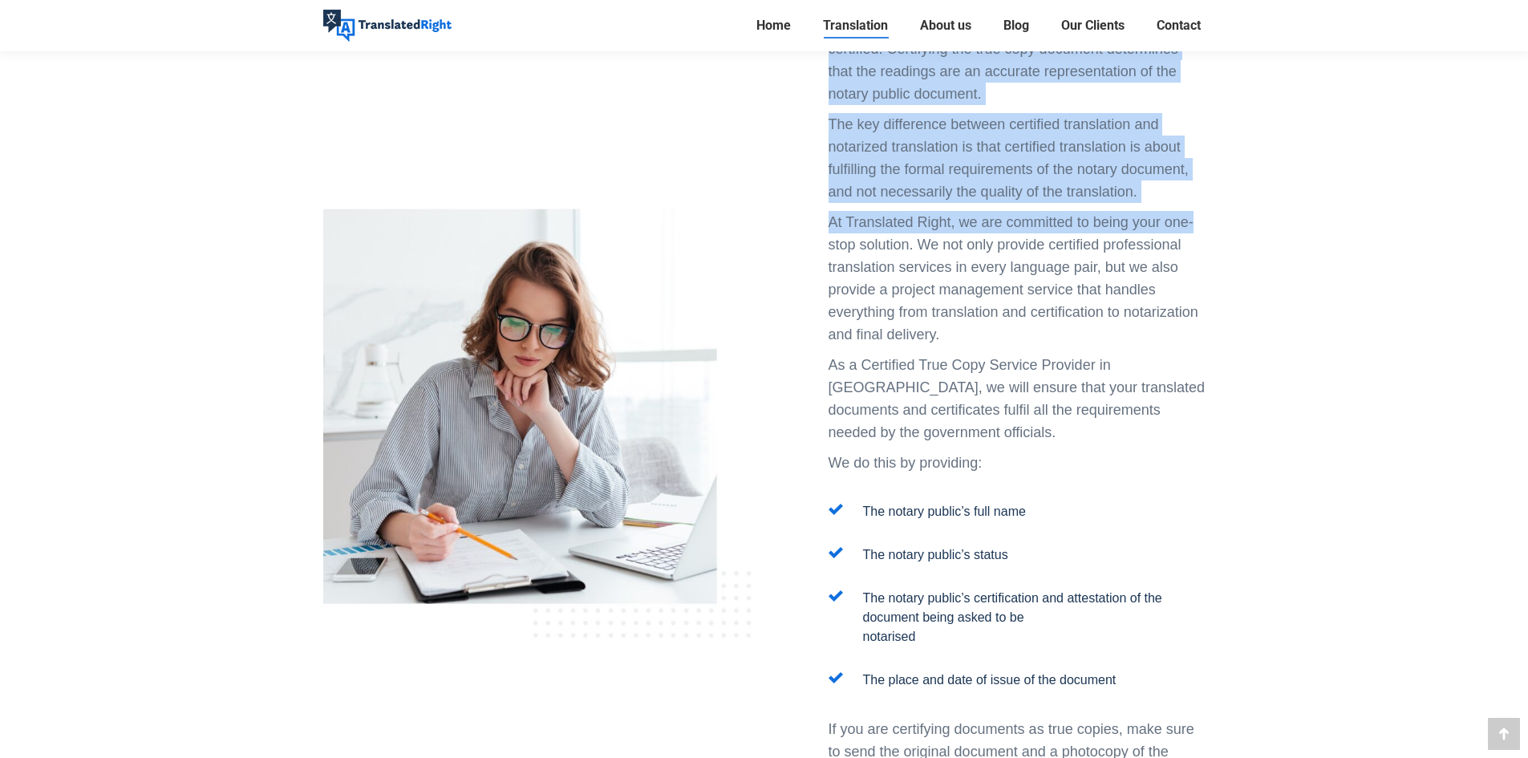
scroll to position [1685, 0]
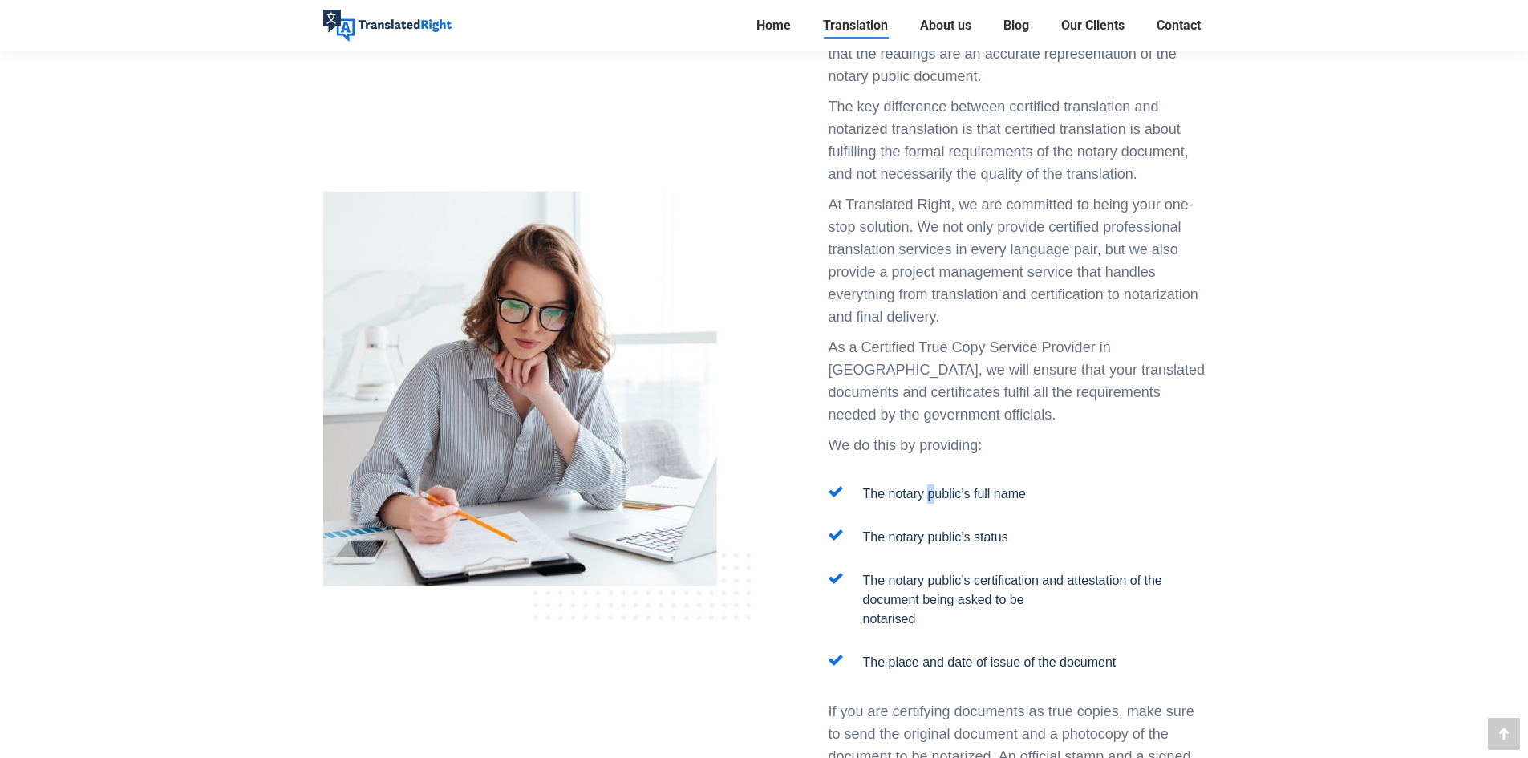
click at [931, 485] on p "The notary public’s full name" at bounding box center [944, 494] width 163 height 19
click at [957, 528] on p "The notary public’s status" at bounding box center [935, 537] width 145 height 19
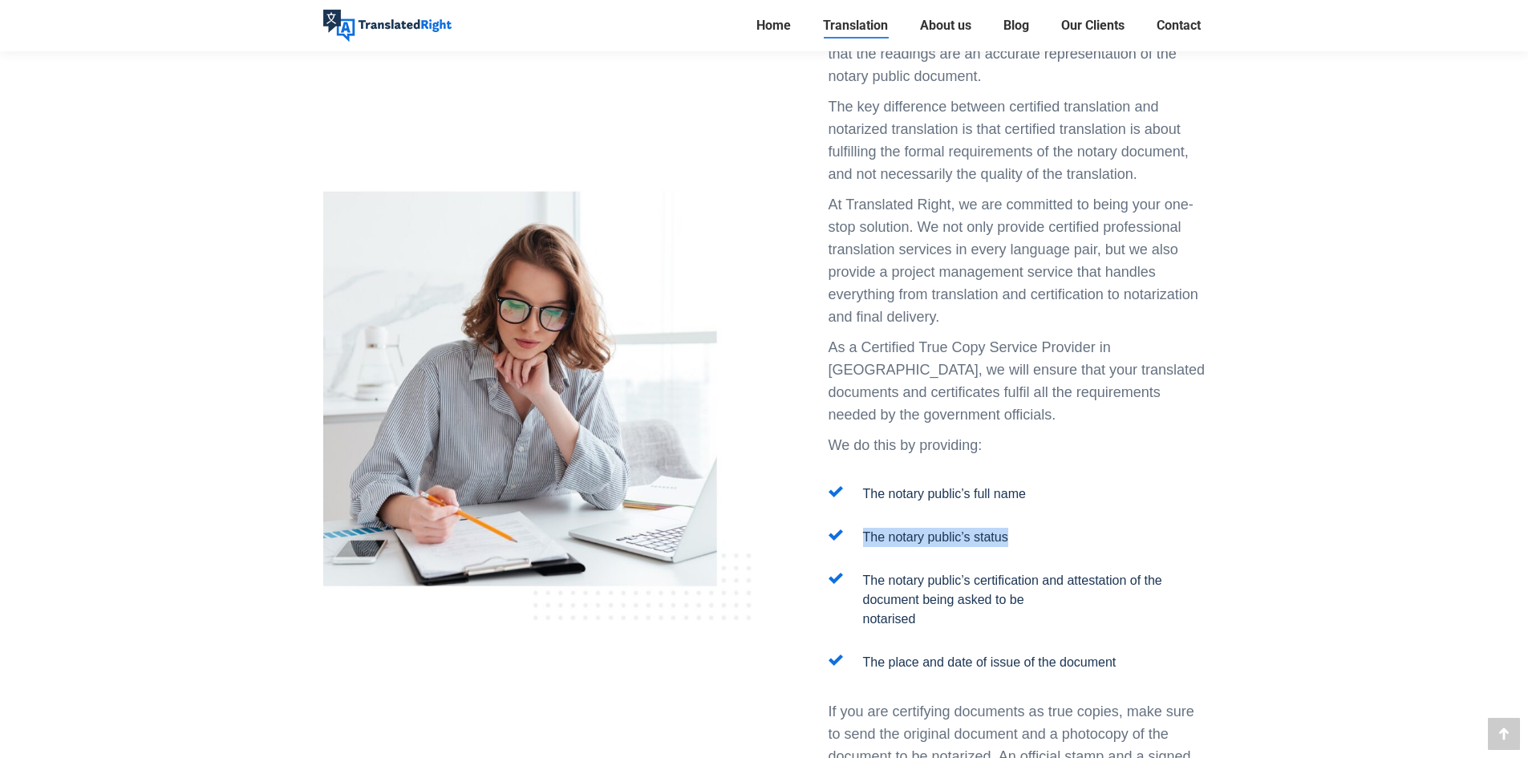
click at [957, 528] on p "The notary public’s status" at bounding box center [935, 537] width 145 height 19
click at [952, 571] on p "The notary public’s certification and attestation of the document being asked t…" at bounding box center [1034, 600] width 343 height 58
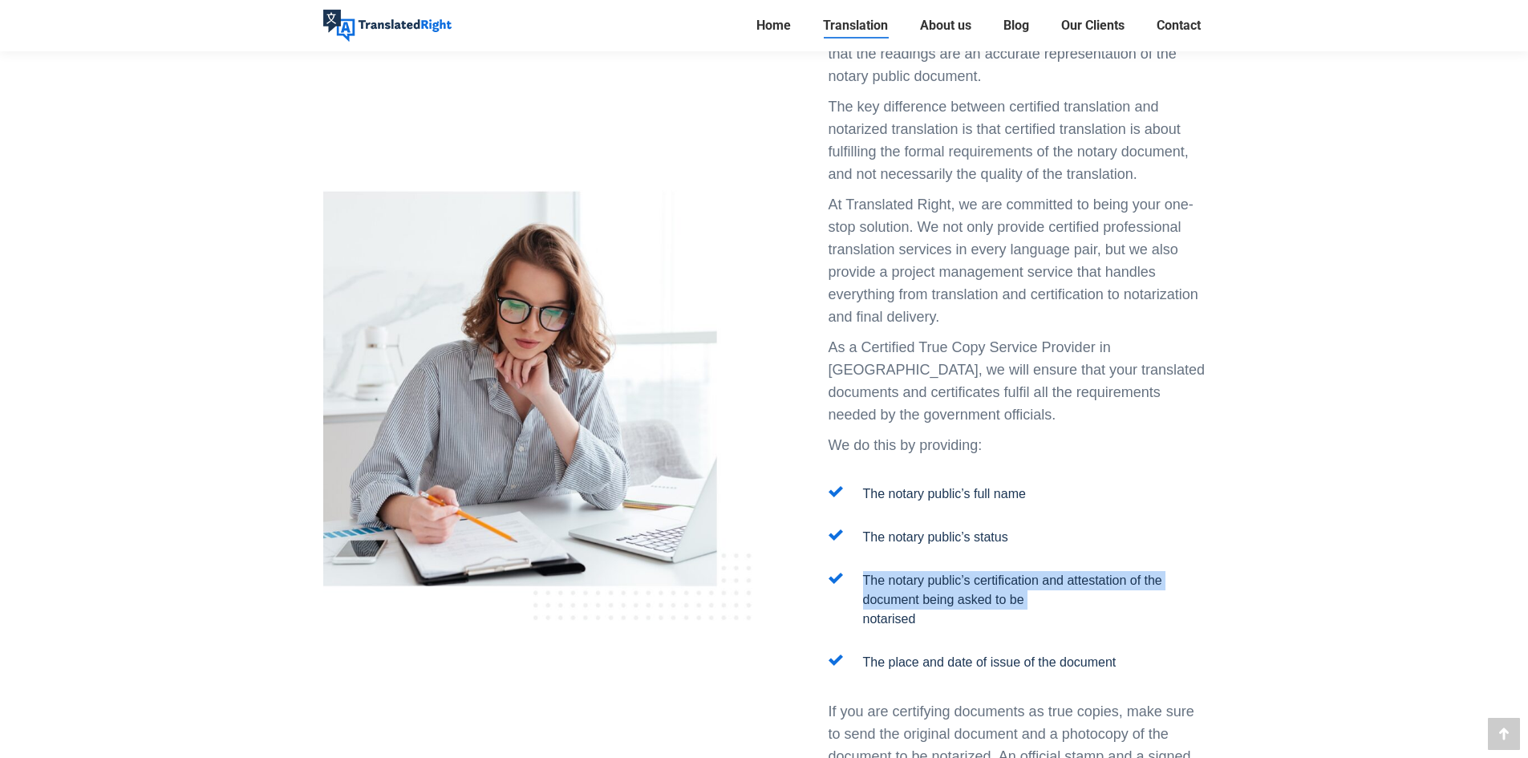
click at [952, 571] on p "The notary public’s certification and attestation of the document being asked t…" at bounding box center [1034, 600] width 343 height 58
click at [889, 571] on p "The notary public’s certification and attestation of the document being asked t…" at bounding box center [1034, 600] width 343 height 58
click at [930, 653] on p "The place and date of issue of the document" at bounding box center [990, 662] width 254 height 19
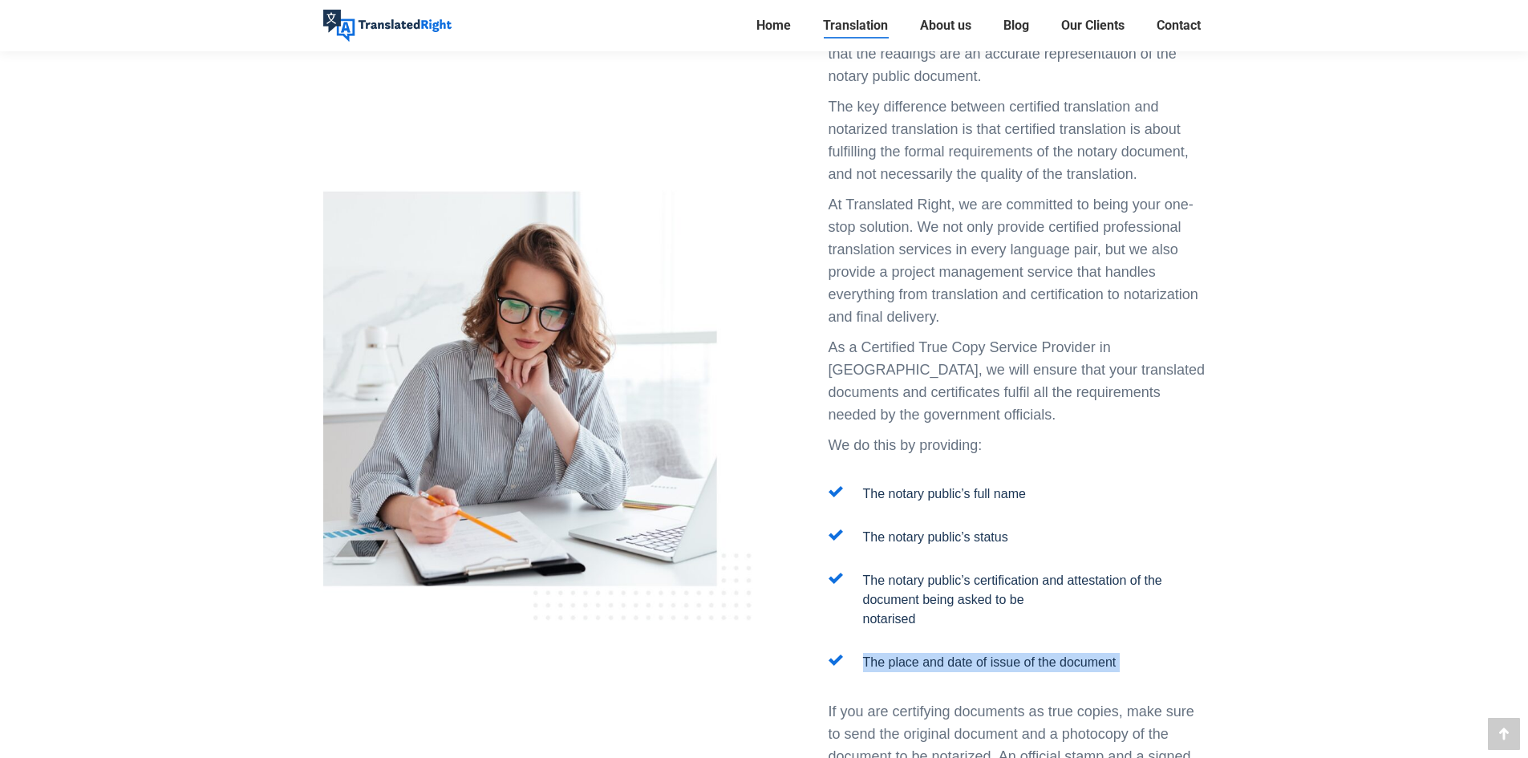
click at [930, 653] on p "The place and date of issue of the document" at bounding box center [990, 662] width 254 height 19
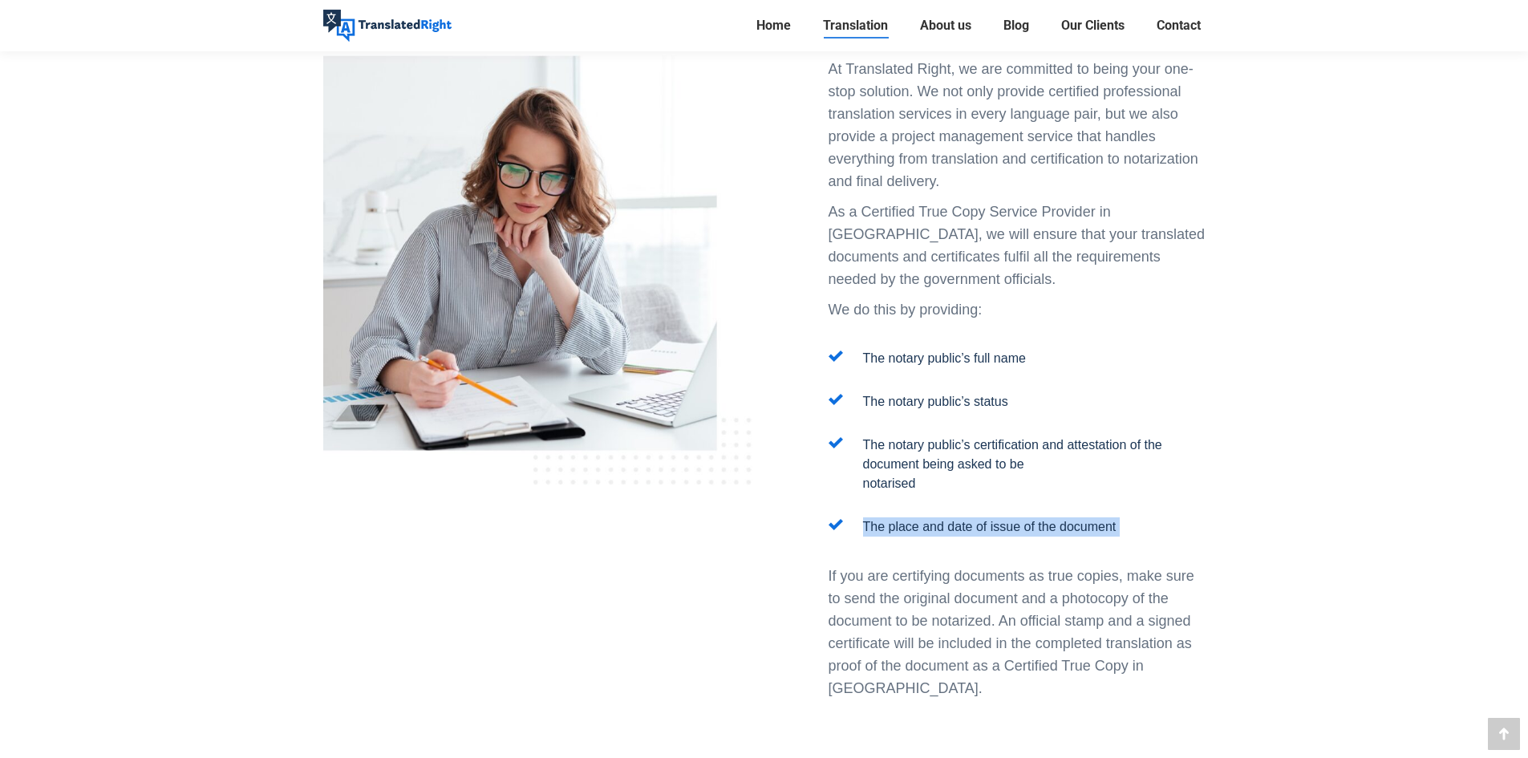
scroll to position [1845, 0]
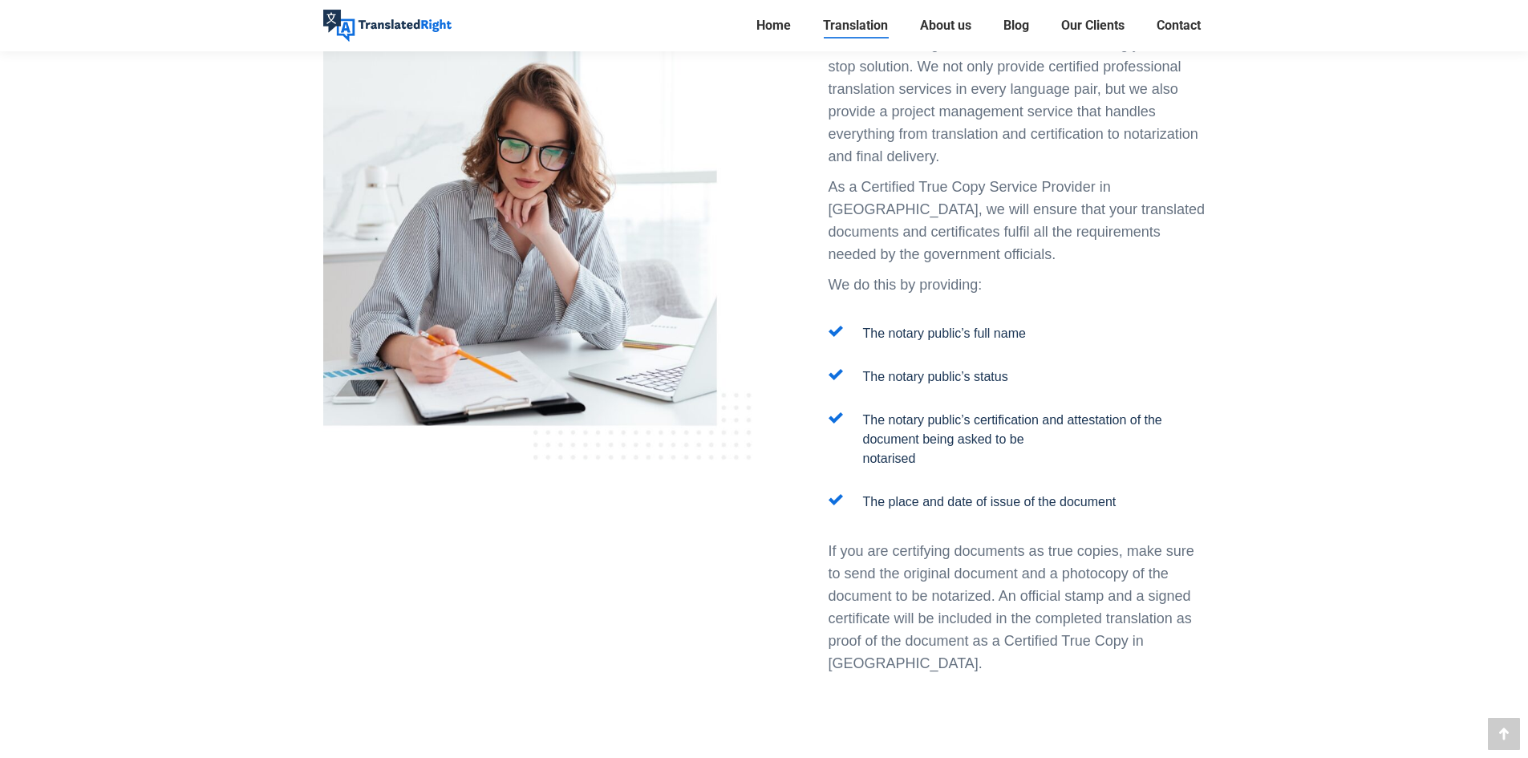
click at [937, 437] on div "Certified True Copy Services Before notarization, the translation often has to …" at bounding box center [1017, 244] width 377 height 915
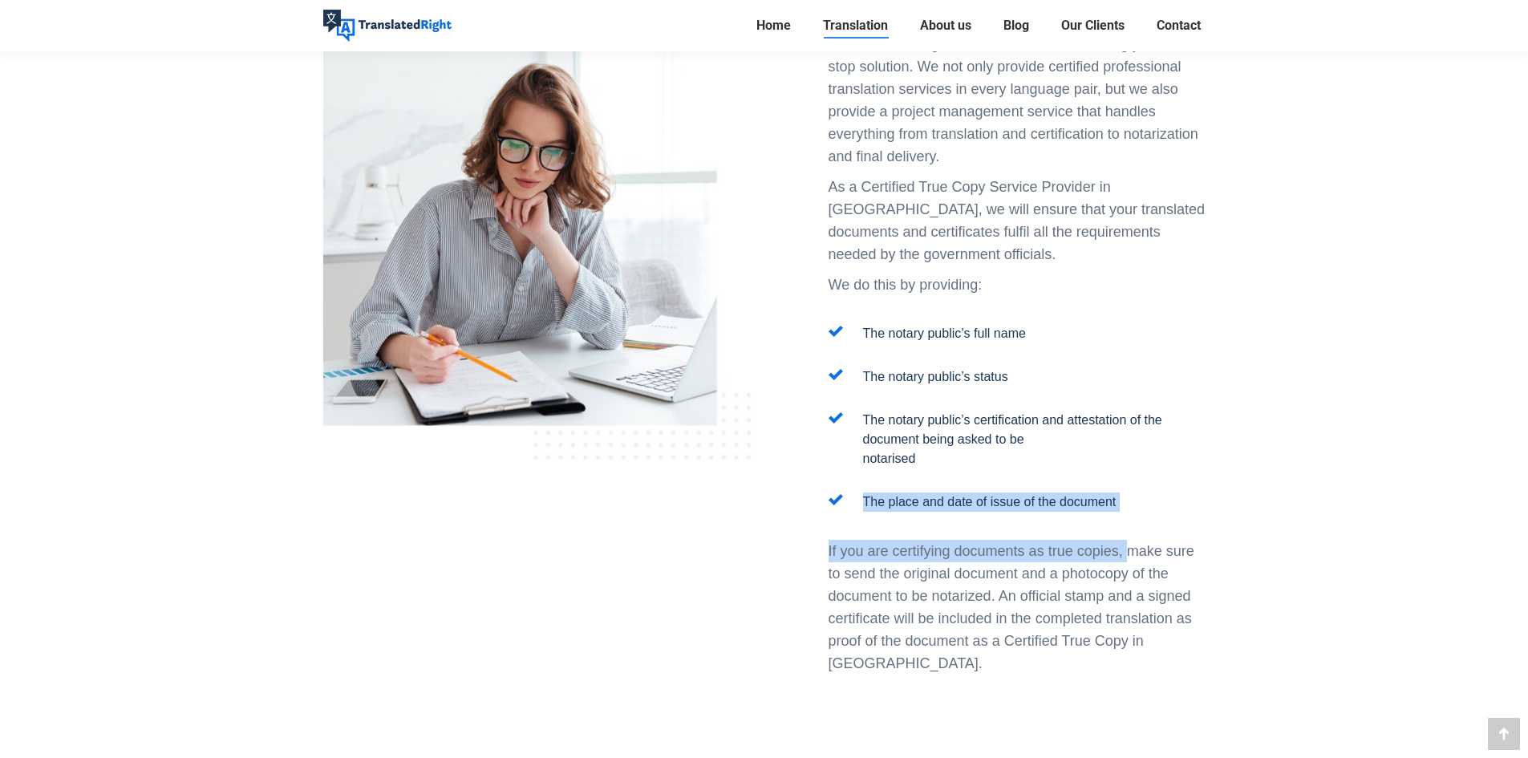
drag, startPoint x: 858, startPoint y: 406, endPoint x: 1130, endPoint y: 432, distance: 274.1
click at [1130, 432] on div "Certified True Copy Services Before notarization, the translation often has to …" at bounding box center [1017, 244] width 377 height 915
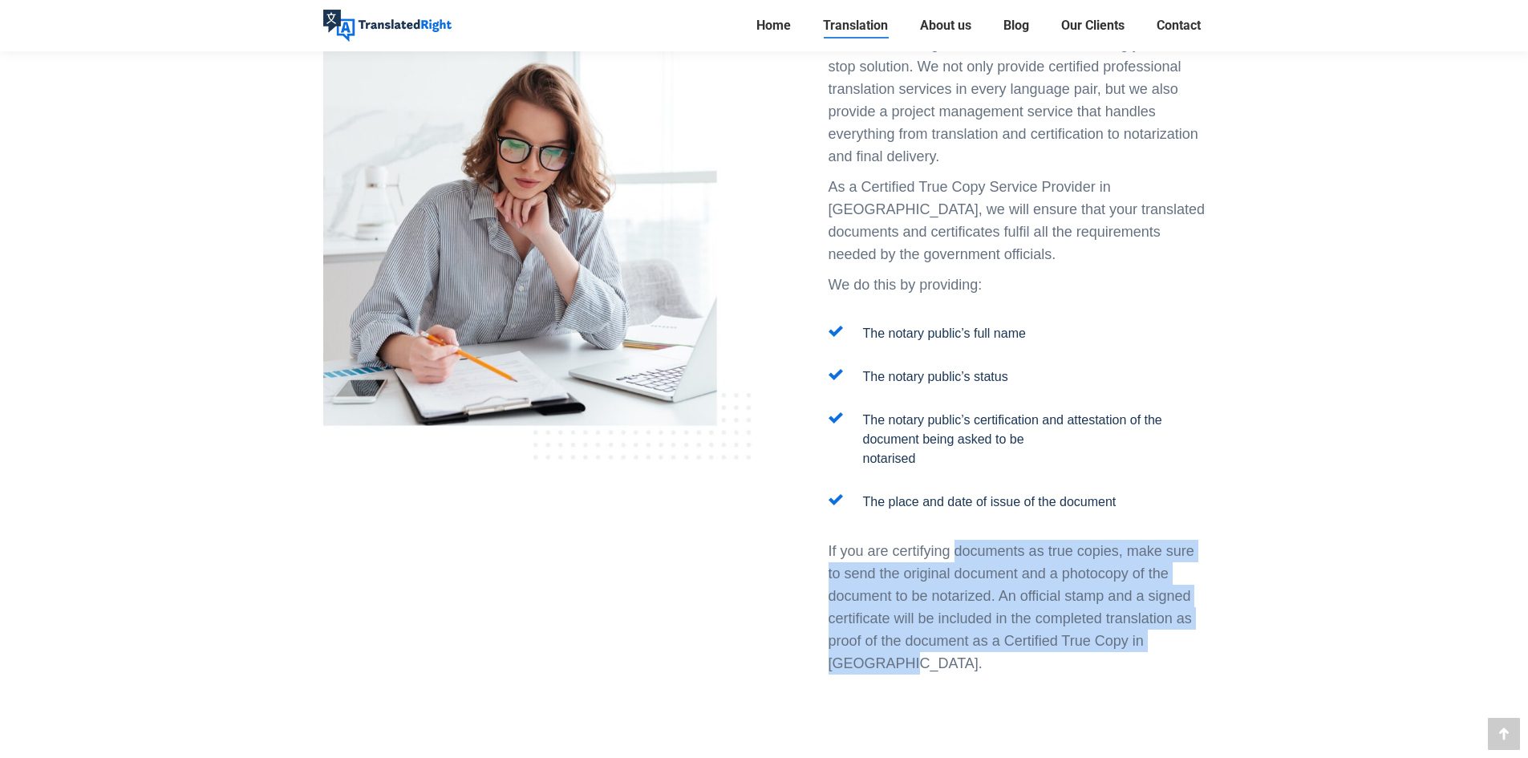
drag, startPoint x: 956, startPoint y: 458, endPoint x: 976, endPoint y: 564, distance: 107.9
click at [976, 564] on p "If you are certifying documents as true copies, make sure to send the original …" at bounding box center [1017, 607] width 377 height 135
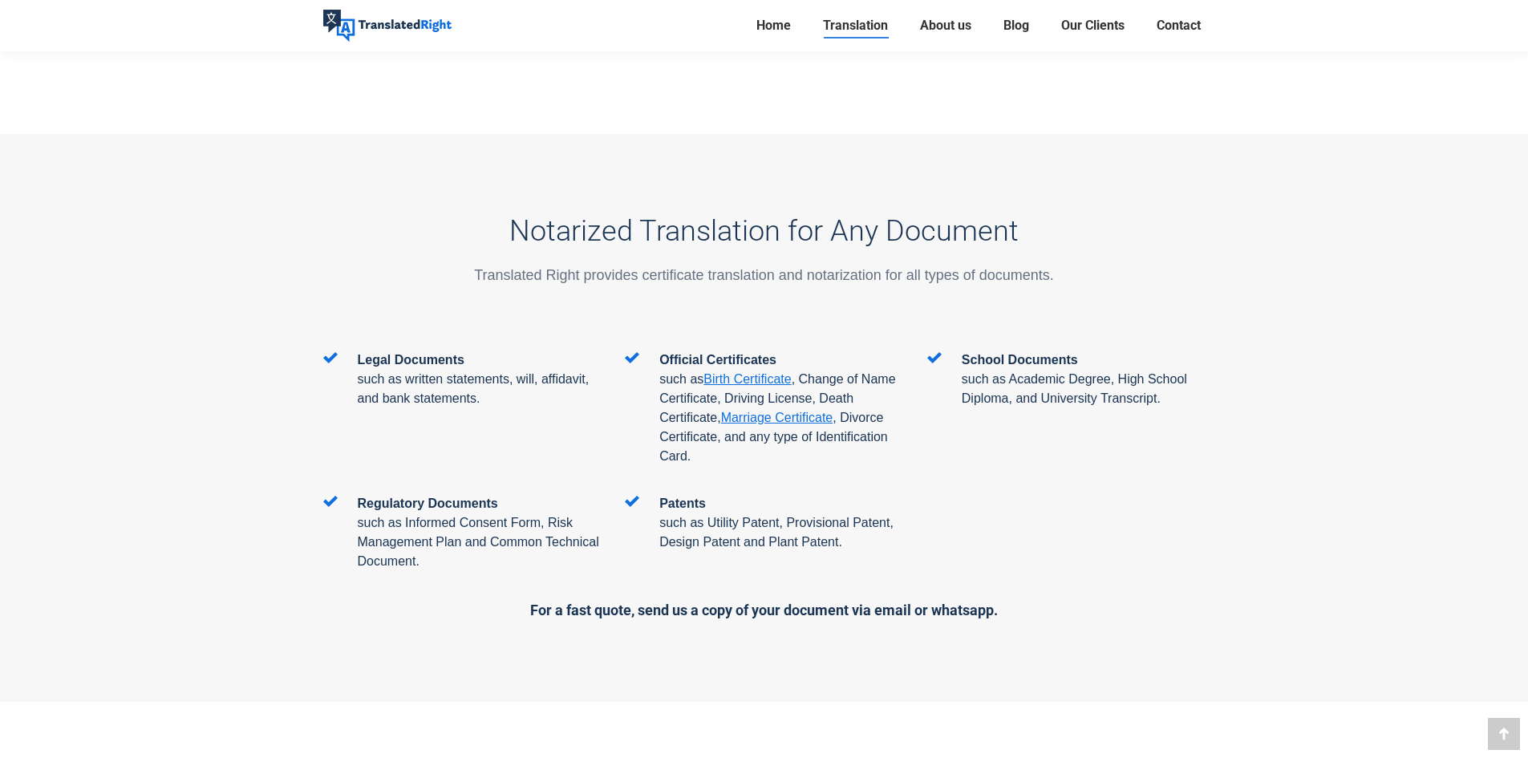
scroll to position [2567, 0]
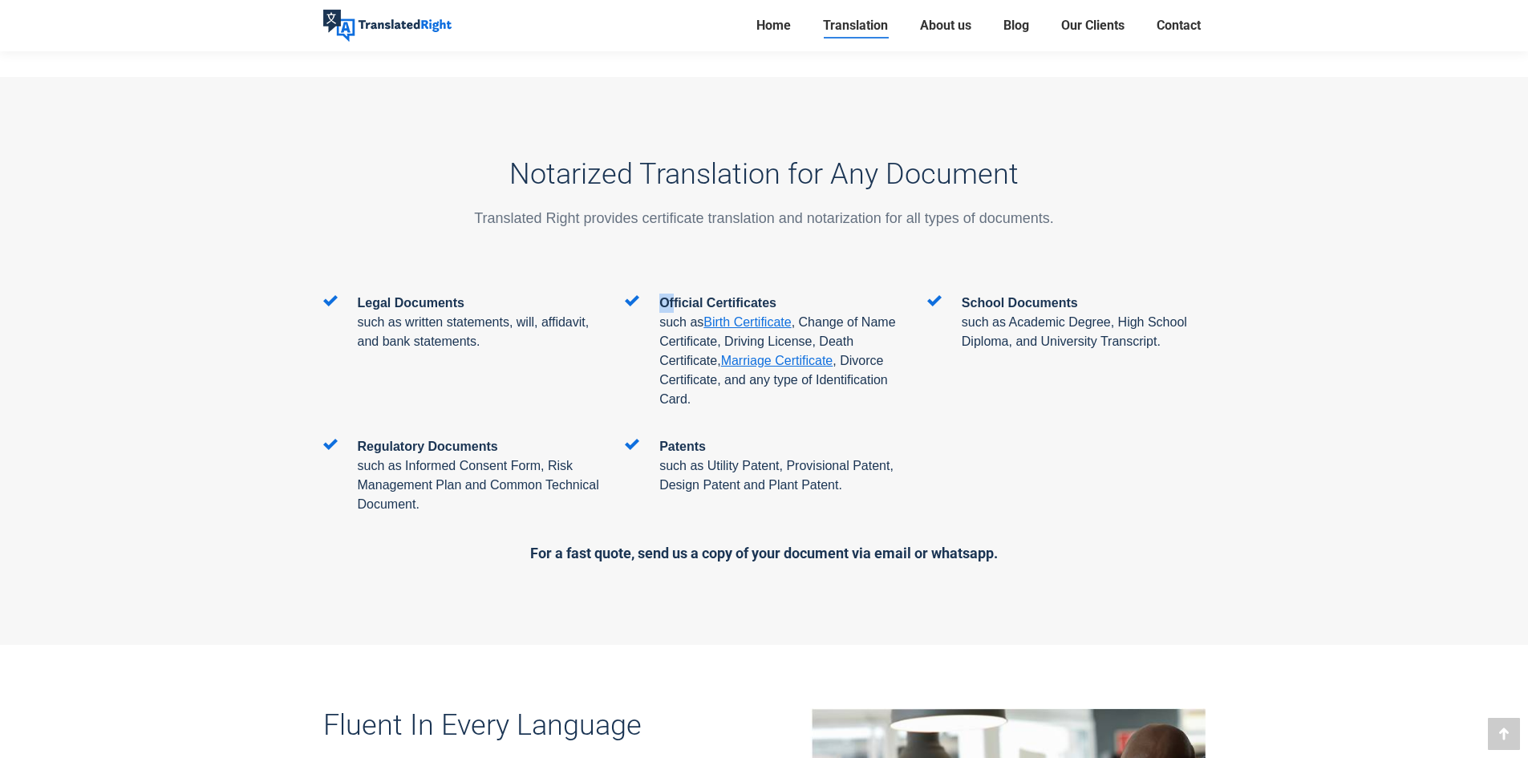
drag, startPoint x: 621, startPoint y: 209, endPoint x: 675, endPoint y: 209, distance: 53.8
click at [675, 294] on div "Official Certificates such as Birth Certificate , Change of Name Certificate, D…" at bounding box center [764, 366] width 302 height 144
click at [675, 296] on span "Official Certificates" at bounding box center [718, 303] width 117 height 14
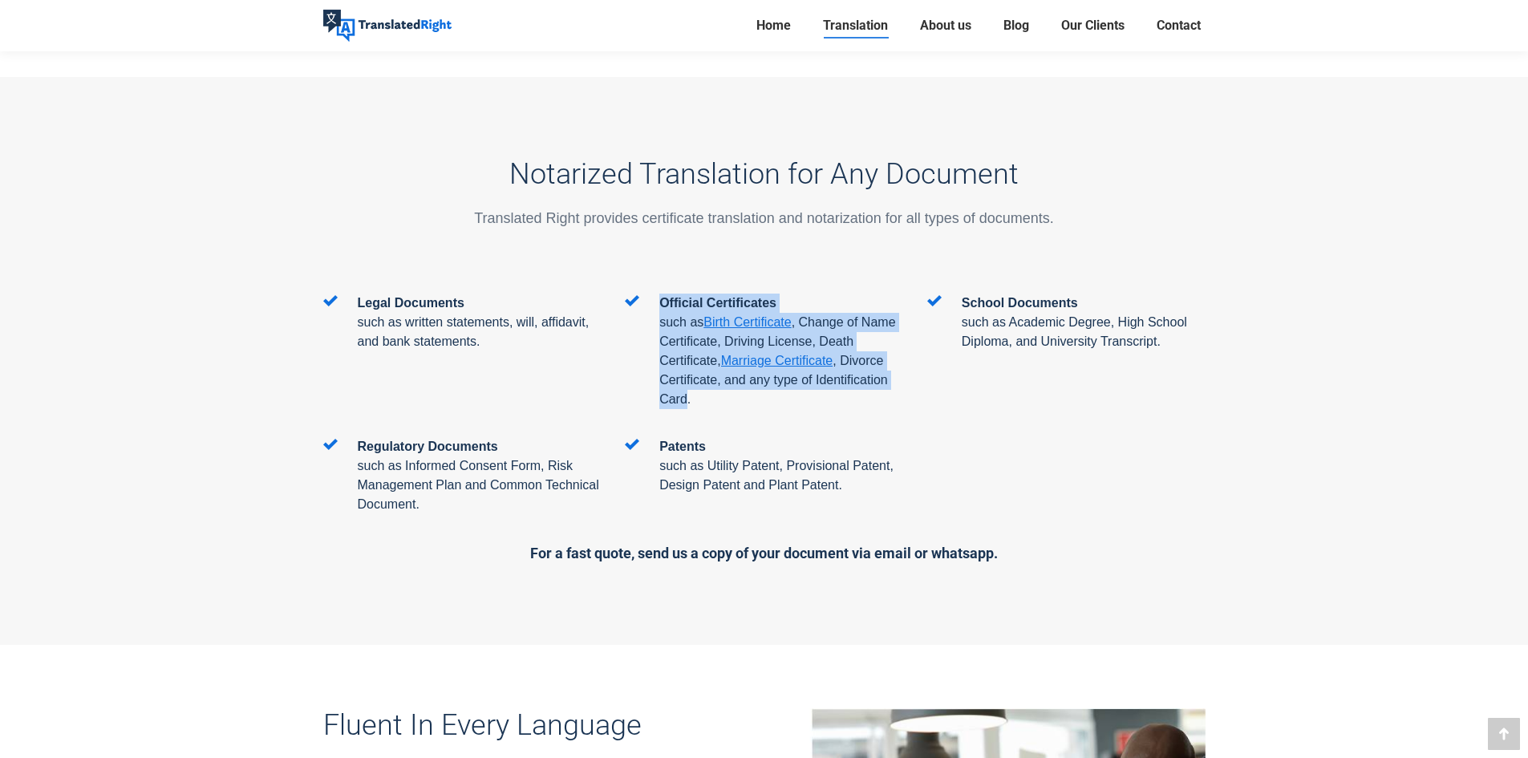
drag, startPoint x: 658, startPoint y: 208, endPoint x: 689, endPoint y: 311, distance: 107.4
click at [689, 311] on div "Official Certificates such as Birth Certificate , Change of Name Certificate, D…" at bounding box center [771, 352] width 264 height 116
click at [689, 354] on span ", Divorce Certificate, and any type of Identification Card." at bounding box center [774, 380] width 229 height 52
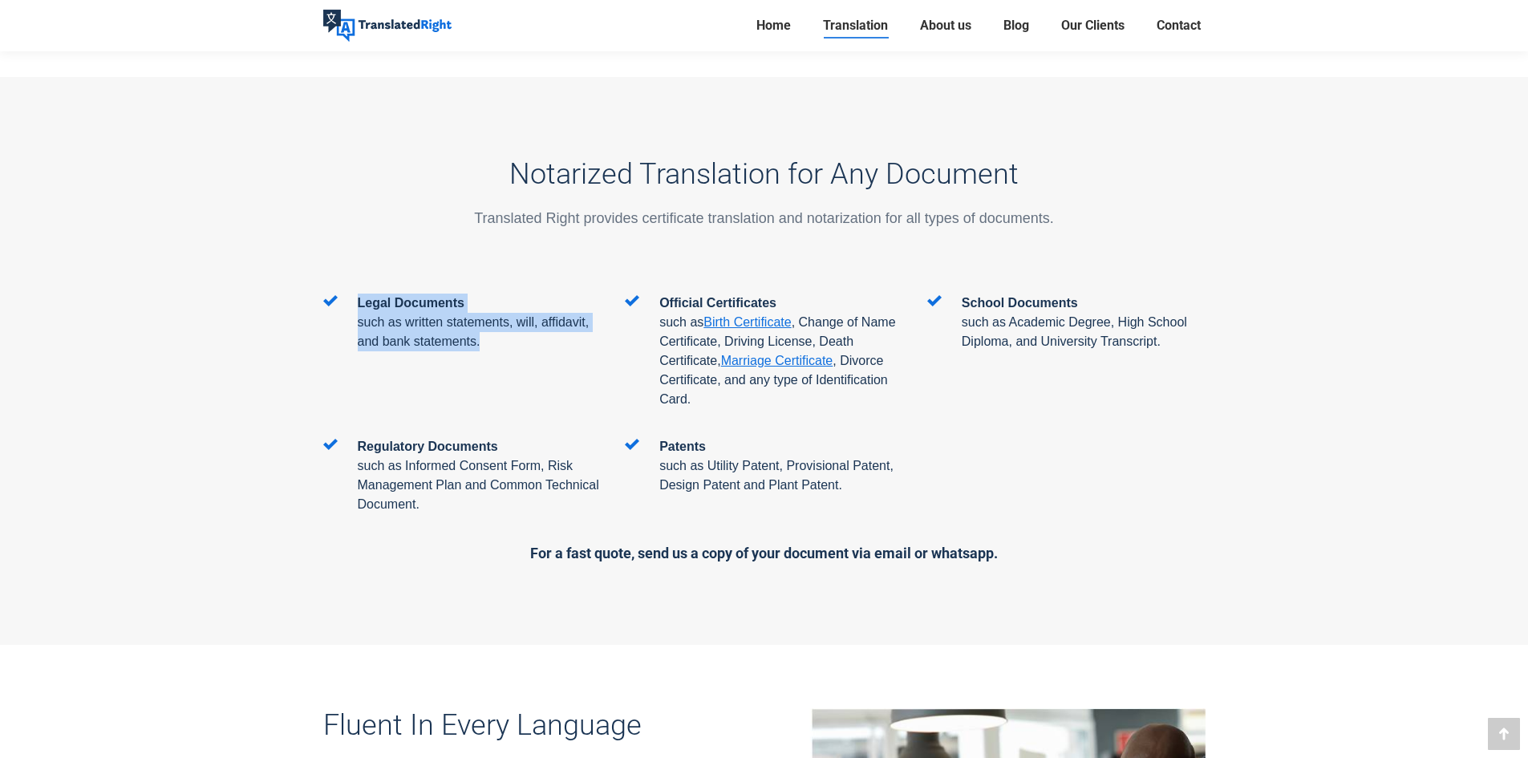
drag, startPoint x: 356, startPoint y: 208, endPoint x: 563, endPoint y: 259, distance: 213.3
click at [563, 294] on div "Legal Documents such as written statements, will, affidavit, and bank statement…" at bounding box center [462, 337] width 302 height 86
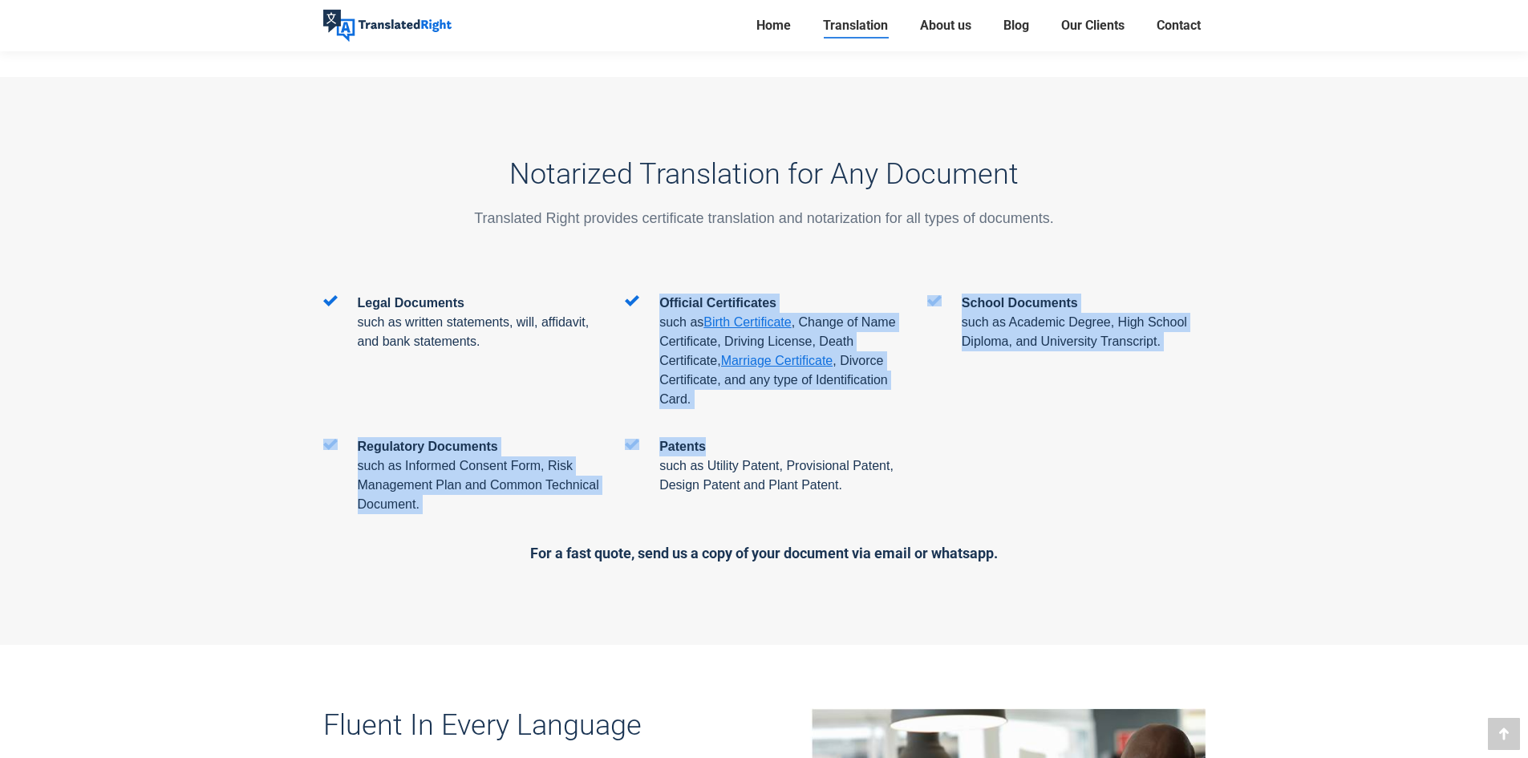
drag, startPoint x: 662, startPoint y: 206, endPoint x: 711, endPoint y: 346, distance: 147.9
click at [711, 346] on div "Legal Documents such as written statements, will, affidavit, and bank statement…" at bounding box center [764, 429] width 883 height 271
click at [703, 334] on div "Official Certificates such as Birth Certificate , Change of Name Certificate, D…" at bounding box center [764, 366] width 302 height 144
click at [680, 315] on span ", Change of Name Certificate, Driving License, Death Certificate," at bounding box center [778, 341] width 236 height 52
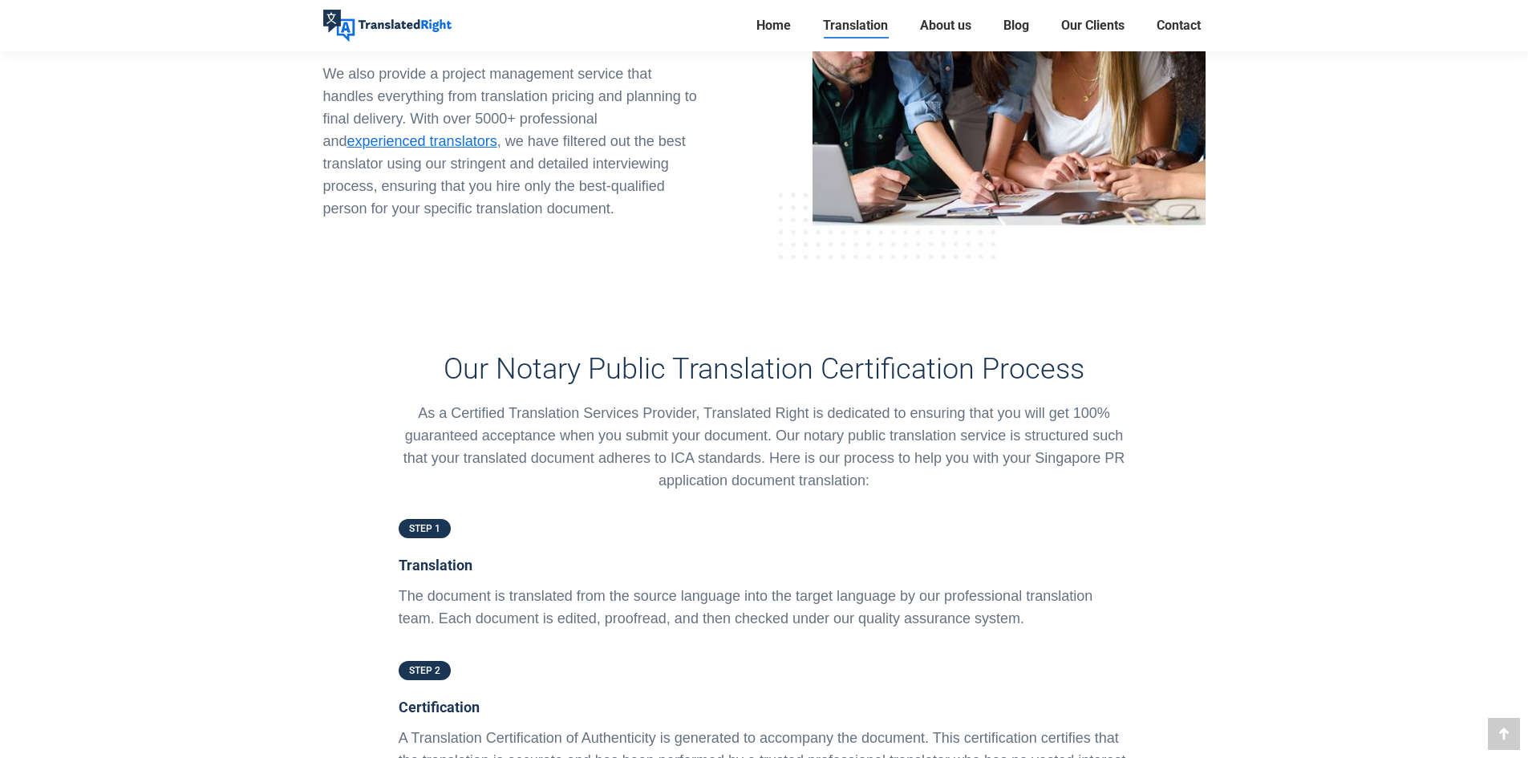
scroll to position [3290, 0]
